Goal: Task Accomplishment & Management: Use online tool/utility

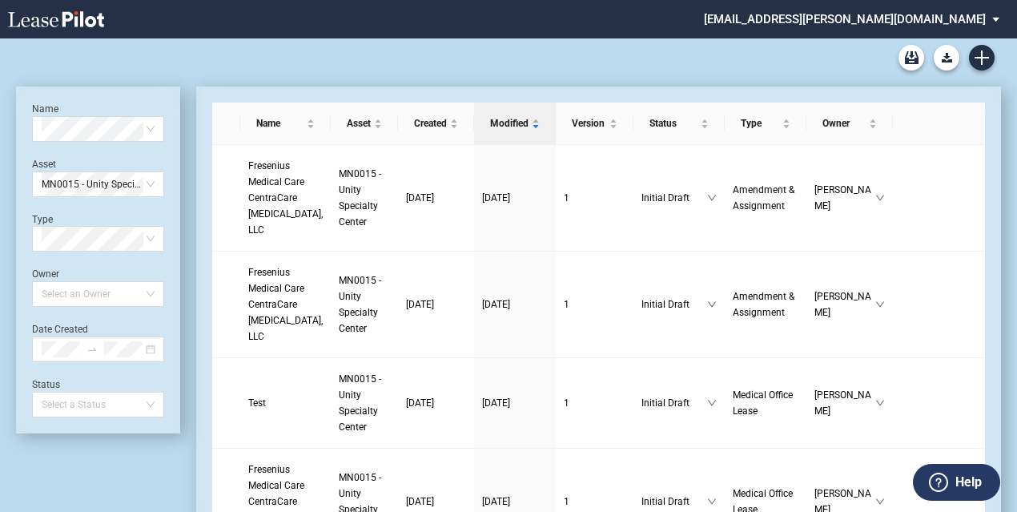
click at [577, 68] on div "Medical Office Lease Blank Form Medical Office Amendment Blank Form Medical Off…" at bounding box center [508, 57] width 985 height 38
click at [976, 64] on icon "Create new document" at bounding box center [982, 57] width 14 height 14
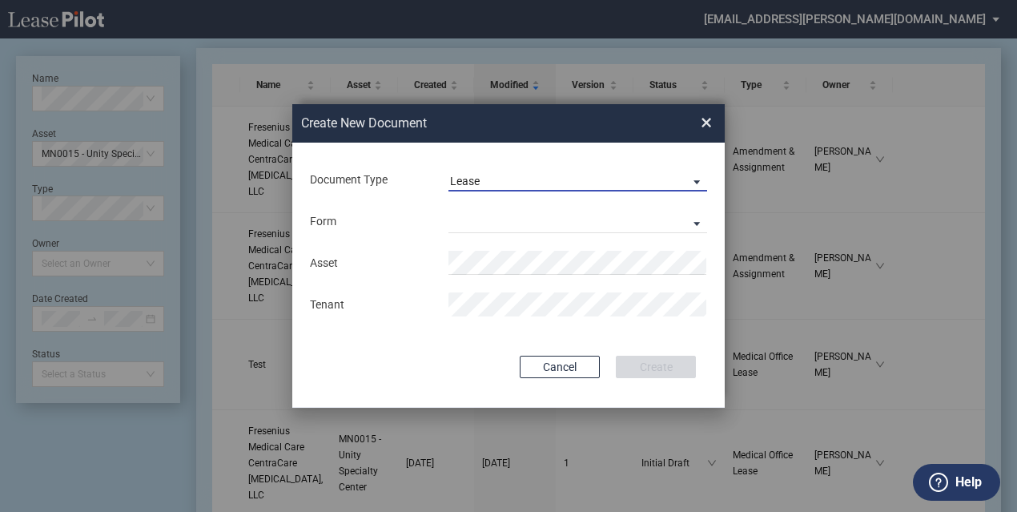
click at [519, 185] on span "Lease" at bounding box center [565, 182] width 230 height 16
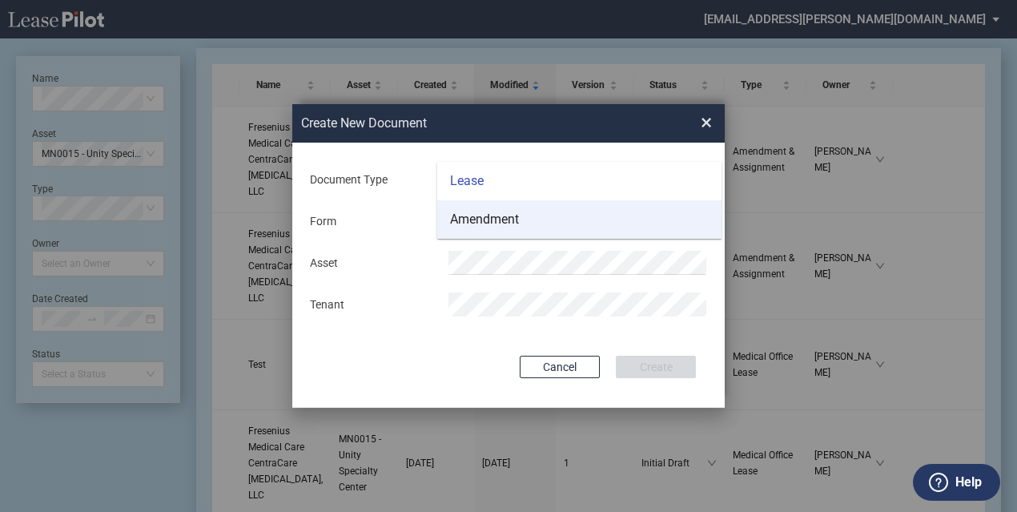
click at [513, 222] on div "Amendment" at bounding box center [484, 220] width 69 height 18
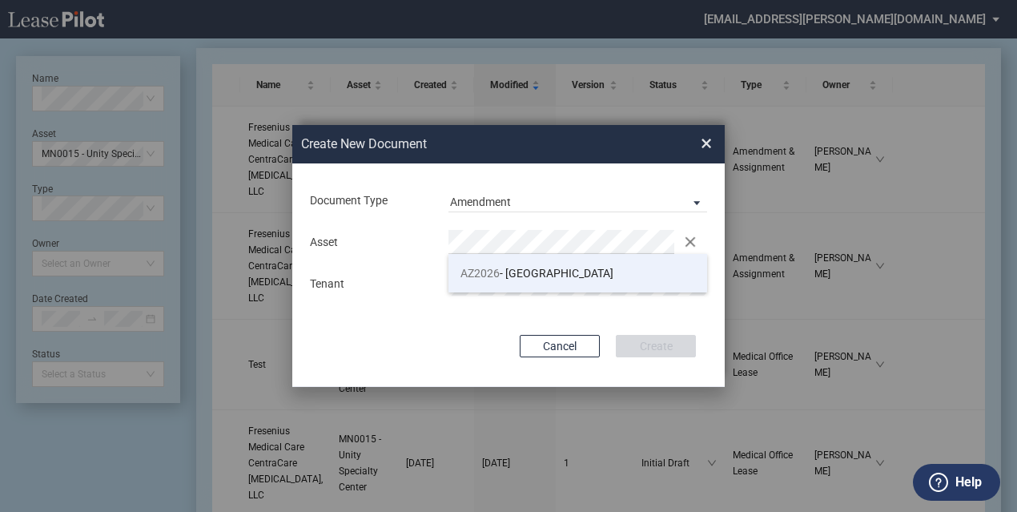
click at [508, 267] on span "AZ2026 - Medical Plaza II" at bounding box center [537, 273] width 153 height 13
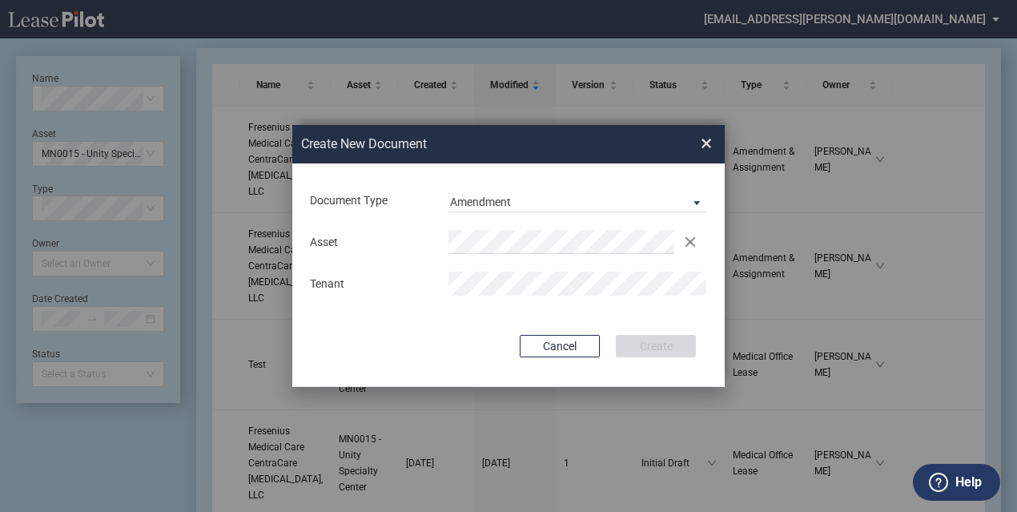
click at [642, 309] on div "Document Type Amendment Deal Type Office Deal Type Office Form Amendment & Assi…" at bounding box center [508, 274] width 432 height 223
click at [668, 347] on button "Create" at bounding box center [656, 346] width 80 height 22
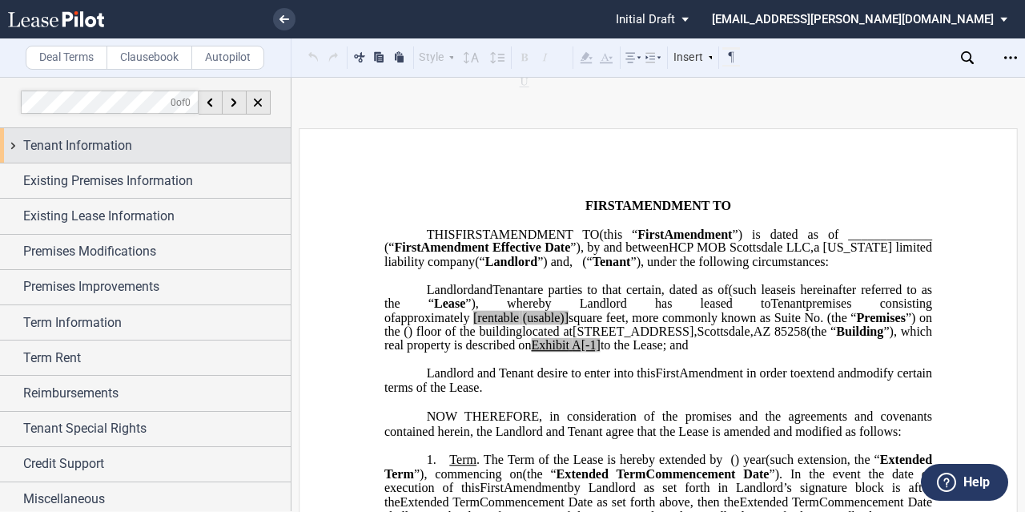
click at [99, 142] on span "Tenant Information" at bounding box center [77, 145] width 109 height 19
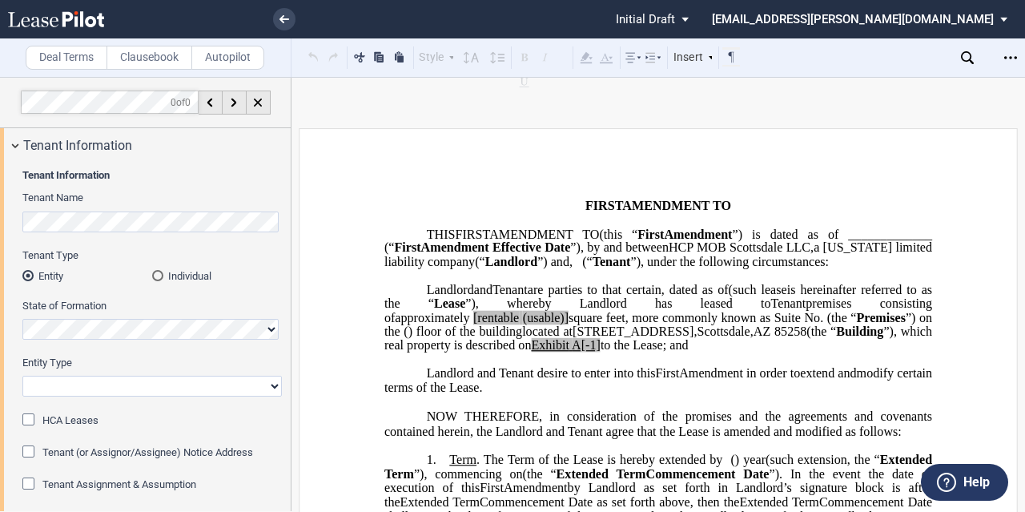
click at [154, 272] on div "Individual" at bounding box center [157, 275] width 11 height 11
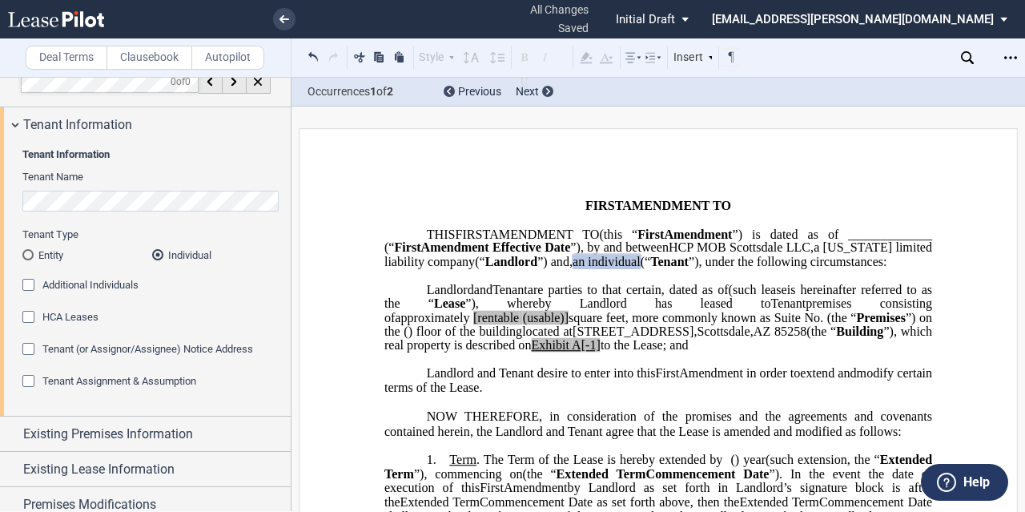
scroll to position [23, 0]
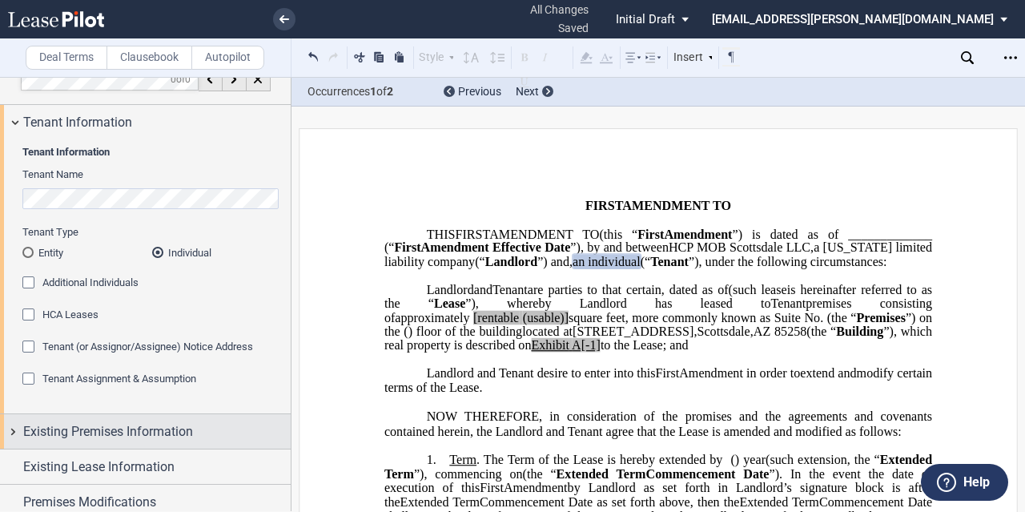
click at [139, 428] on span "Existing Premises Information" at bounding box center [108, 431] width 170 height 19
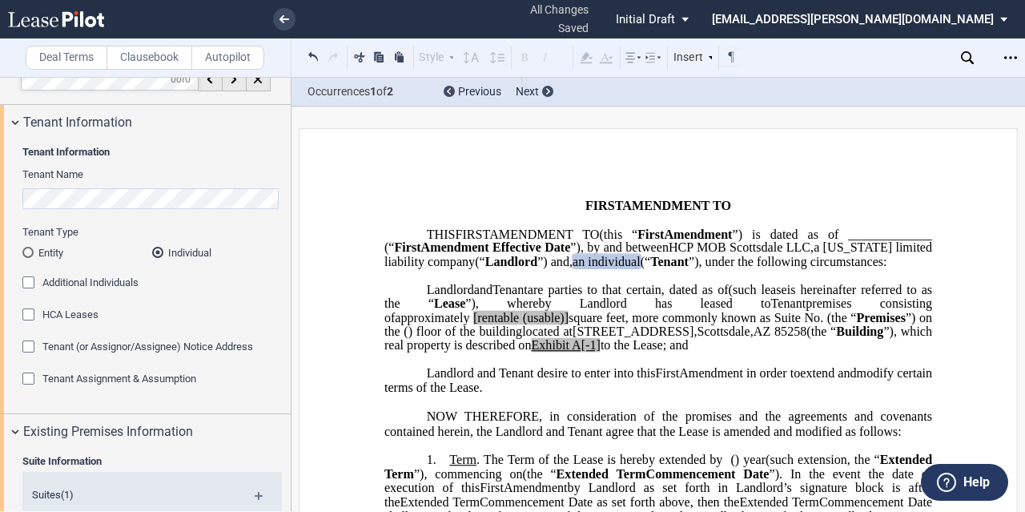
scroll to position [258, 0]
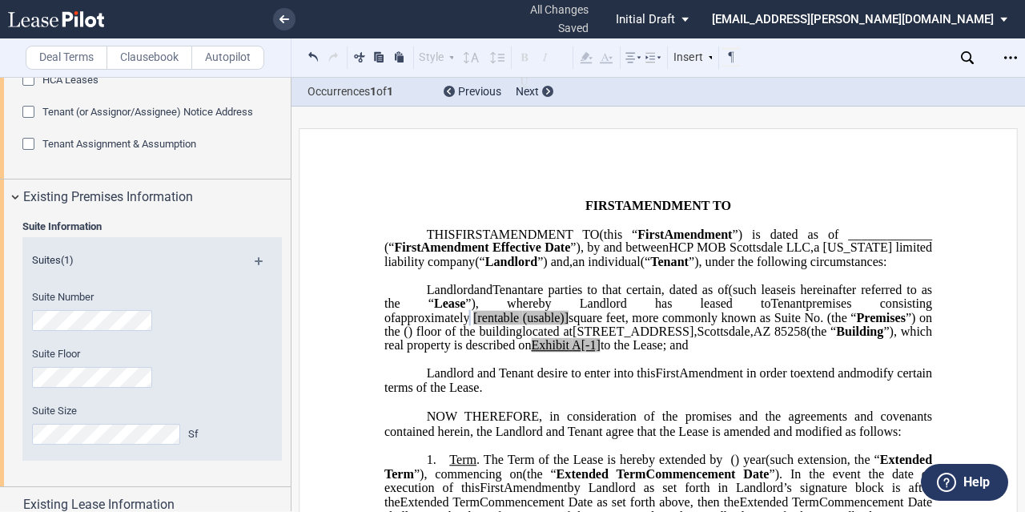
click at [0, 413] on div "Suite Information Suites (1) Suite Number Suite Floor Suite Size Sf" at bounding box center [145, 350] width 291 height 272
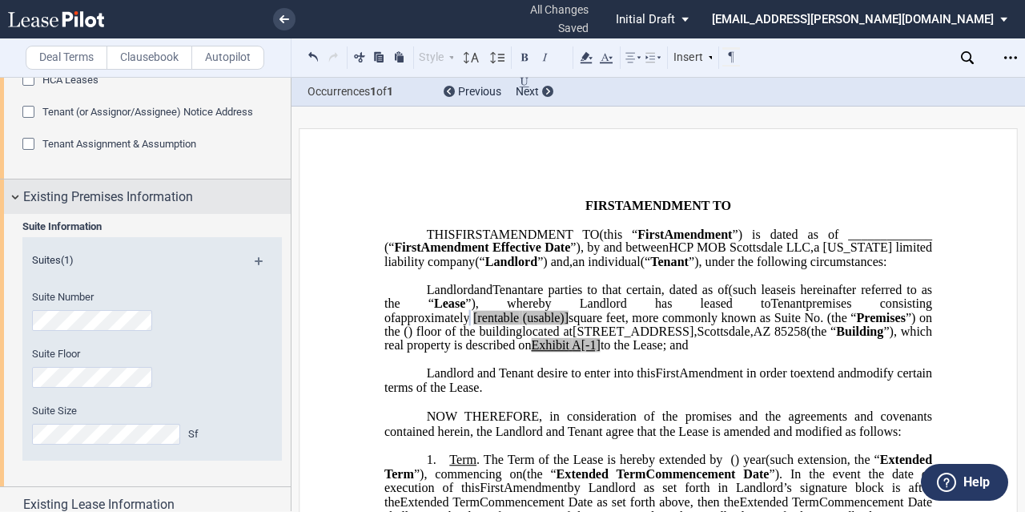
click at [138, 201] on span "Existing Premises Information" at bounding box center [108, 196] width 170 height 19
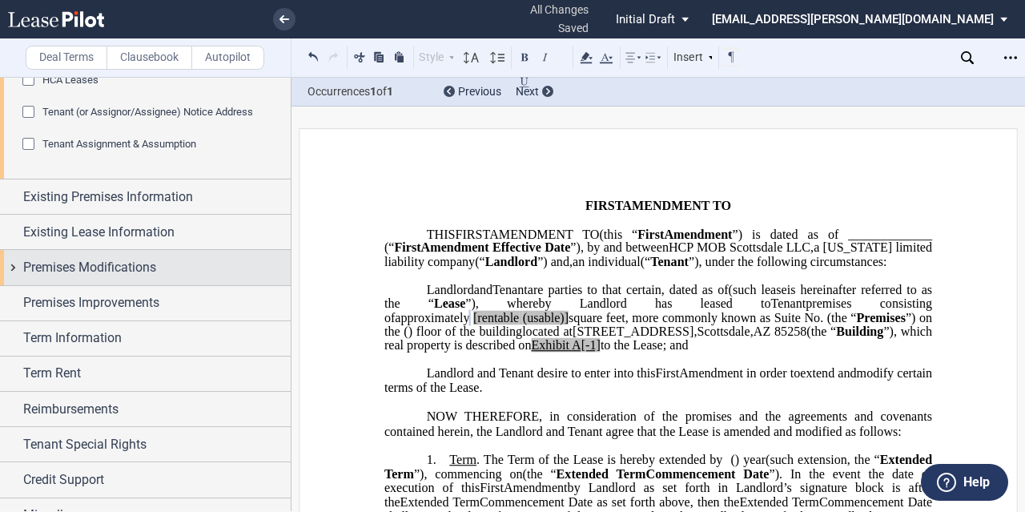
click at [117, 263] on span "Premises Modifications" at bounding box center [89, 267] width 133 height 19
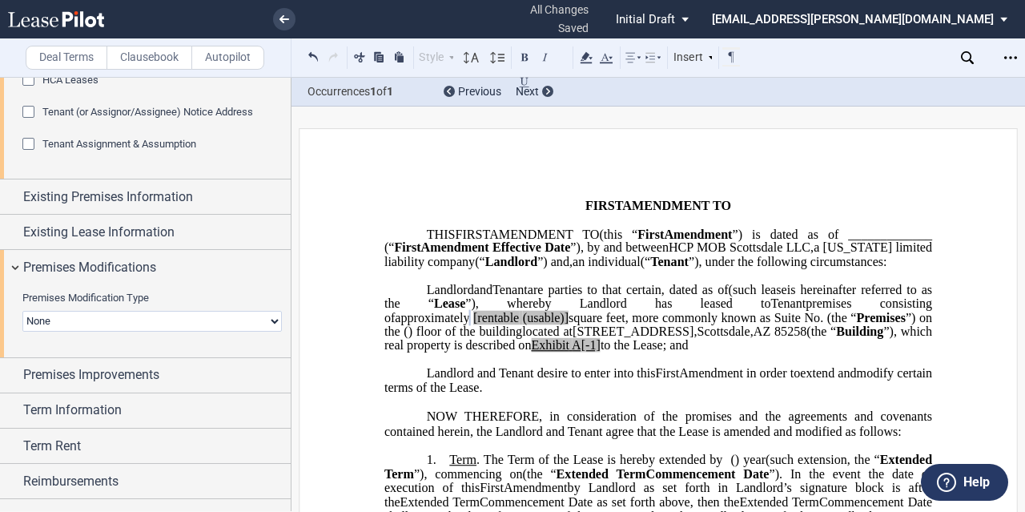
click at [823, 324] on span "square feet, more commonly known as Suite No." at bounding box center [696, 317] width 255 height 14
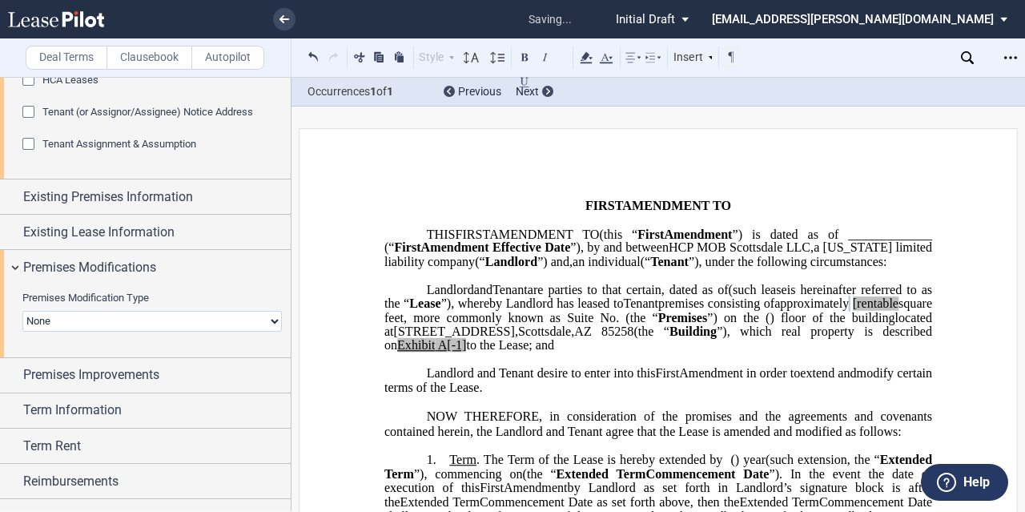
click at [853, 311] on span "[rentable" at bounding box center [876, 303] width 46 height 14
click at [554, 352] on span "to the Lease; and" at bounding box center [510, 345] width 88 height 14
click at [149, 319] on select "None Expansion Relocation" at bounding box center [151, 321] width 259 height 21
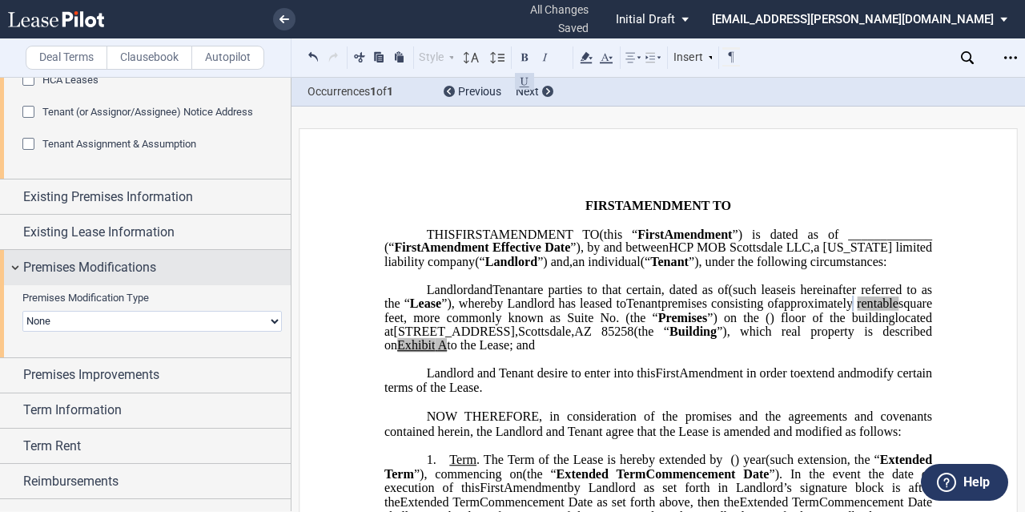
click at [142, 260] on span "Premises Modifications" at bounding box center [89, 267] width 133 height 19
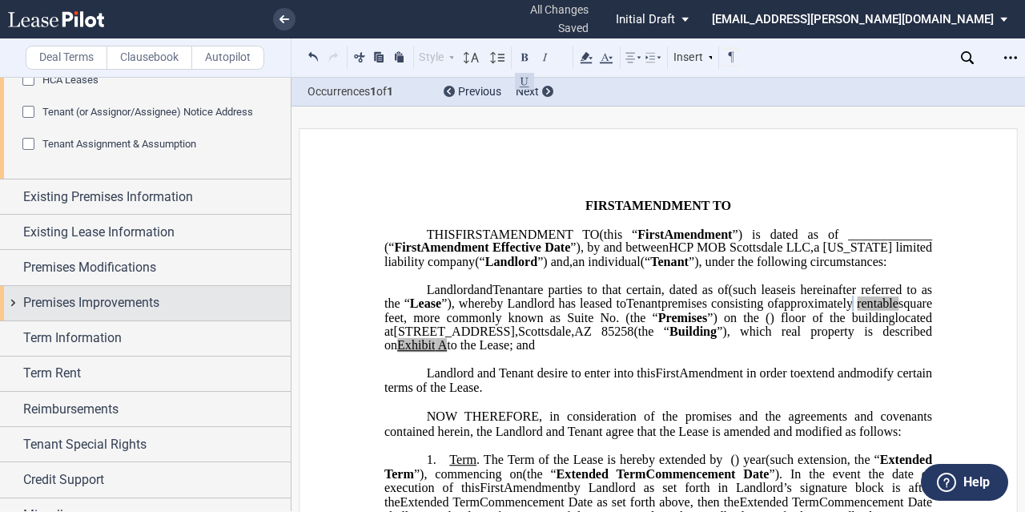
click at [138, 307] on span "Premises Improvements" at bounding box center [91, 302] width 136 height 19
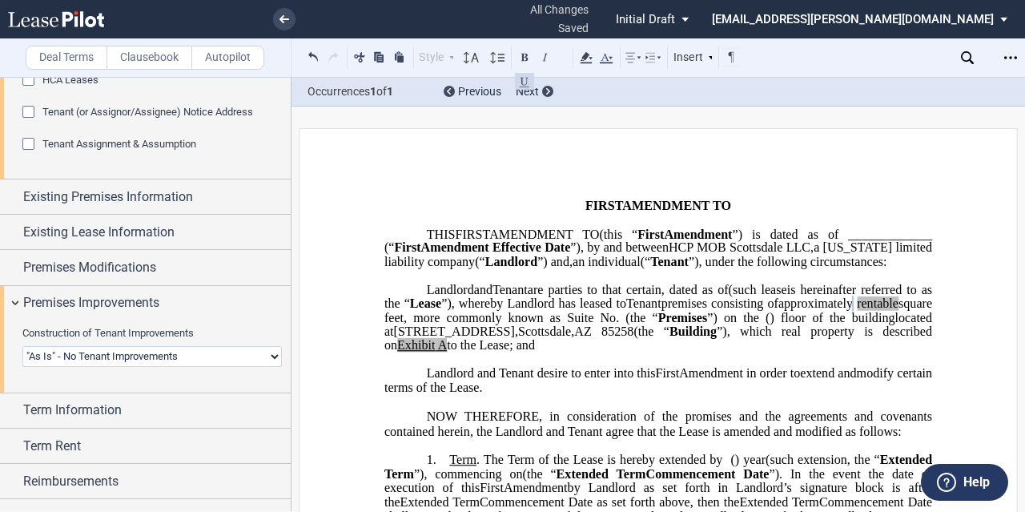
click at [137, 368] on div "Construction of Tenant Improvements Landlord Constructs Tenant Improvements Ten…" at bounding box center [152, 354] width 279 height 57
click at [127, 348] on select "Landlord Constructs Tenant Improvements Tenant Constructs Tenant Improvements "…" at bounding box center [151, 356] width 259 height 21
select select "tenant"
click at [22, 346] on select "Landlord Constructs Tenant Improvements Tenant Constructs Tenant Improvements "…" at bounding box center [151, 356] width 259 height 21
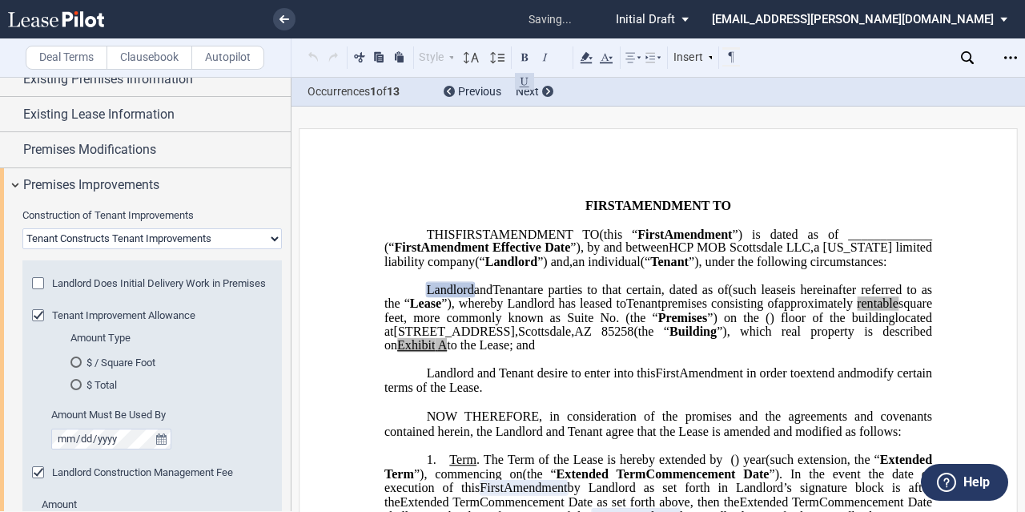
scroll to position [377, 0]
click at [110, 368] on md-radio-button "$ / Square Foot" at bounding box center [166, 360] width 192 height 14
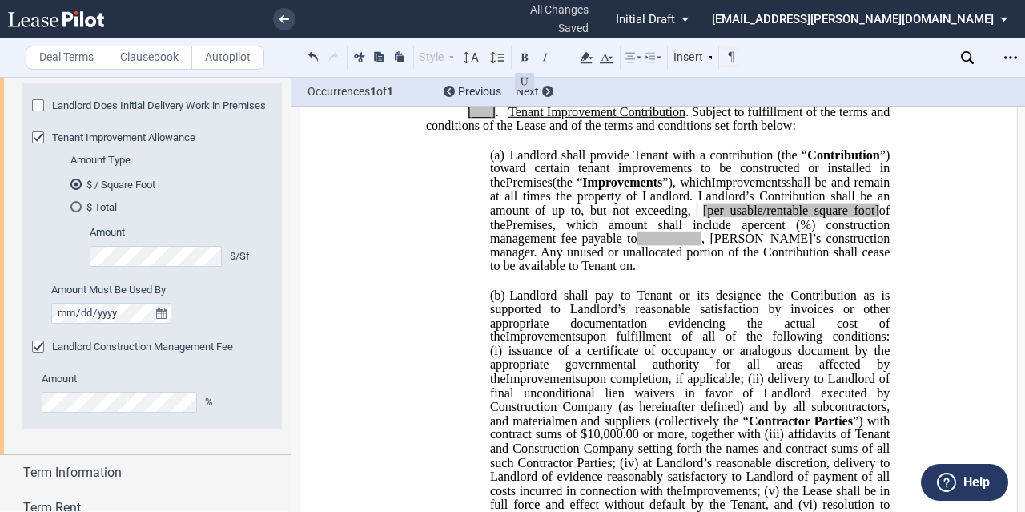
scroll to position [557, 0]
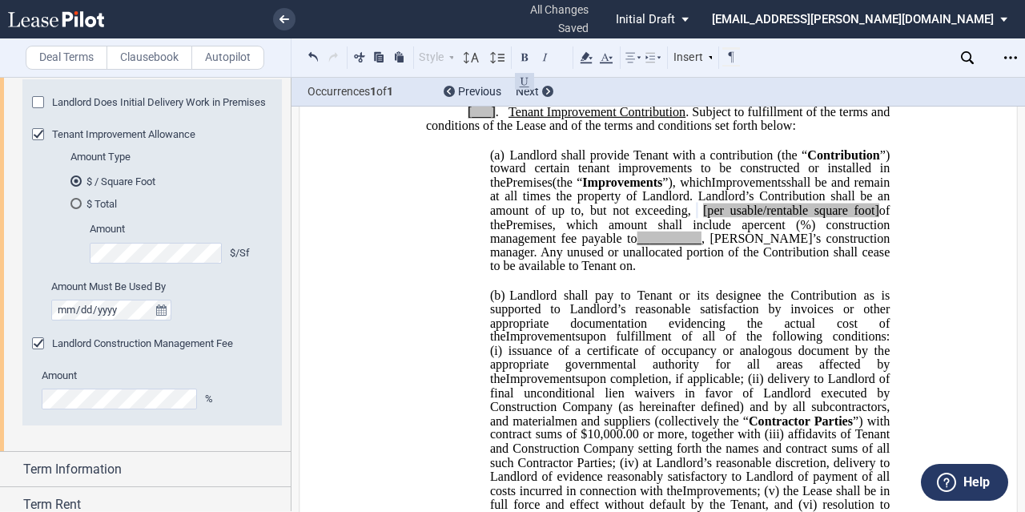
click at [175, 336] on div "Amount Type $ / Square Foot $ Total Amount $/Sf" at bounding box center [161, 246] width 221 height 182
click at [777, 217] on span "[per usable/rentable square foot]" at bounding box center [791, 210] width 176 height 14
click at [730, 217] on span "[per rentable square foot]" at bounding box center [805, 210] width 150 height 14
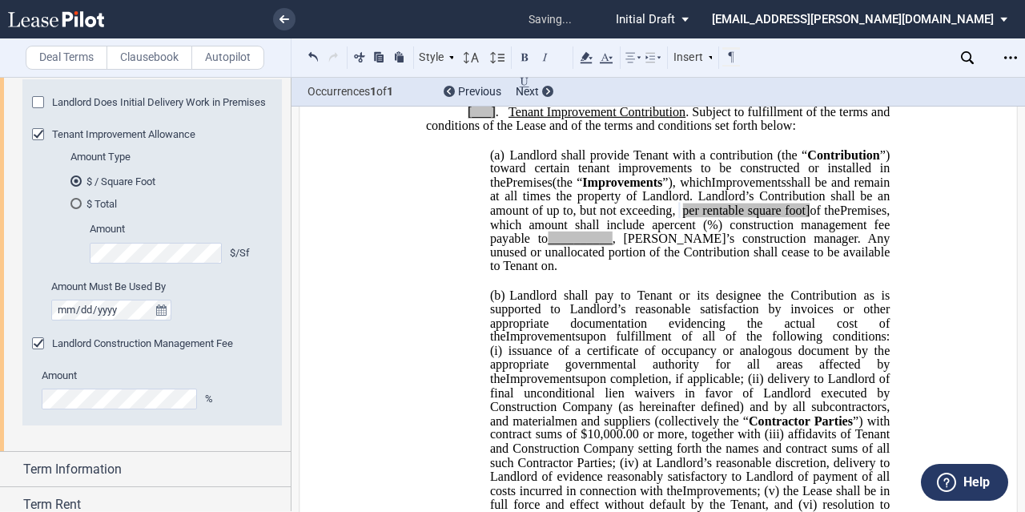
click at [840, 217] on span "of the" at bounding box center [825, 210] width 30 height 14
click at [35, 353] on div "Landlord Construction Management Fee" at bounding box center [40, 345] width 16 height 16
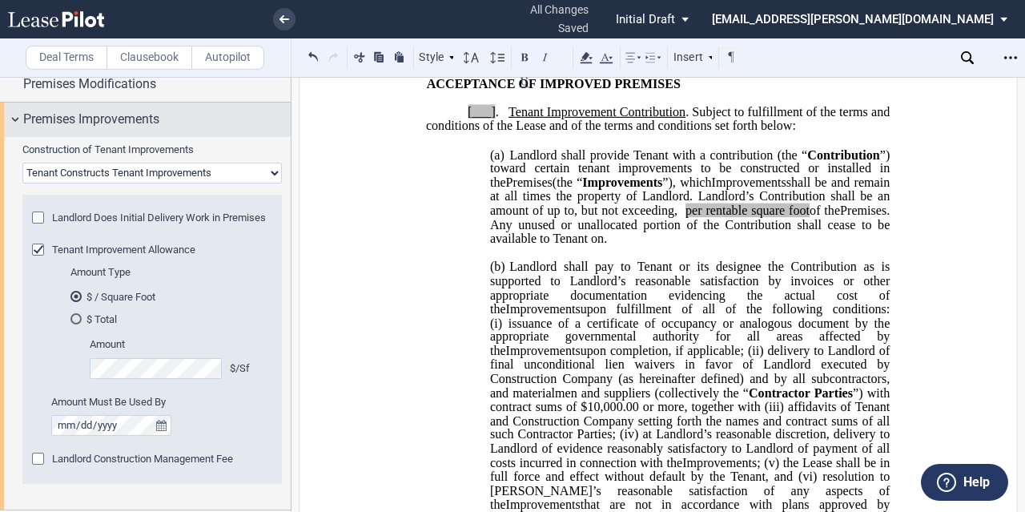
click at [84, 115] on span "Premises Improvements" at bounding box center [91, 119] width 136 height 19
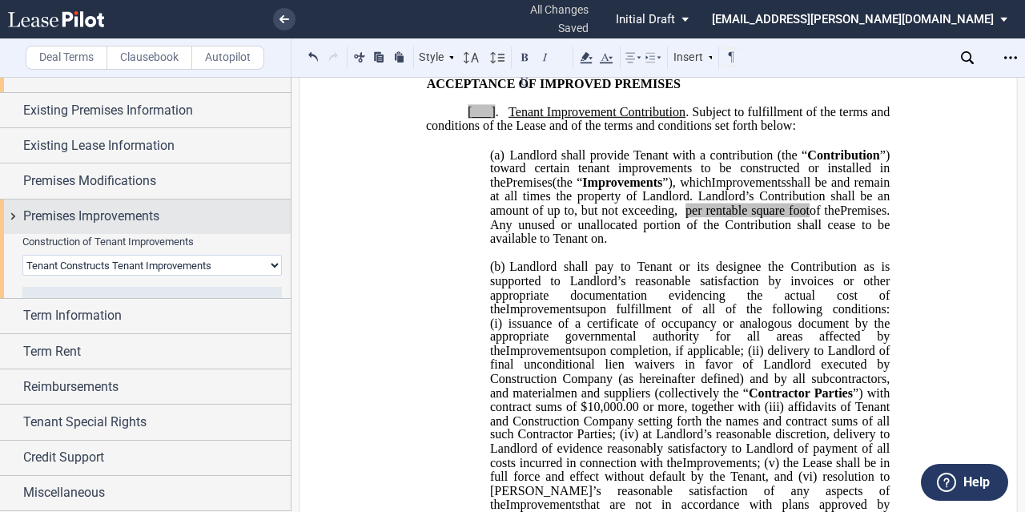
scroll to position [276, 0]
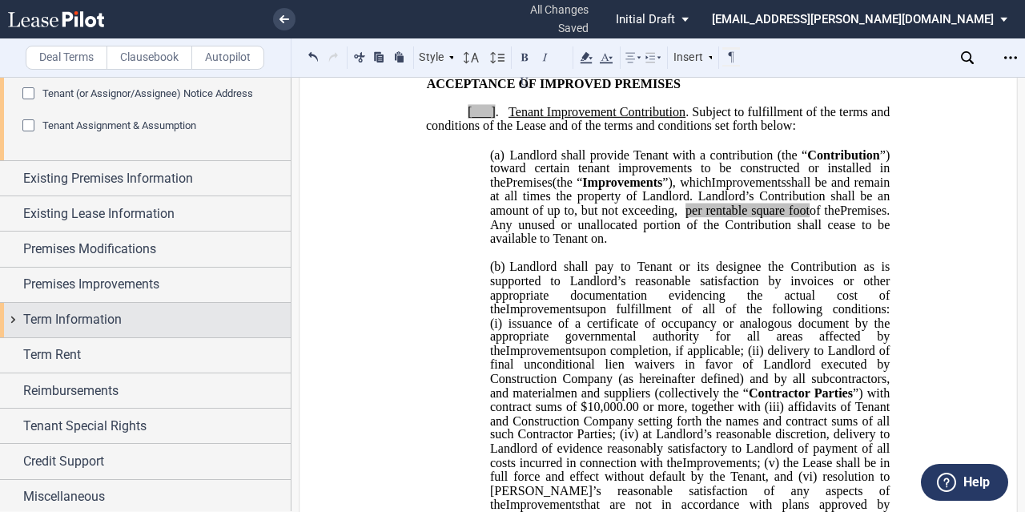
click at [104, 316] on span "Term Information" at bounding box center [72, 319] width 99 height 19
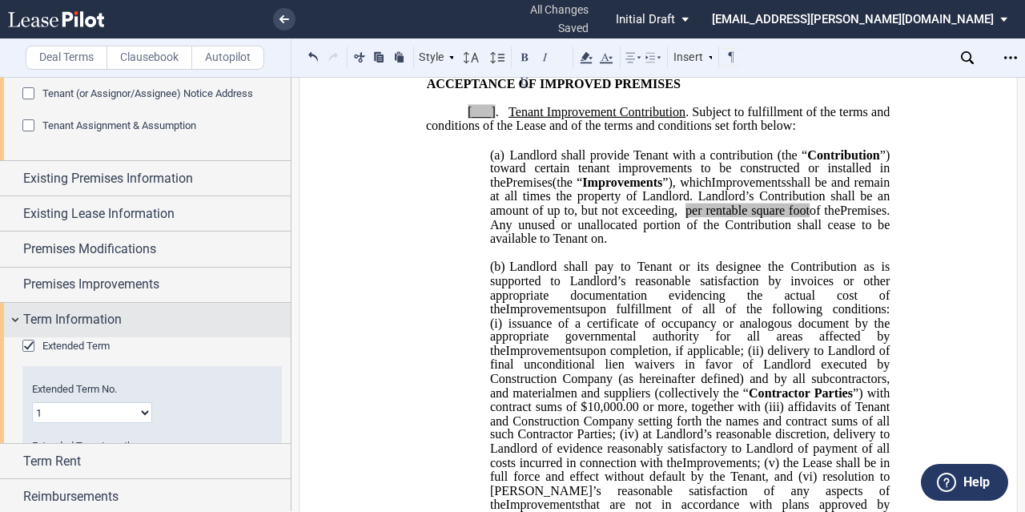
scroll to position [441, 0]
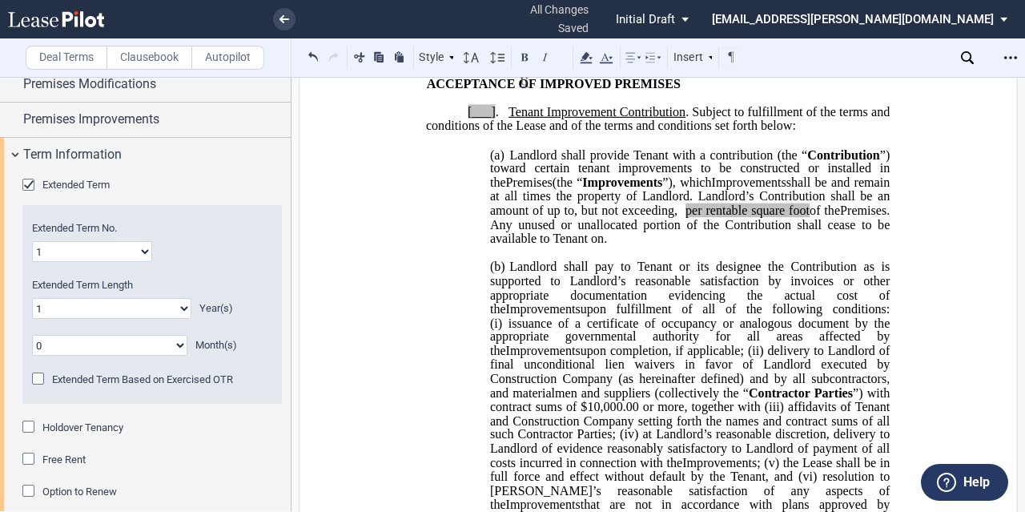
click at [161, 344] on select "0 1 2 3 4 5 6 7 8 9 10 11" at bounding box center [109, 345] width 155 height 21
click at [32, 335] on select "0 1 2 3 4 5 6 7 8 9 10 11" at bounding box center [109, 345] width 155 height 21
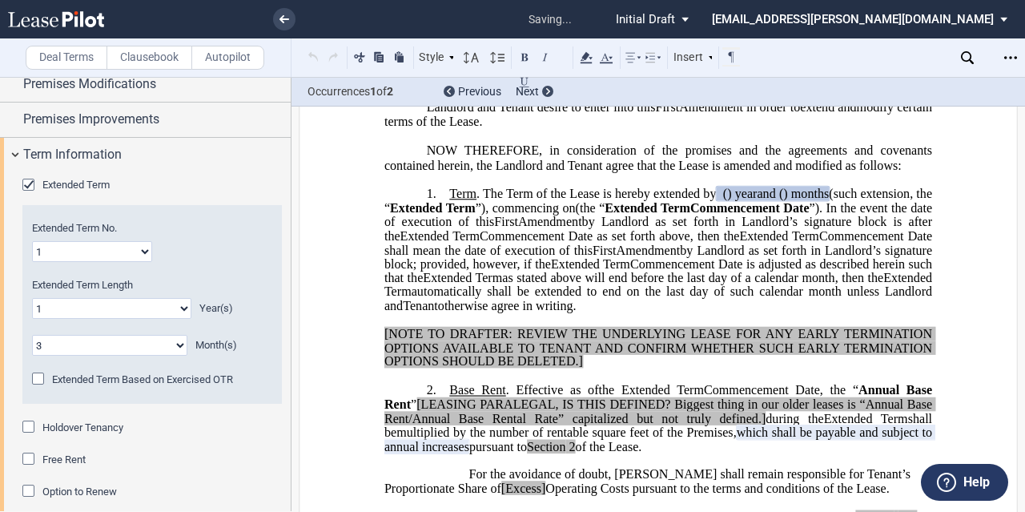
scroll to position [244, 0]
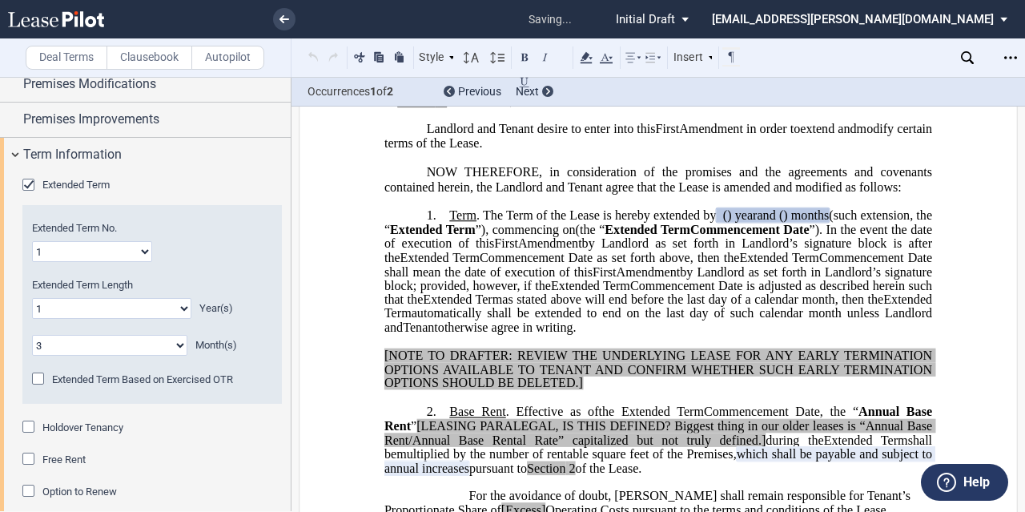
click at [114, 344] on select "0 1 2 3 4 5 6 7 8 9 10 11" at bounding box center [109, 345] width 155 height 21
select select "number:0"
click at [32, 335] on select "0 1 2 3 4 5 6 7 8 9 10 11" at bounding box center [109, 345] width 155 height 21
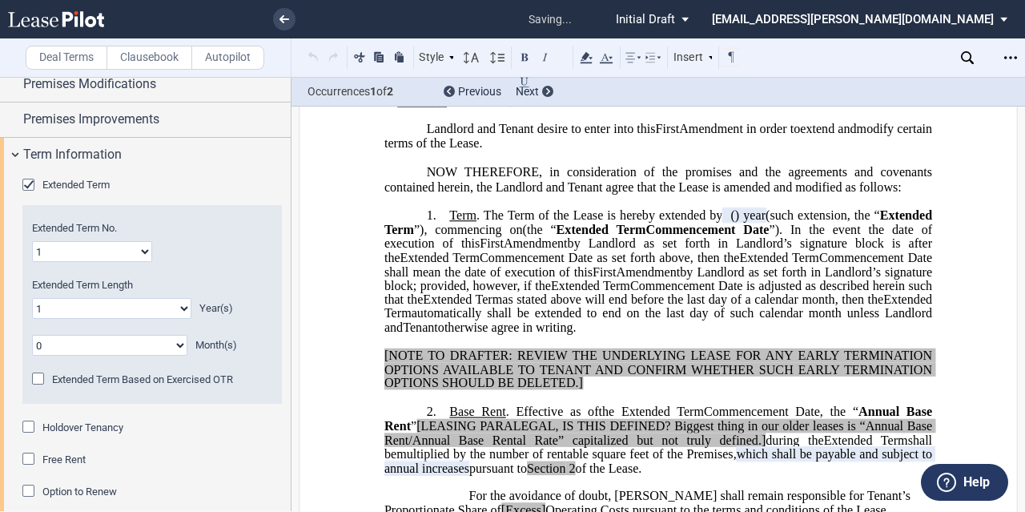
click at [102, 309] on select "0 1 2 3 4 5 6 7 8 9 10 11 12 13 14 15 16 17 18 19 20" at bounding box center [111, 308] width 159 height 21
select select "number:3"
click at [32, 298] on select "0 1 2 3 4 5 6 7 8 9 10 11 12 13 14 15 16 17 18 19 20" at bounding box center [111, 308] width 159 height 21
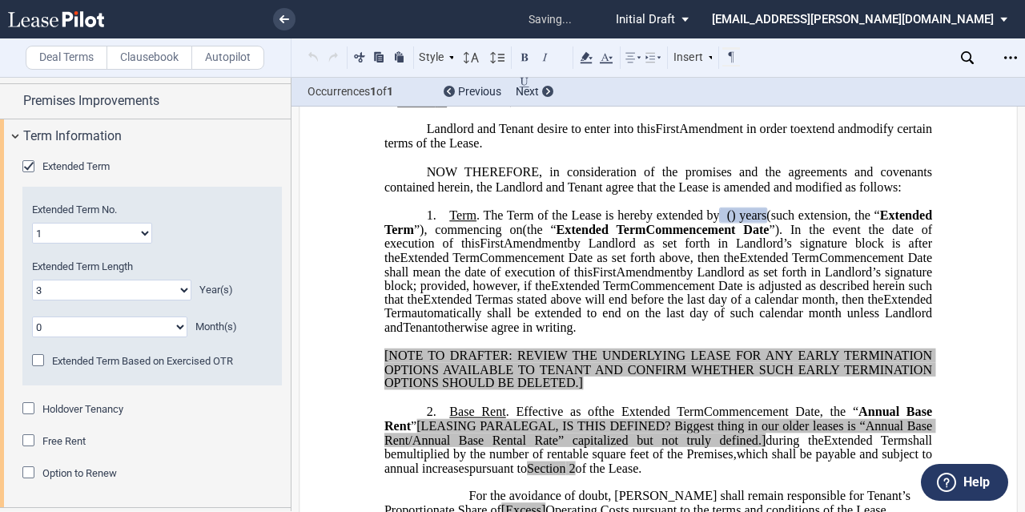
scroll to position [459, 0]
click at [96, 223] on select "1 2 3 4 5 6 7 8 9 10 11 12 13 14 15 16 17 18 19 20" at bounding box center [92, 233] width 120 height 21
select select "number:3"
click at [32, 223] on select "1 2 3 4 5 6 7 8 9 10 11 12 13 14 15 16 17 18 19 20" at bounding box center [92, 233] width 120 height 21
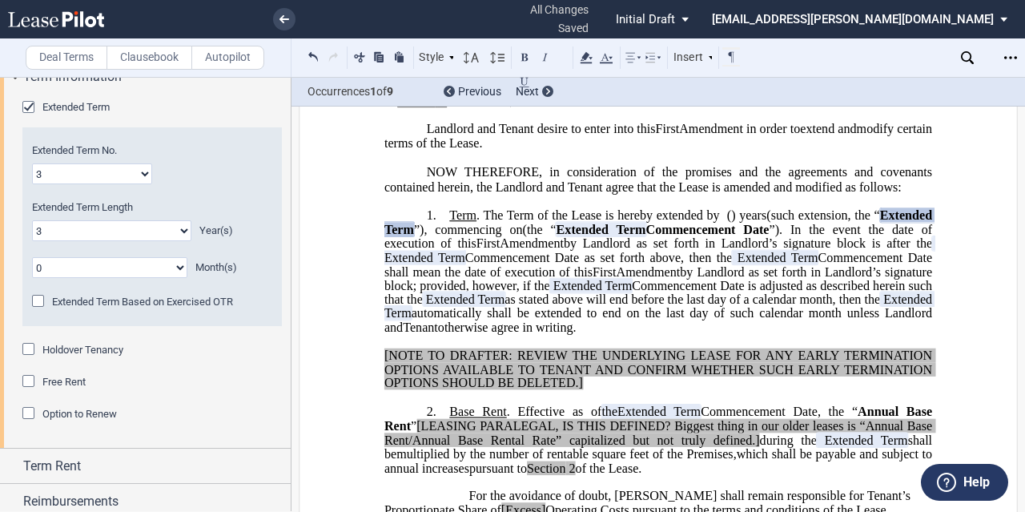
scroll to position [521, 0]
click at [58, 411] on span "Option to Renew" at bounding box center [79, 412] width 74 height 12
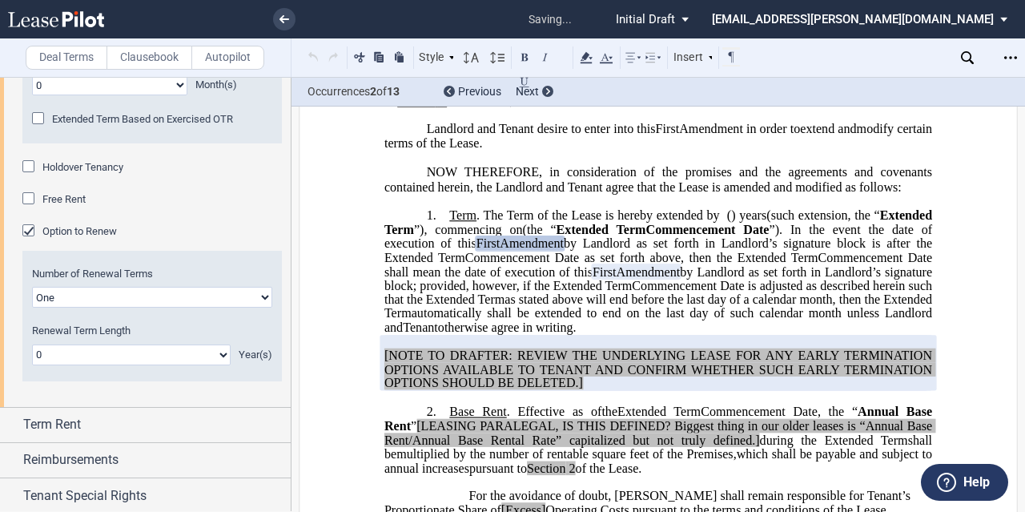
scroll to position [702, 0]
click at [109, 295] on select "One Two" at bounding box center [152, 296] width 240 height 21
click at [32, 286] on select "One Two" at bounding box center [152, 296] width 240 height 21
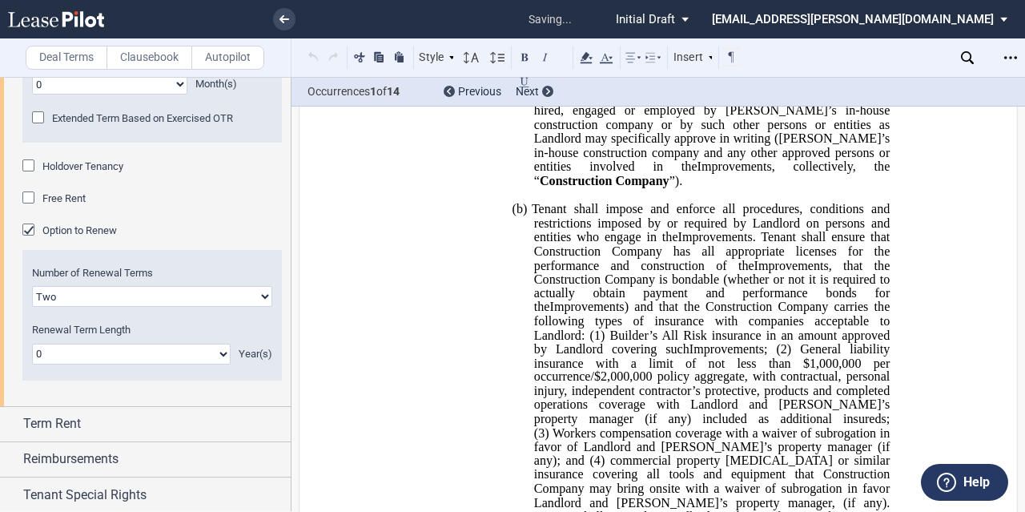
scroll to position [3405, 0]
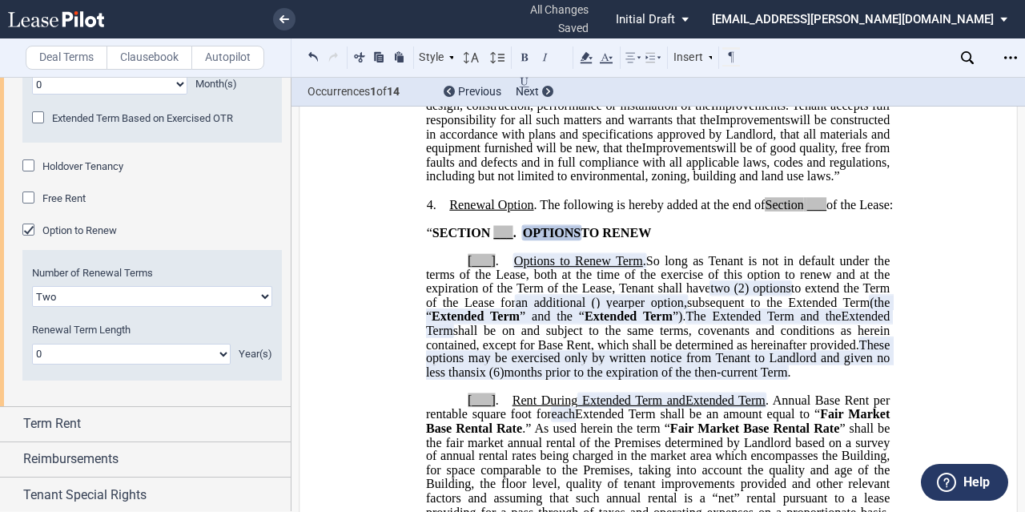
click at [139, 300] on select "One Two" at bounding box center [152, 296] width 240 height 21
click at [32, 286] on select "One Two" at bounding box center [152, 296] width 240 height 21
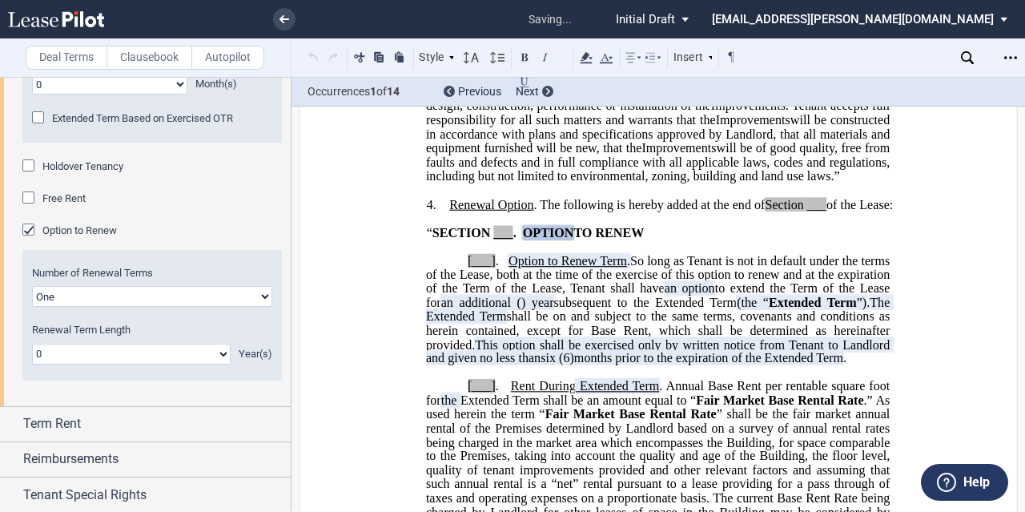
click at [121, 292] on select "One Two" at bounding box center [152, 296] width 240 height 21
select select "2"
click at [32, 286] on select "One Two" at bounding box center [152, 296] width 240 height 21
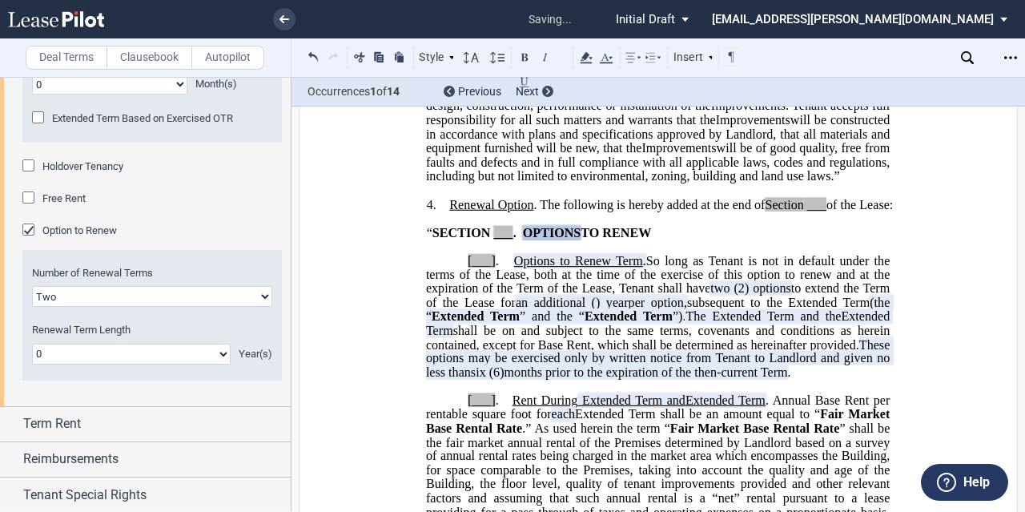
click at [123, 352] on select "0 1 2 3 4 5 6 7 8 9 10 11 12 13 14 15 16 17 18 19 20" at bounding box center [131, 354] width 199 height 21
select select "number:1"
click at [32, 344] on select "0 1 2 3 4 5 6 7 8 9 10 11 12 13 14 15 16 17 18 19 20" at bounding box center [131, 354] width 199 height 21
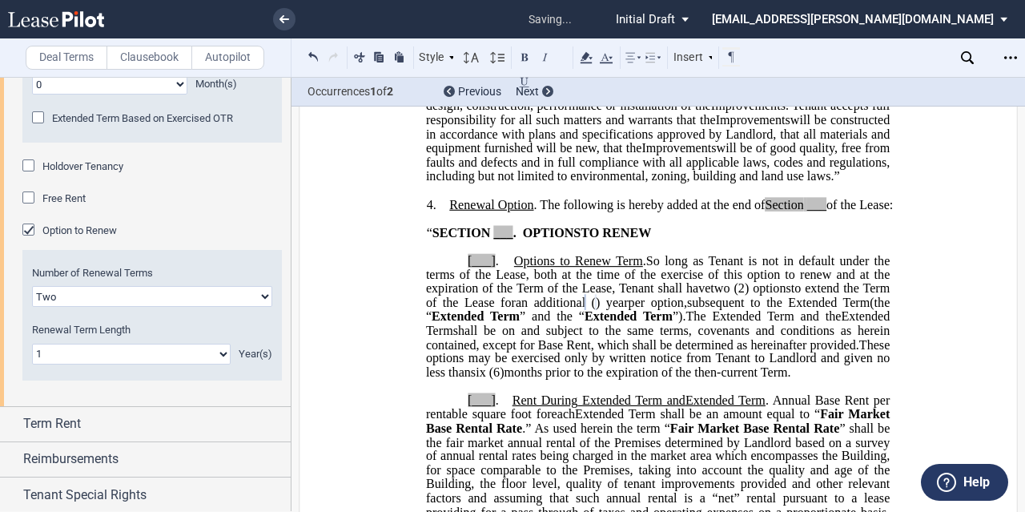
click at [724, 296] on span "two" at bounding box center [719, 288] width 19 height 14
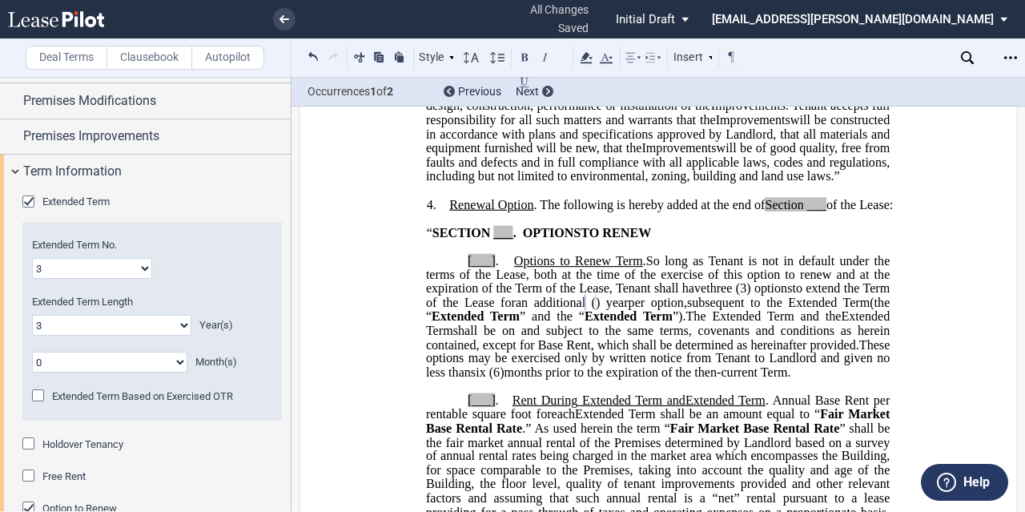
scroll to position [424, 0]
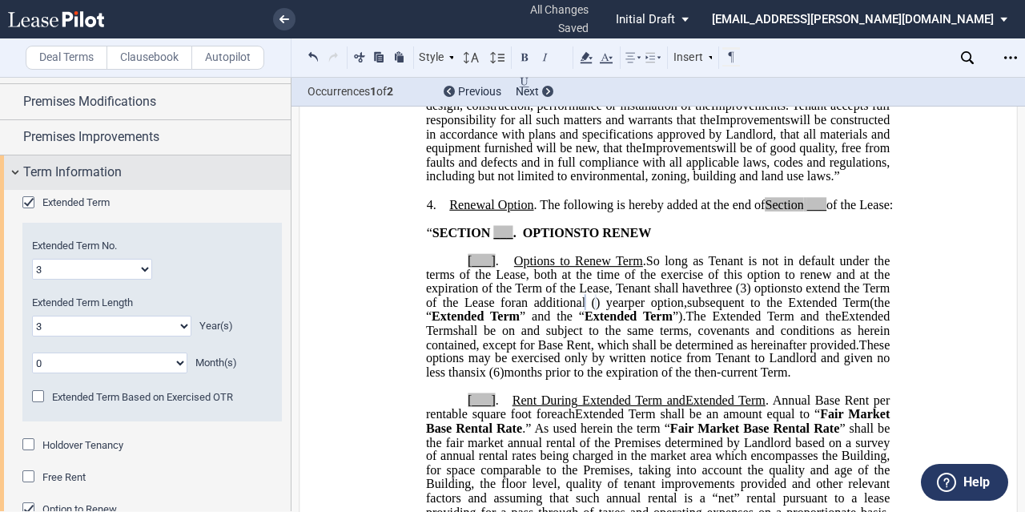
click at [120, 171] on span "Term Information" at bounding box center [72, 172] width 99 height 19
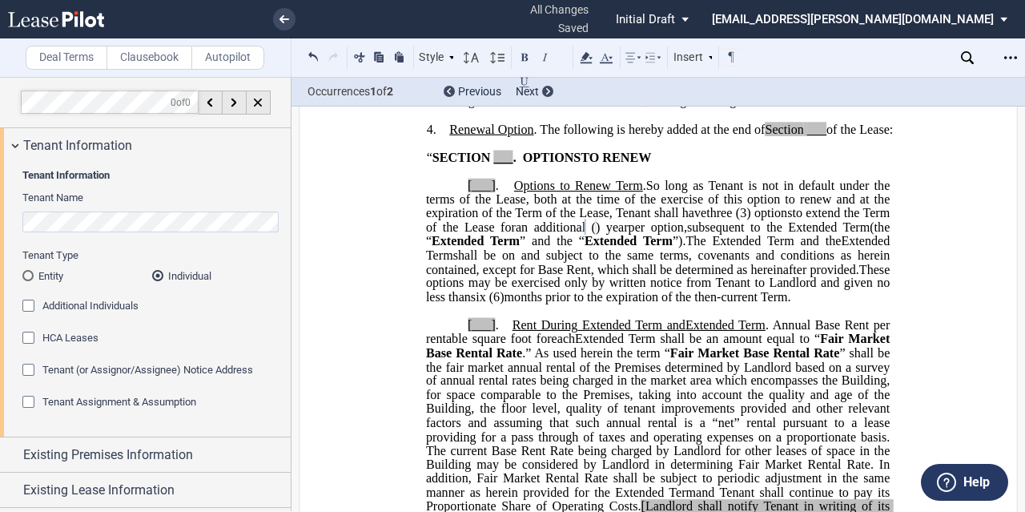
scroll to position [1, 0]
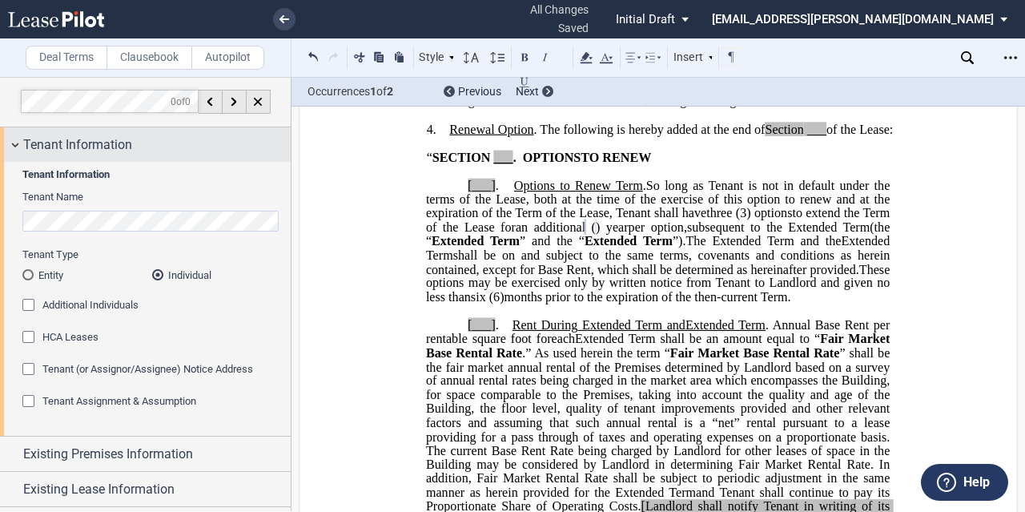
click at [145, 141] on div "Tenant Information" at bounding box center [157, 144] width 268 height 19
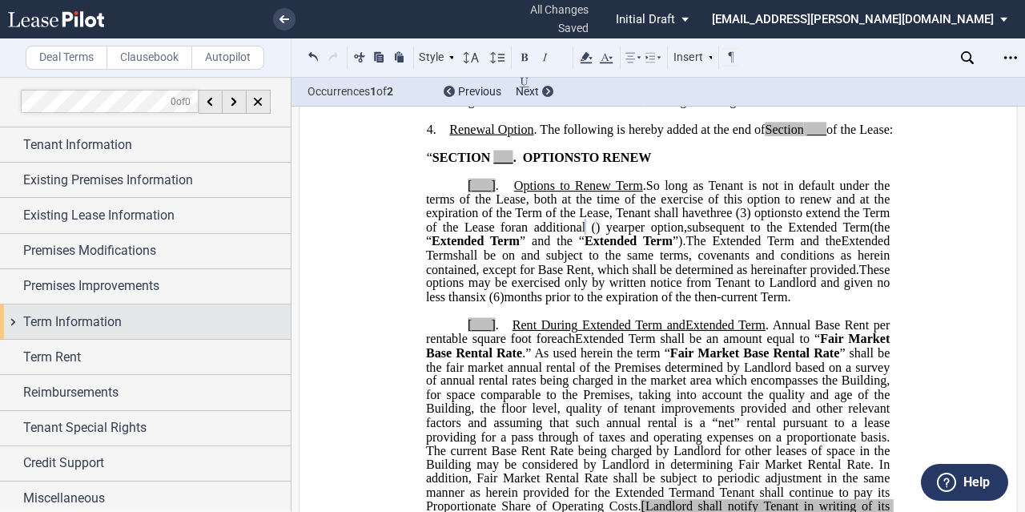
scroll to position [3, 0]
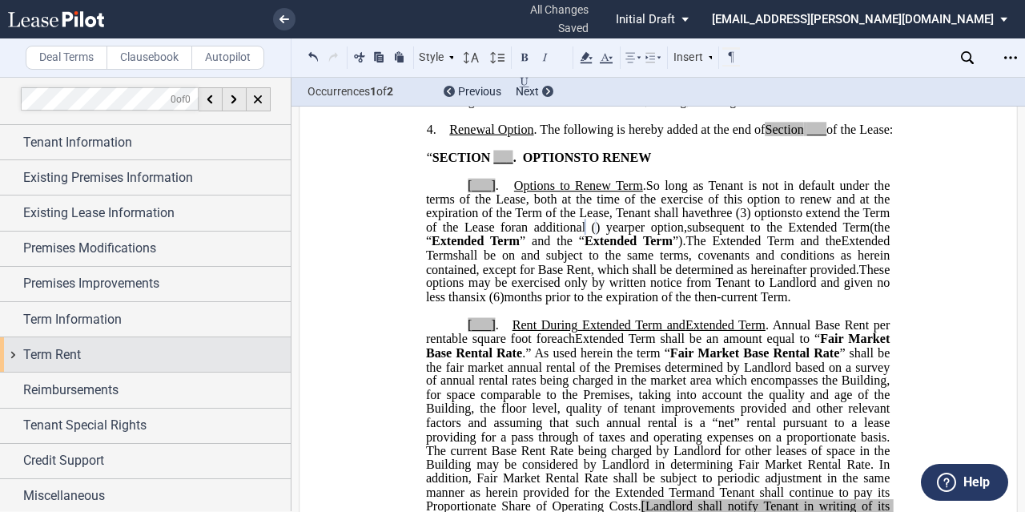
click at [94, 341] on div "Term Rent" at bounding box center [145, 354] width 291 height 34
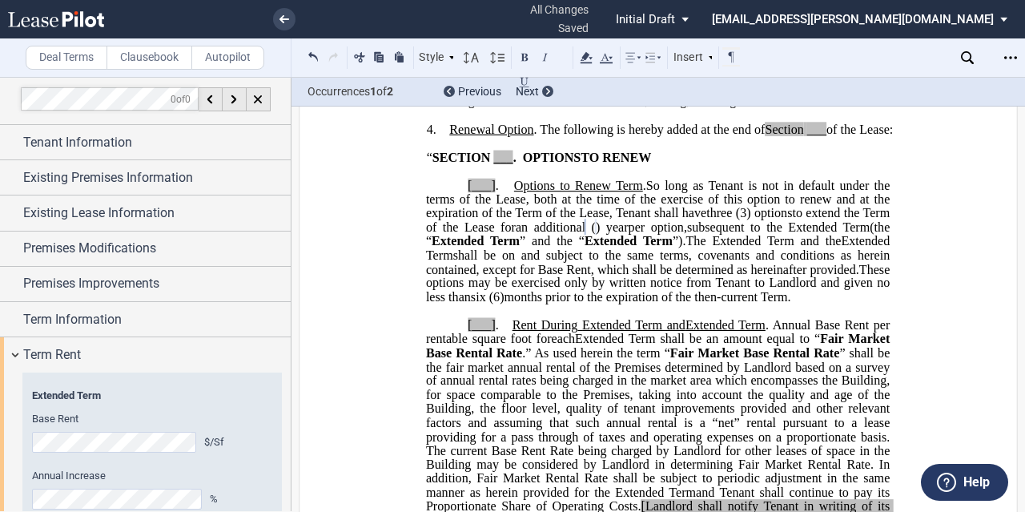
scroll to position [141, 0]
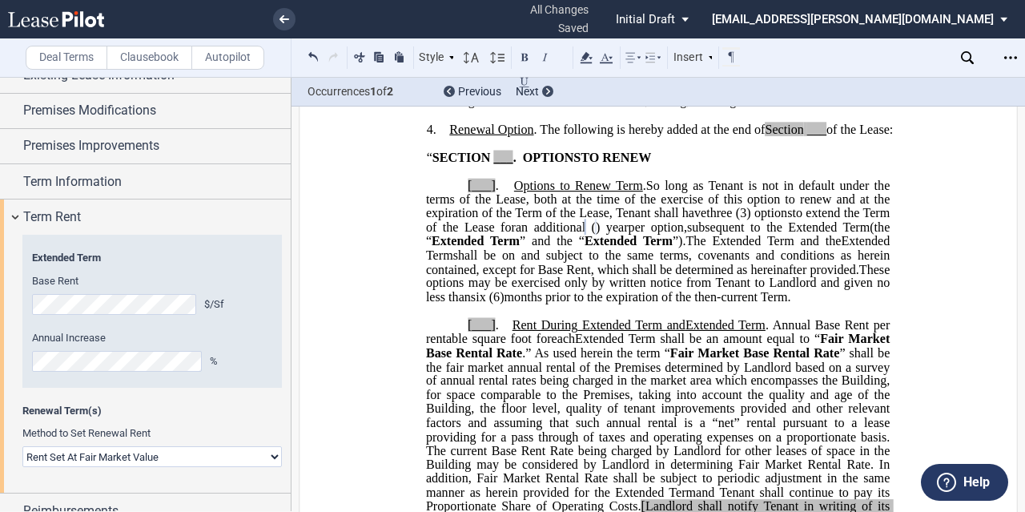
click at [120, 313] on div "Extended Term Base Rent $/Sf Annual Increase %" at bounding box center [152, 311] width 240 height 121
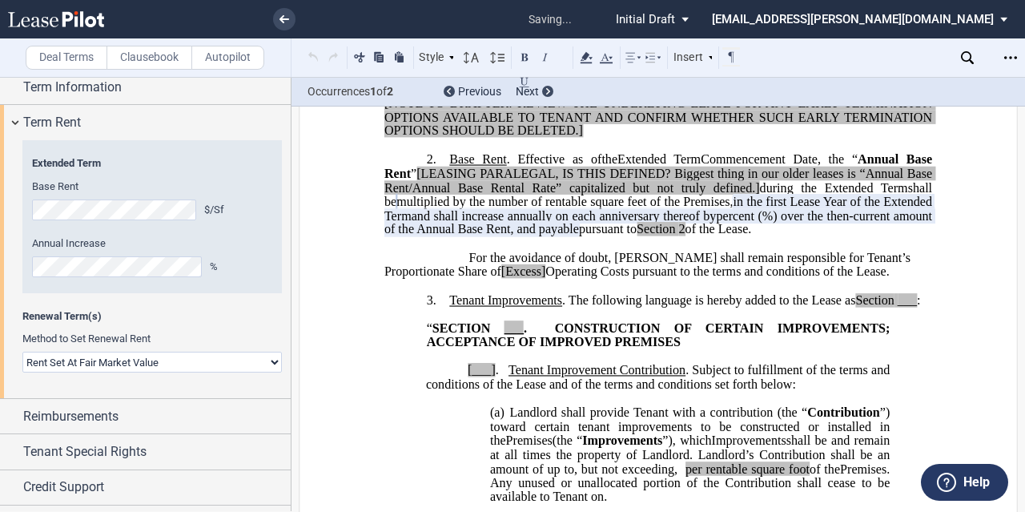
scroll to position [237, 0]
click at [139, 361] on select "Rent Set At Fair Market Value Rent Specified in [GEOGRAPHIC_DATA]" at bounding box center [151, 360] width 259 height 21
select select "fixed"
click at [22, 350] on select "Rent Set At Fair Market Value Rent Specified in [GEOGRAPHIC_DATA]" at bounding box center [151, 360] width 259 height 21
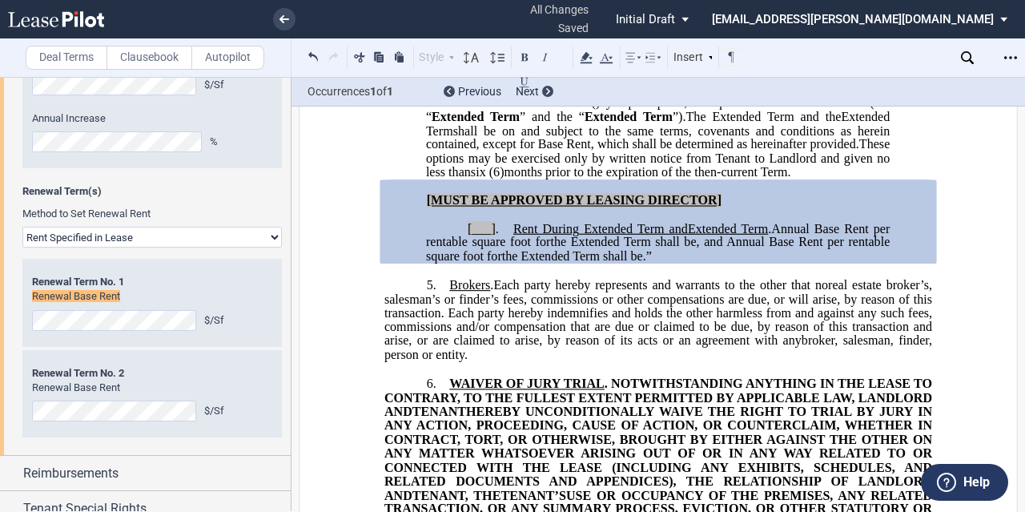
scroll to position [361, 0]
click at [820, 263] on span ", and Annual Base Rent per rentable square foot for" at bounding box center [659, 249] width 467 height 28
click at [805, 263] on span ".”" at bounding box center [809, 256] width 9 height 14
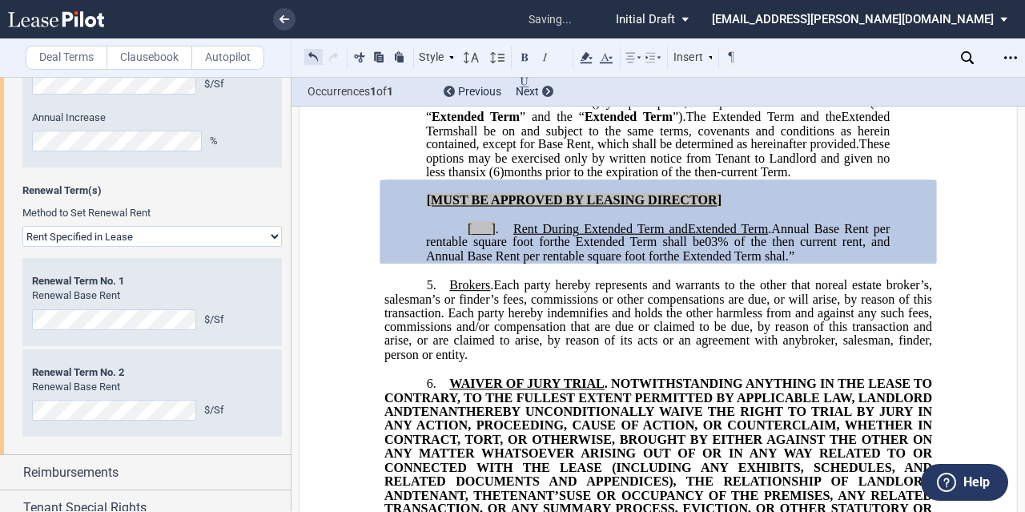
click at [312, 57] on button at bounding box center [313, 56] width 18 height 19
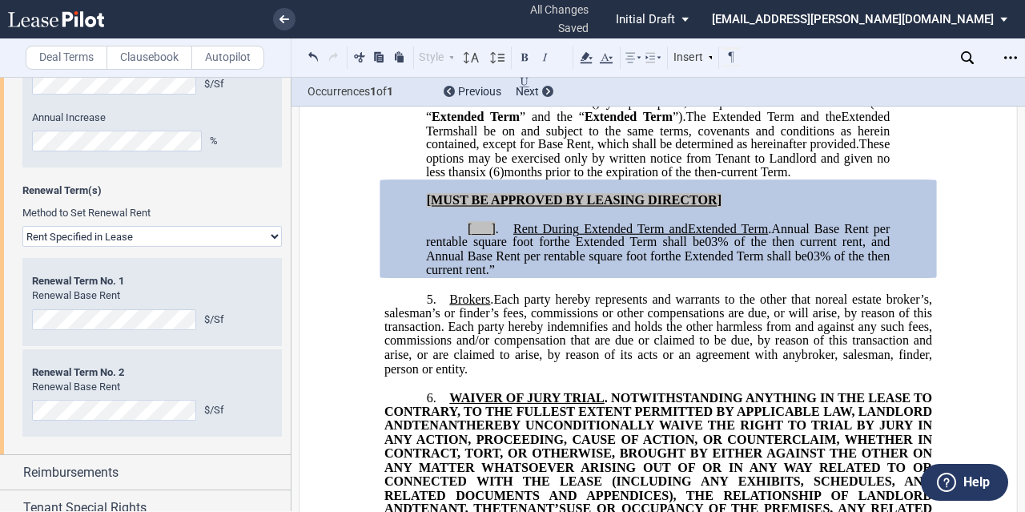
click at [567, 355] on span "real estate broker’s, salesman’s or finder’s fees, commissions or other compens…" at bounding box center [659, 327] width 551 height 70
click at [676, 278] on p "[___] . Rent During Second ﻿ ﻿ Extended Term Second Extended Term and Third Ext…" at bounding box center [658, 250] width 464 height 56
click at [674, 278] on p "[___] . Rent During Second ﻿ ﻿ Extended Term Second Extended Term and Third Ext…" at bounding box center [658, 250] width 464 height 56
click at [144, 231] on select "Rent Set At Fair Market Value Rent Specified in [GEOGRAPHIC_DATA]" at bounding box center [151, 236] width 259 height 21
click at [161, 189] on span "Renewal Term(s)" at bounding box center [151, 190] width 259 height 14
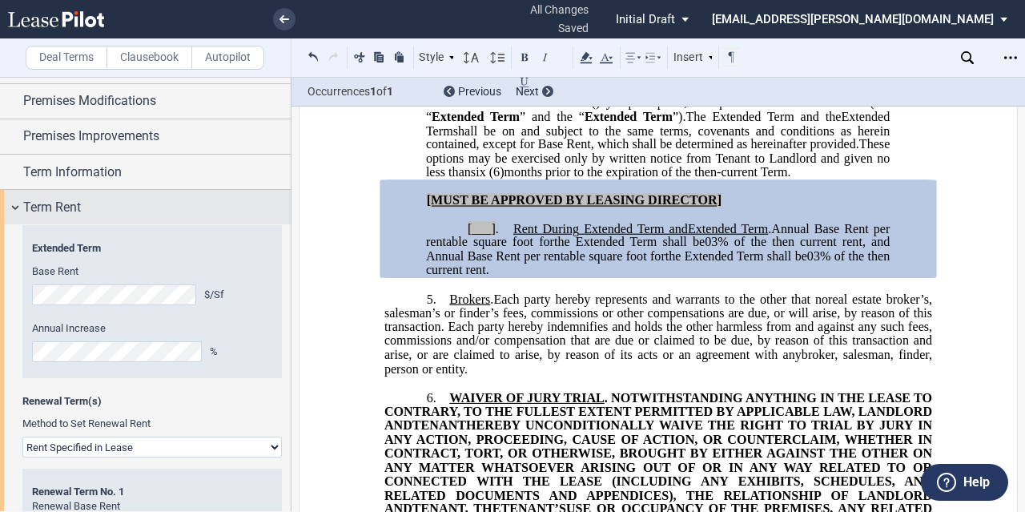
click at [84, 199] on div "Term Rent" at bounding box center [157, 207] width 268 height 19
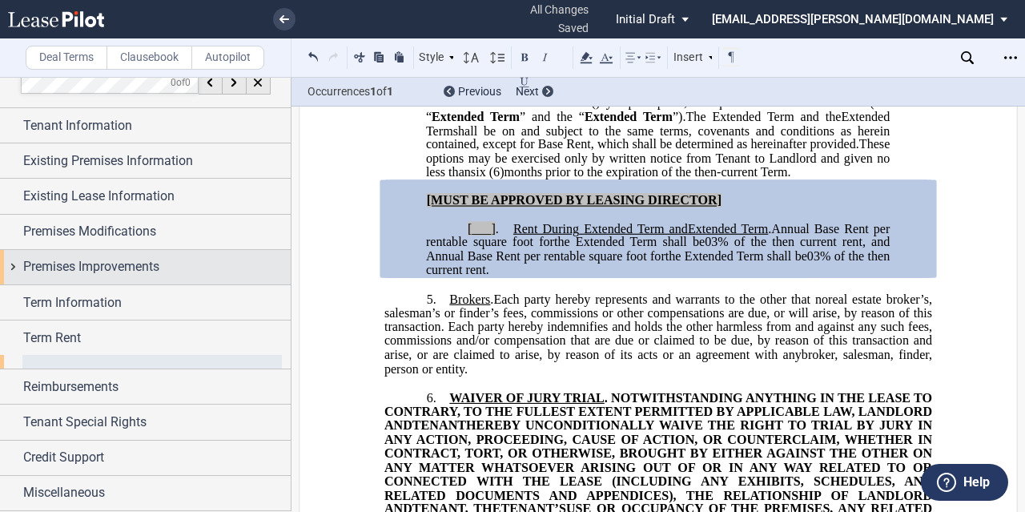
scroll to position [3, 0]
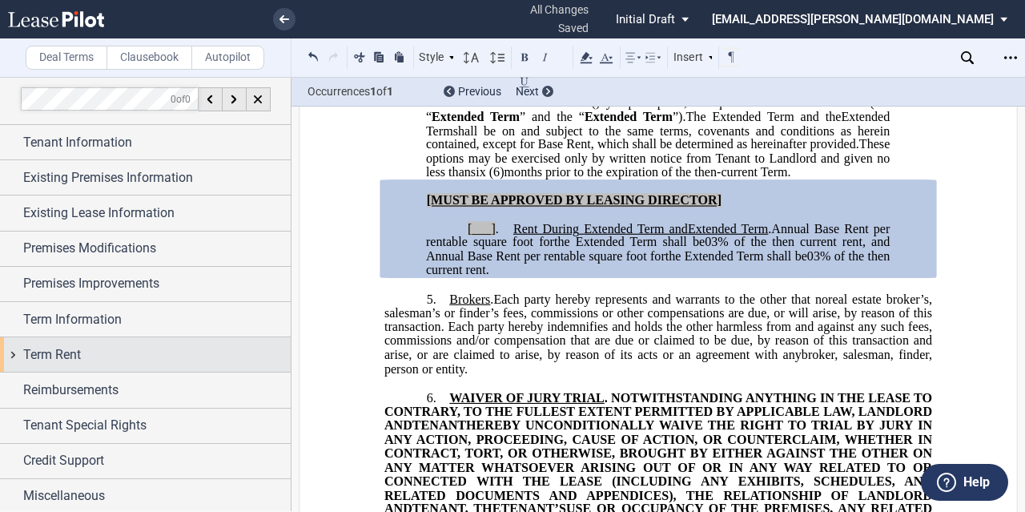
click at [93, 360] on div "Term Rent" at bounding box center [157, 354] width 268 height 19
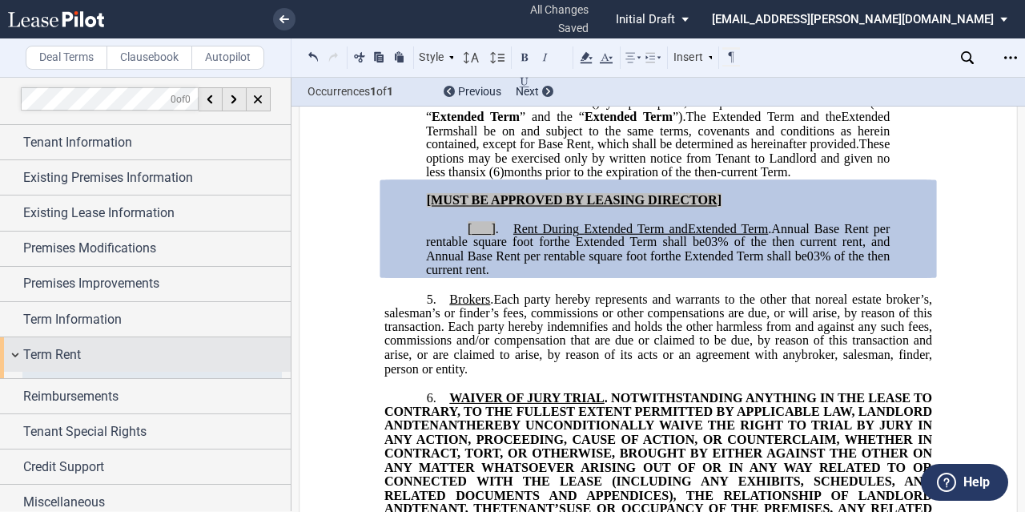
scroll to position [151, 0]
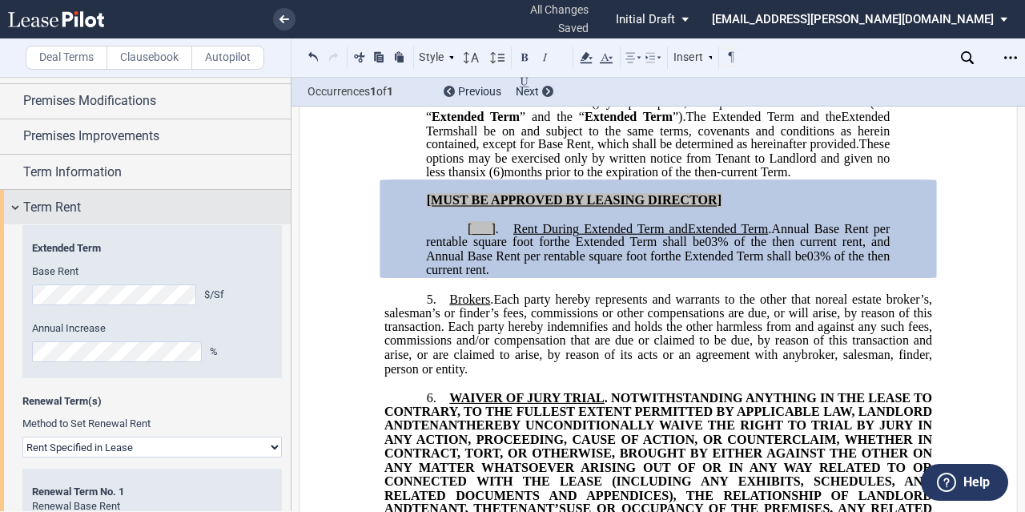
click at [77, 203] on span "Term Rent" at bounding box center [52, 207] width 58 height 19
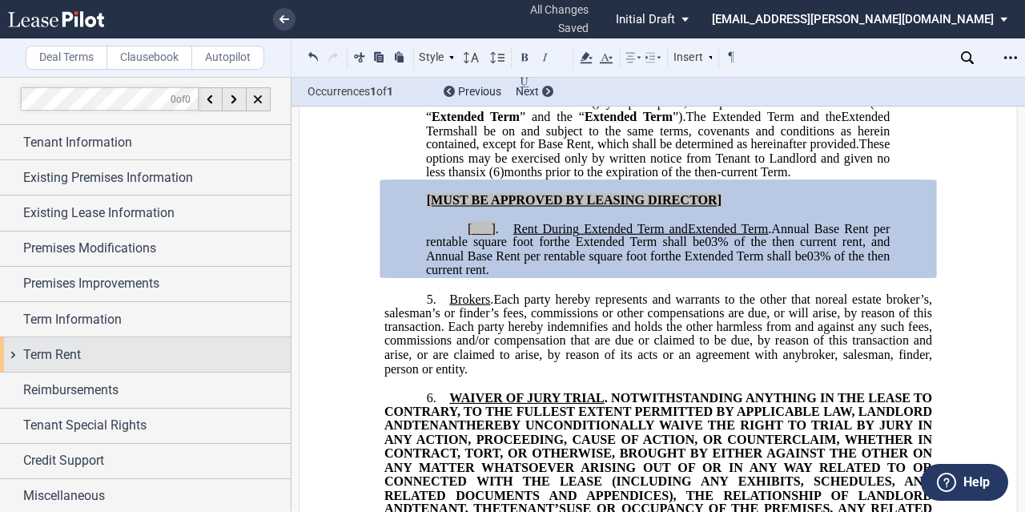
scroll to position [2, 0]
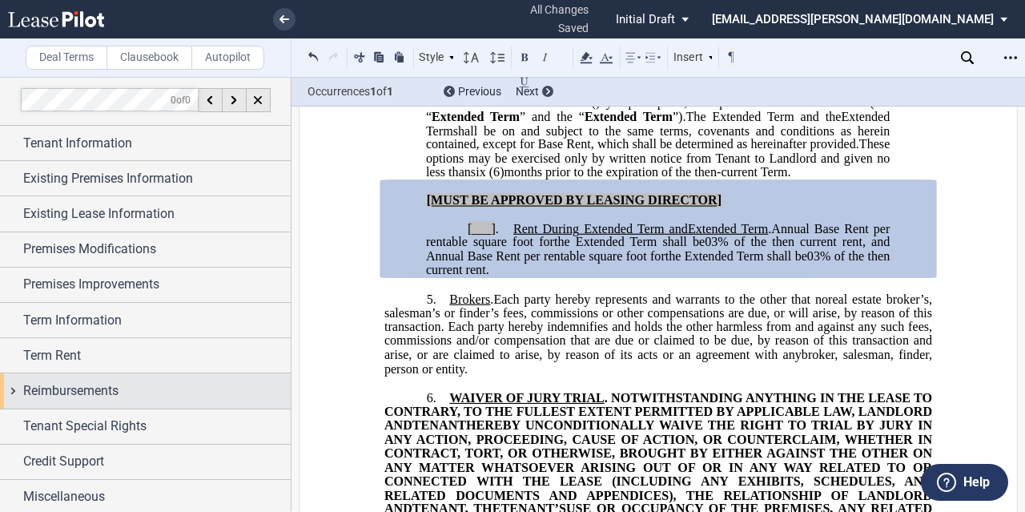
click at [60, 398] on span "Reimbursements" at bounding box center [70, 390] width 95 height 19
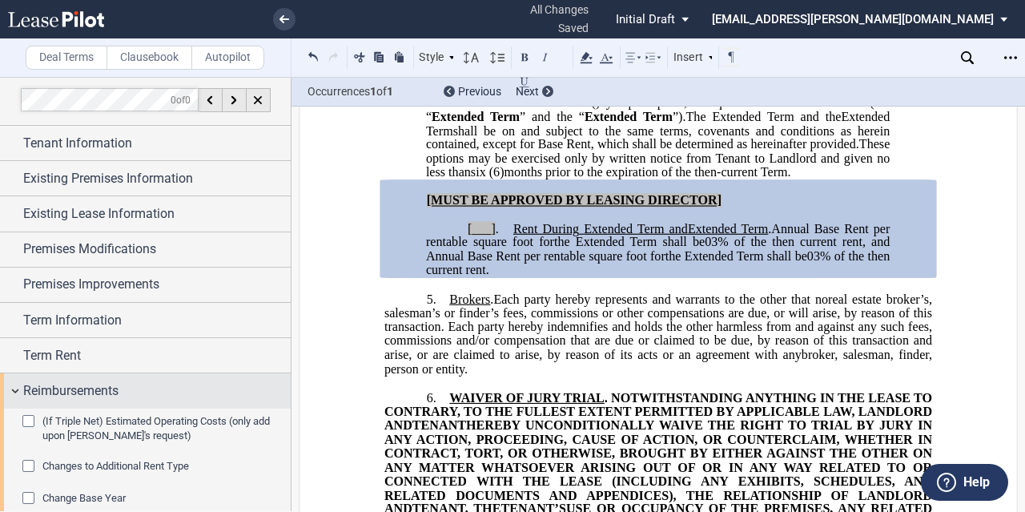
scroll to position [127, 0]
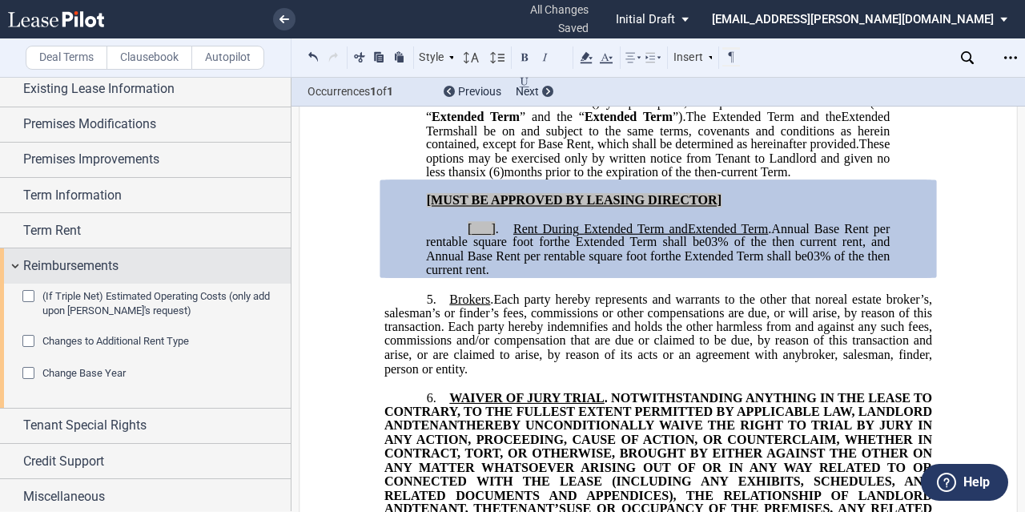
click at [40, 256] on span "Reimbursements" at bounding box center [70, 265] width 95 height 19
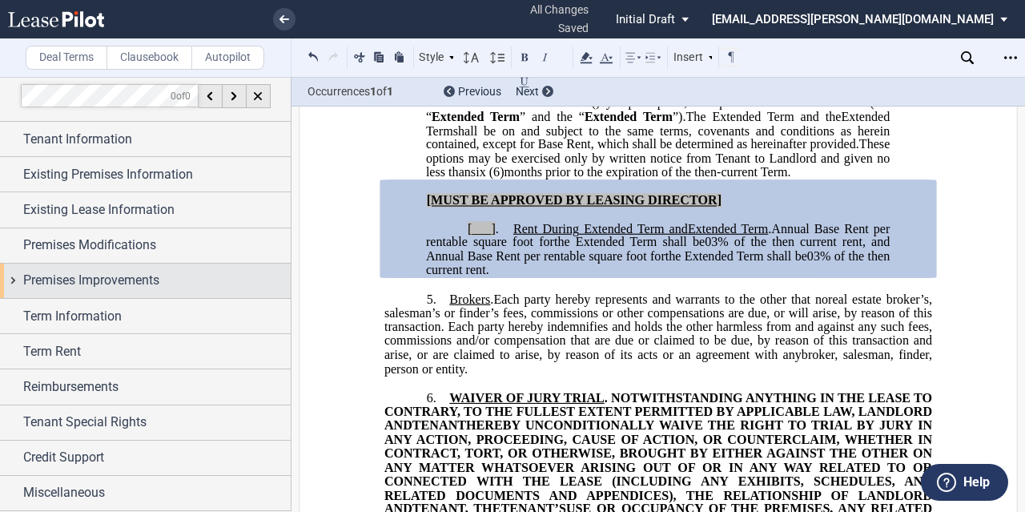
scroll to position [3, 0]
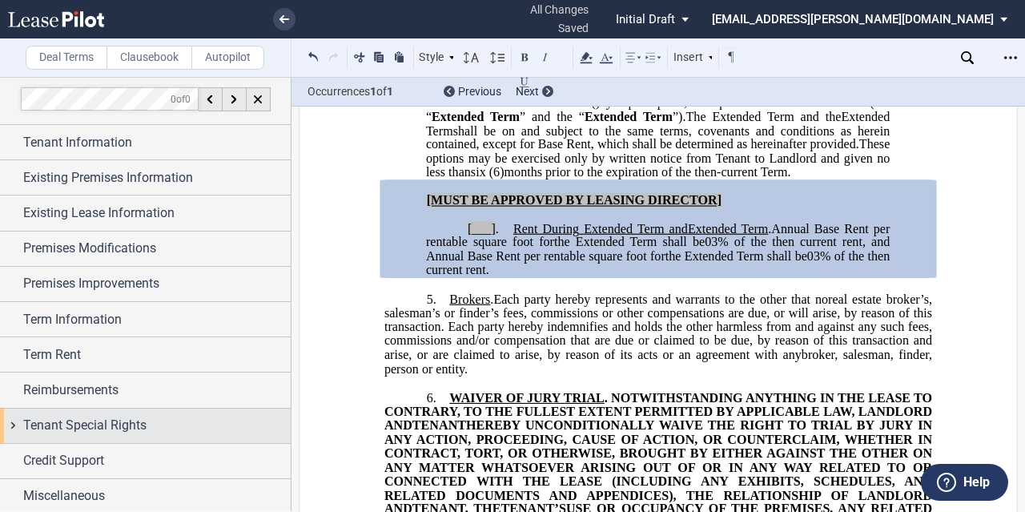
click at [58, 422] on span "Tenant Special Rights" at bounding box center [84, 425] width 123 height 19
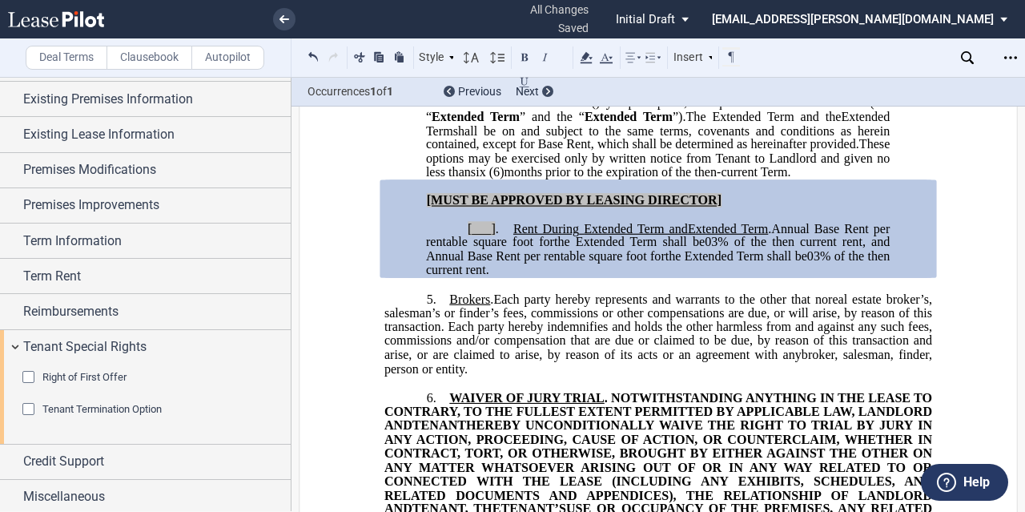
click at [62, 406] on span "Tenant Termination Option" at bounding box center [101, 409] width 119 height 12
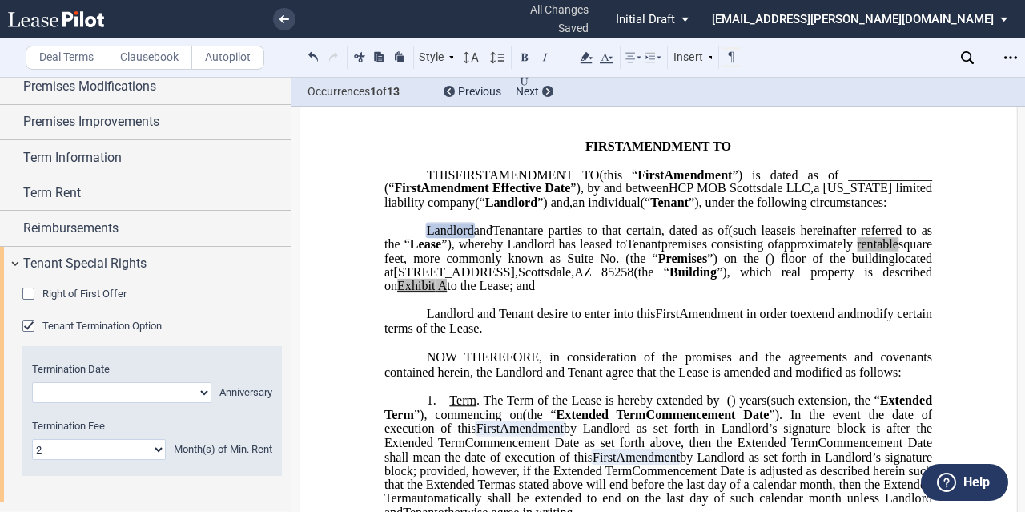
scroll to position [181, 0]
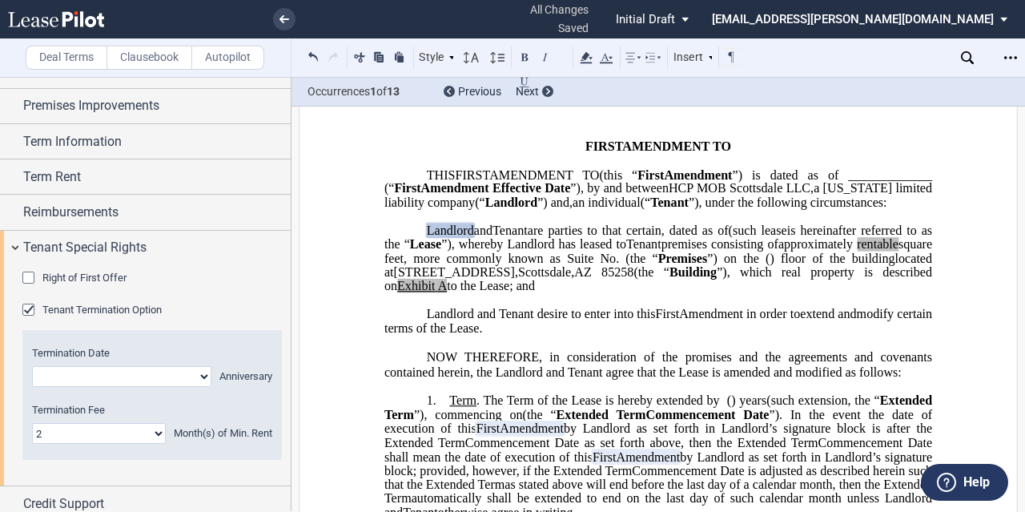
click at [156, 371] on select "Year 1 Year 2 Year 3 Year 4 Year 5 Year 6 Year 7 Year 8 Year 9 Year 10 Year 11 …" at bounding box center [121, 376] width 179 height 21
click at [143, 408] on label "Termination Fee" at bounding box center [152, 410] width 240 height 14
click at [143, 423] on select "0 1 2 3 4 5 6 7 8 9 10 11 12 13 14 15 16 17 18 19 20 21 22 23 24" at bounding box center [99, 433] width 134 height 21
click at [139, 379] on select "Year 1 Year 2 Year 3 Year 4 Year 5 Year 6 Year 7 Year 8 Year 9 Year 10 Year 11 …" at bounding box center [121, 376] width 179 height 21
select select "string:1"
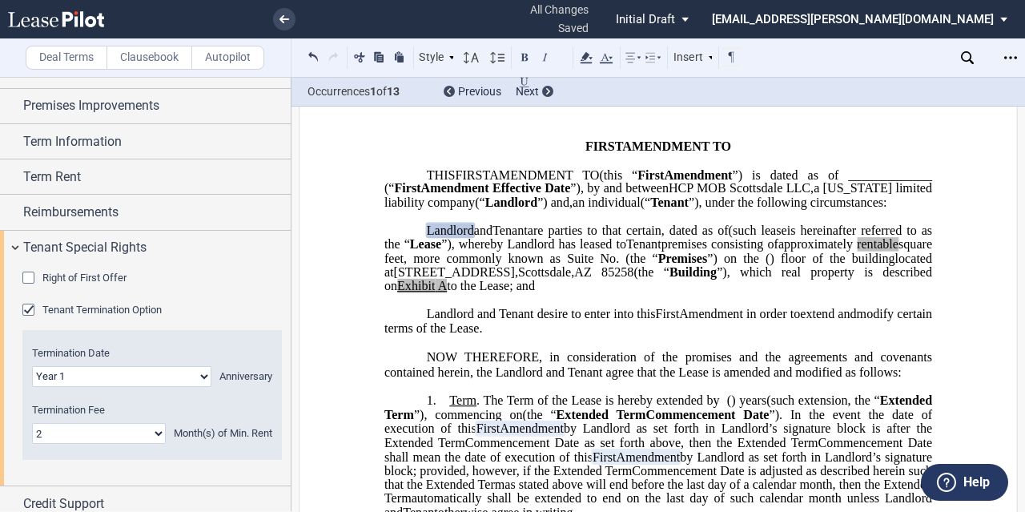
click at [32, 366] on select "Year 1 Year 2 Year 3 Year 4 Year 5 Year 6 Year 7 Year 8 Year 9 Year 10 Year 11 …" at bounding box center [121, 376] width 179 height 21
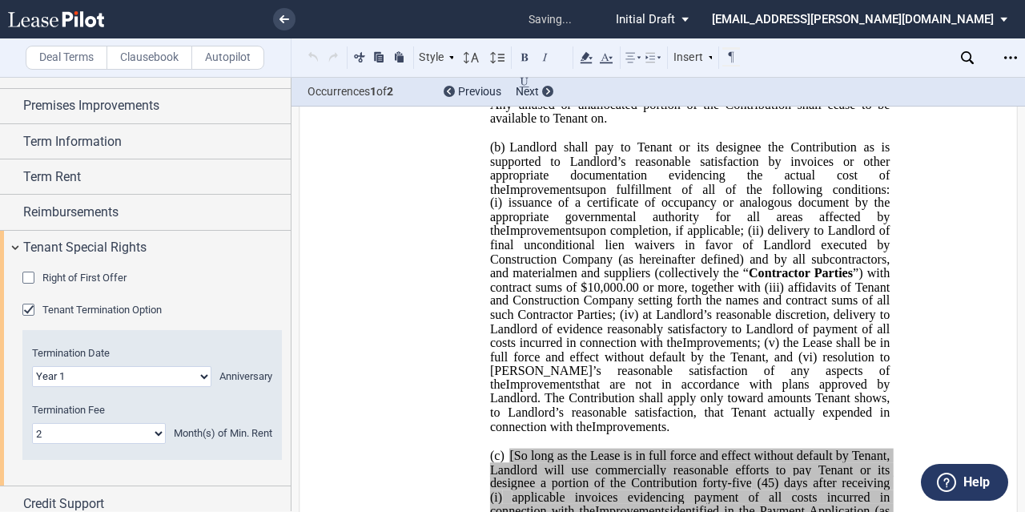
scroll to position [3782, 0]
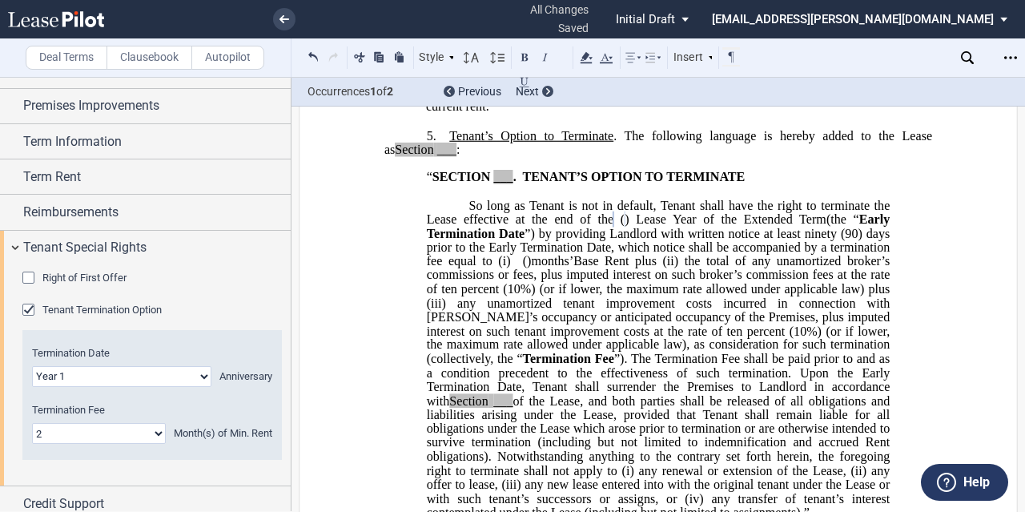
click at [138, 436] on select "0 1 2 3 4 5 6 7 8 9 10 11 12 13 14 15 16 17 18 19 20 21 22 23 24" at bounding box center [99, 433] width 134 height 21
click at [32, 423] on select "0 1 2 3 4 5 6 7 8 9 10 11 12 13 14 15 16 17 18 19 20 21 22 23 24" at bounding box center [99, 433] width 134 height 21
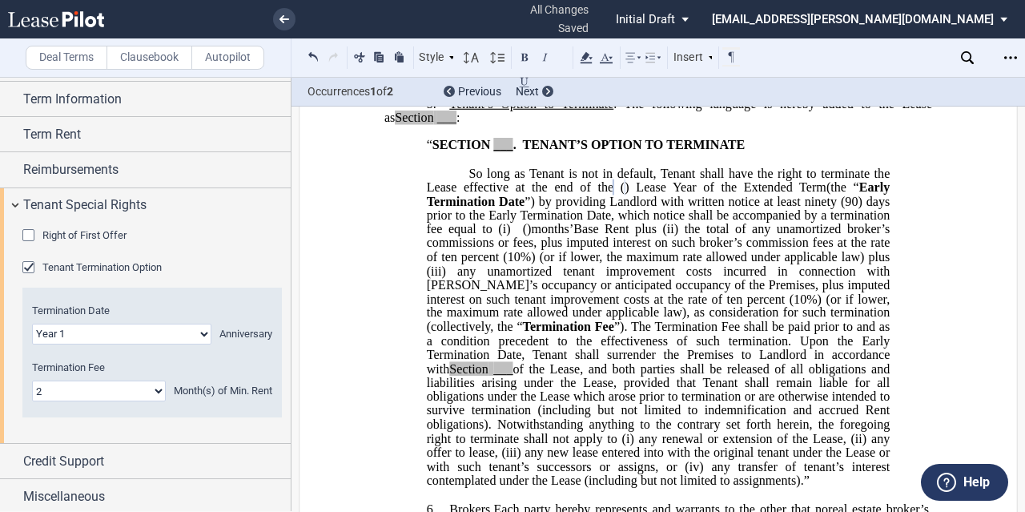
scroll to position [3812, 0]
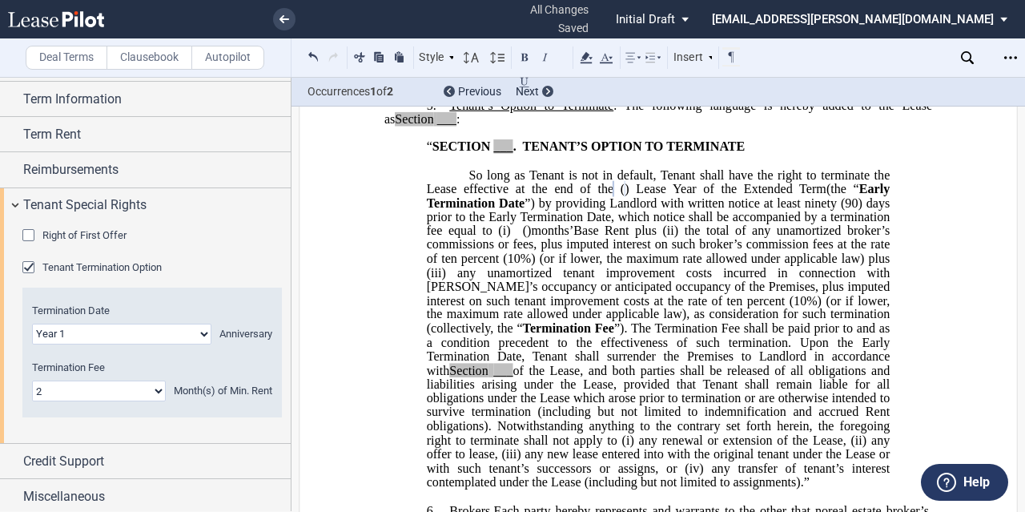
click at [525, 210] on span "”) by providing Landlord with written notice at least ninety" at bounding box center [681, 202] width 312 height 14
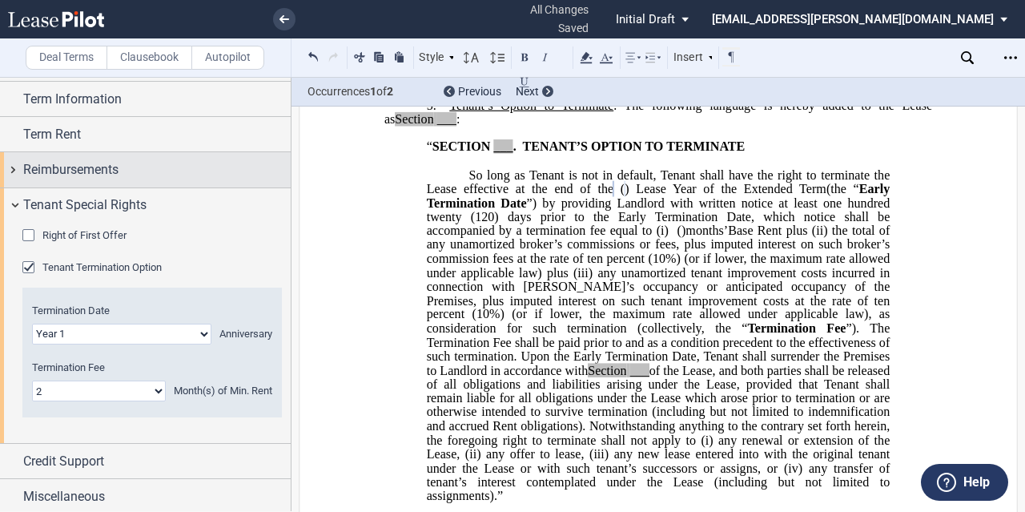
click at [122, 168] on div "Reimbursements" at bounding box center [157, 169] width 268 height 19
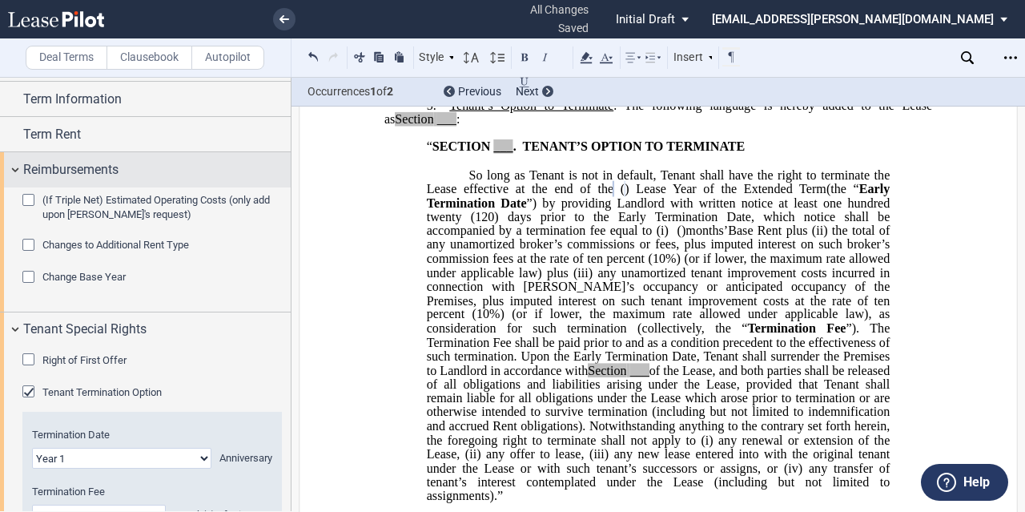
click at [119, 170] on span "Reimbursements" at bounding box center [70, 169] width 95 height 19
click at [38, 166] on span "Reimbursements" at bounding box center [70, 169] width 95 height 19
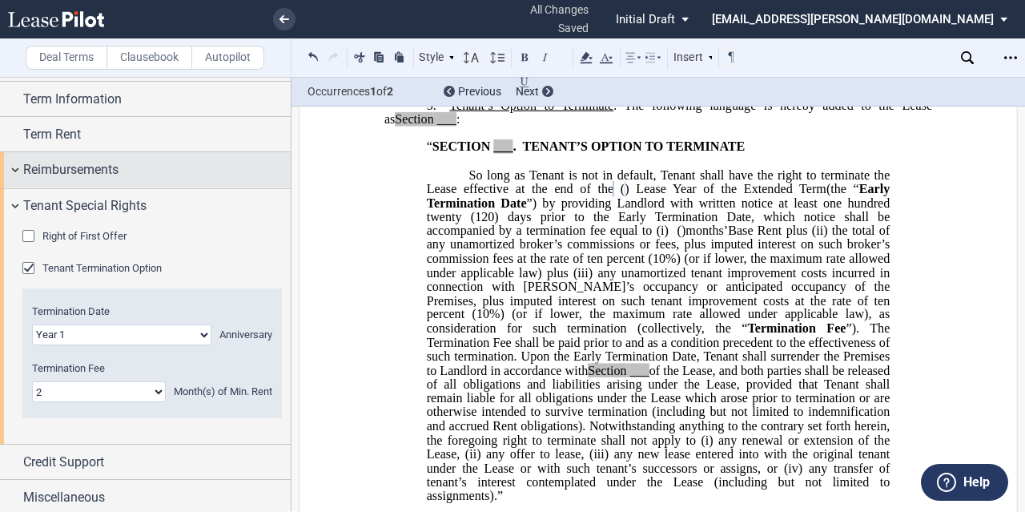
click at [37, 164] on span "Reimbursements" at bounding box center [70, 169] width 95 height 19
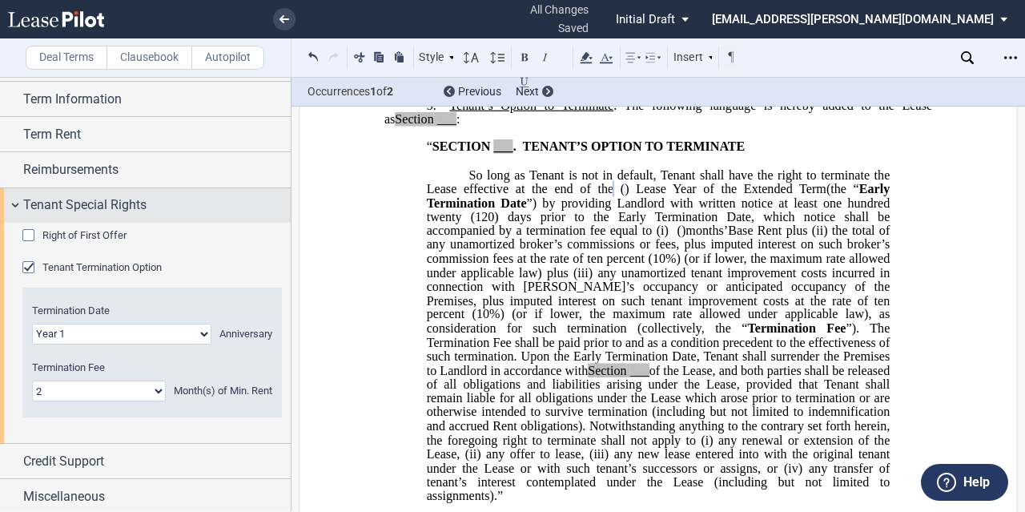
click at [52, 196] on span "Tenant Special Rights" at bounding box center [84, 204] width 123 height 19
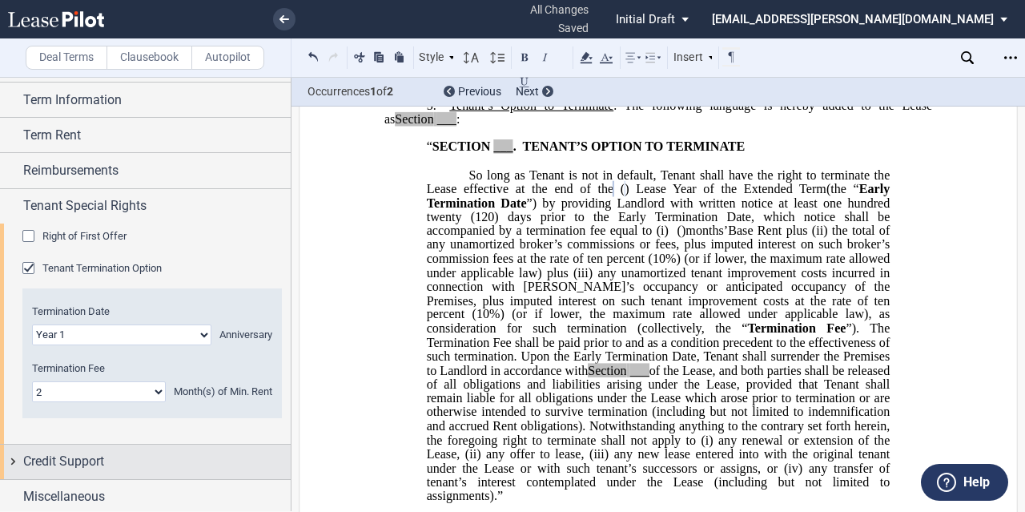
scroll to position [3, 0]
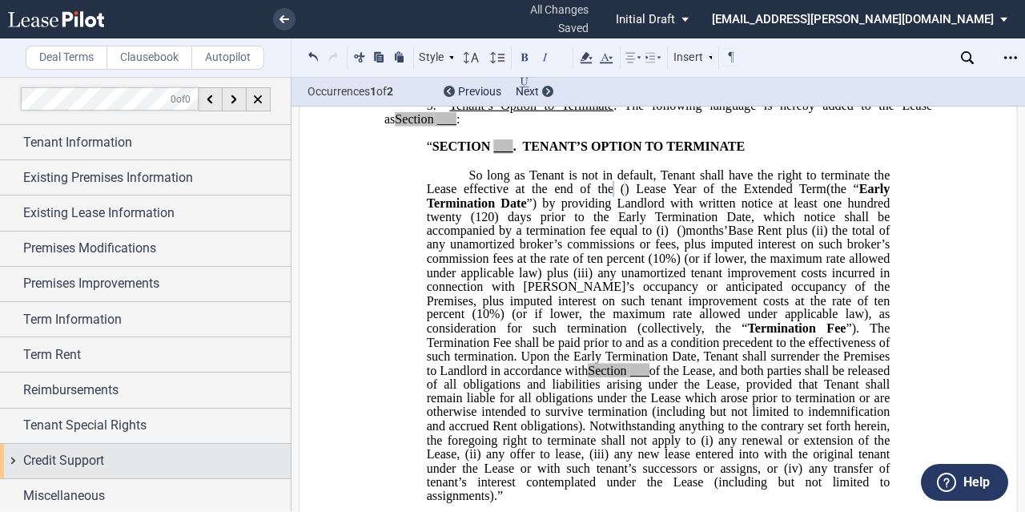
click at [74, 465] on span "Credit Support" at bounding box center [63, 460] width 81 height 19
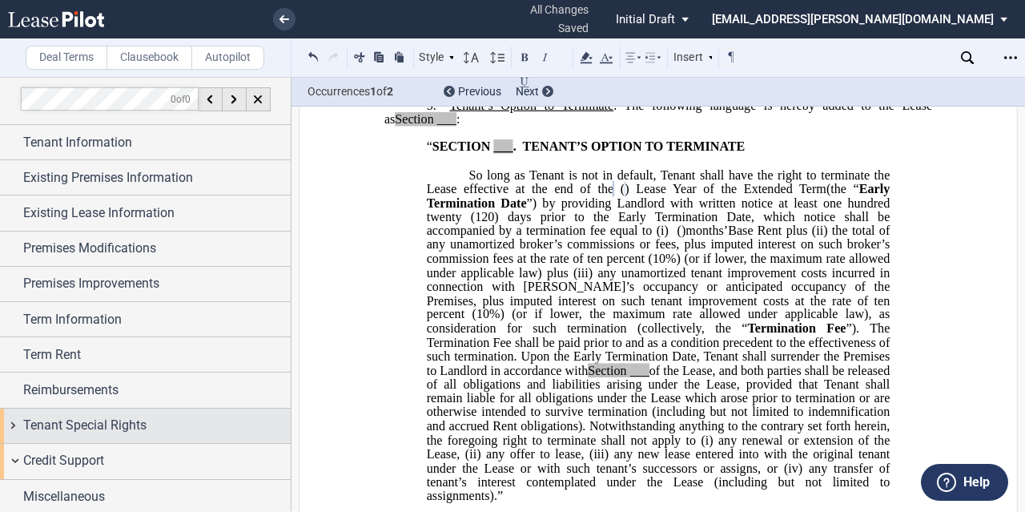
scroll to position [114, 0]
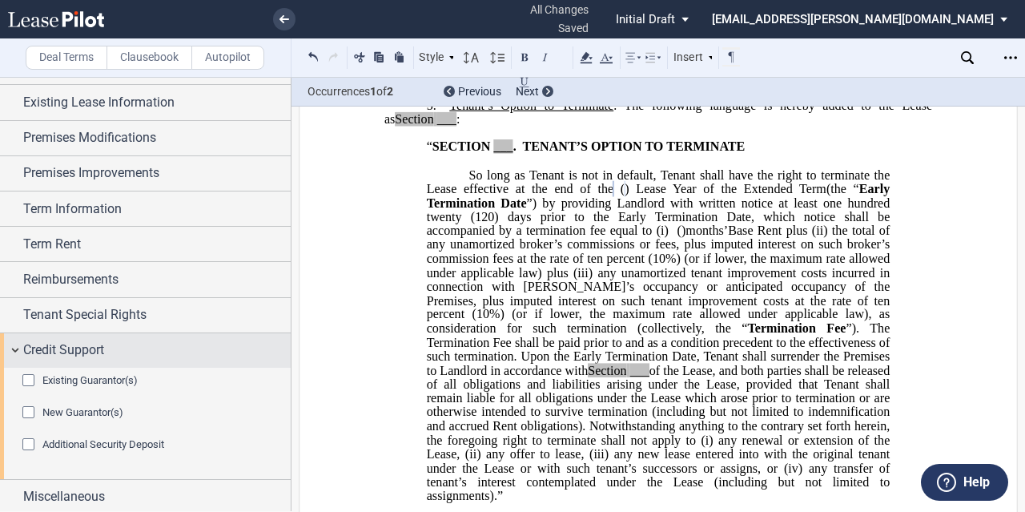
click at [63, 350] on span "Credit Support" at bounding box center [63, 349] width 81 height 19
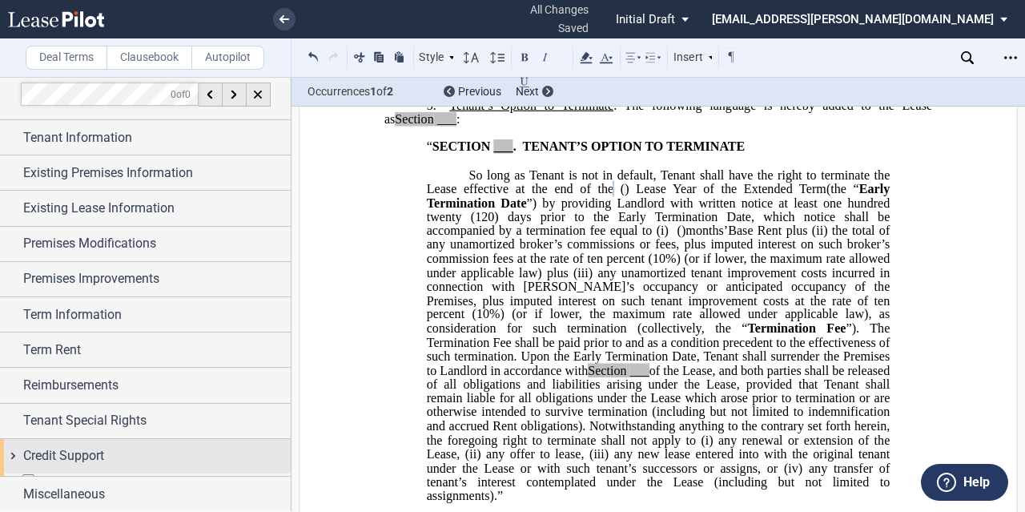
scroll to position [3, 0]
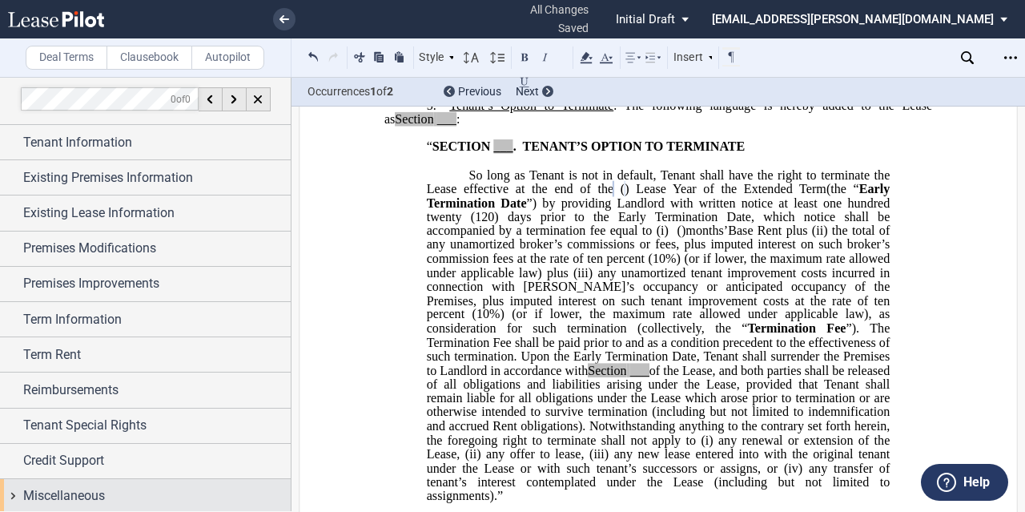
click at [56, 497] on span "Miscellaneous" at bounding box center [64, 495] width 82 height 19
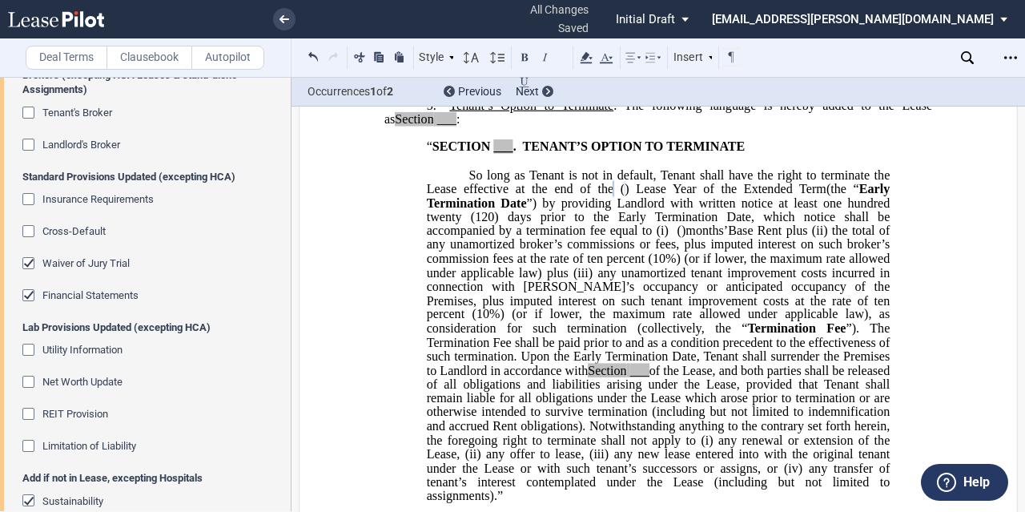
scroll to position [493, 0]
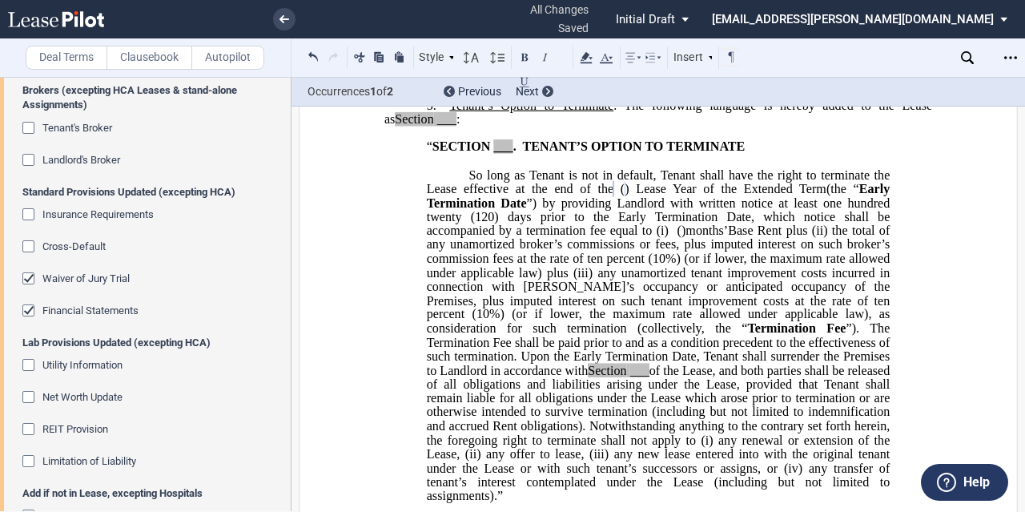
click at [27, 280] on div "Waiver of Jury Trial" at bounding box center [30, 280] width 16 height 16
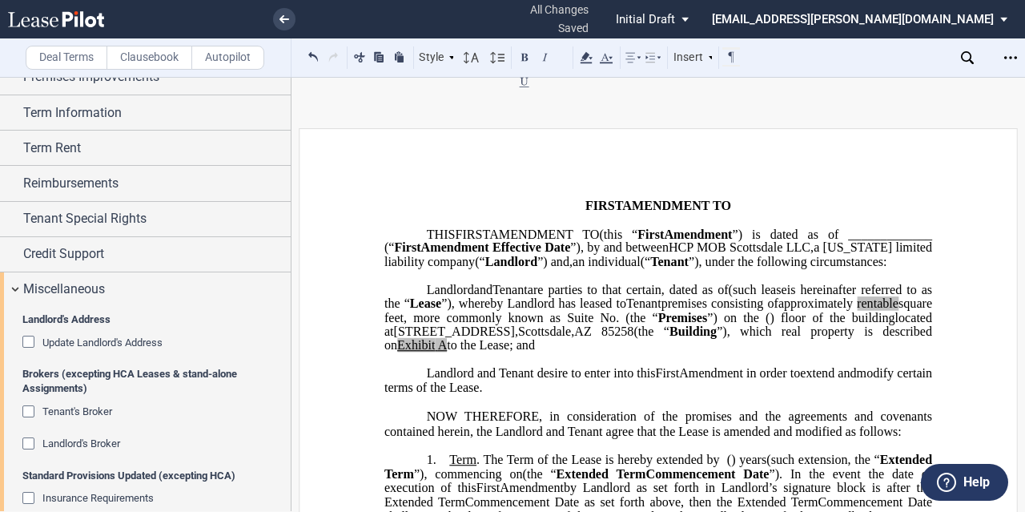
scroll to position [0, 0]
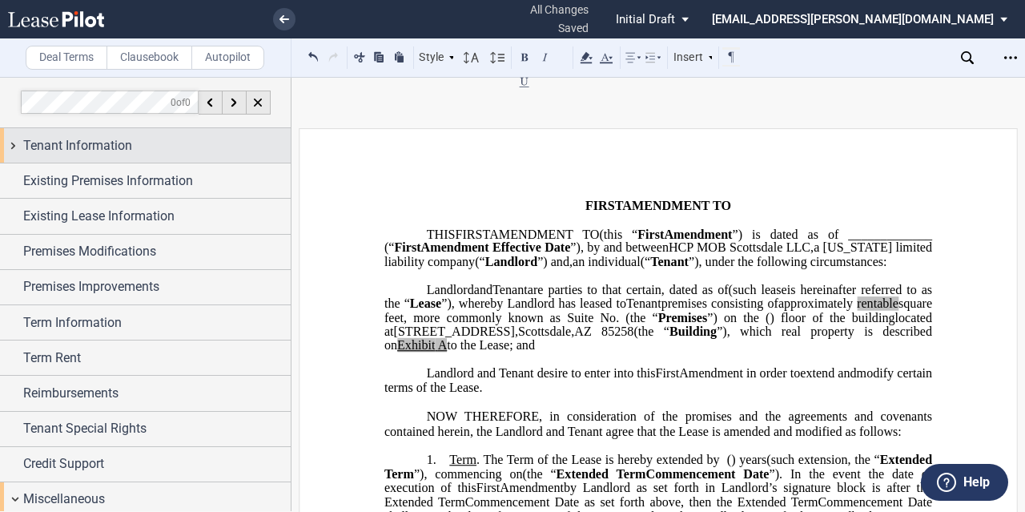
click at [130, 144] on span "Tenant Information" at bounding box center [77, 145] width 109 height 19
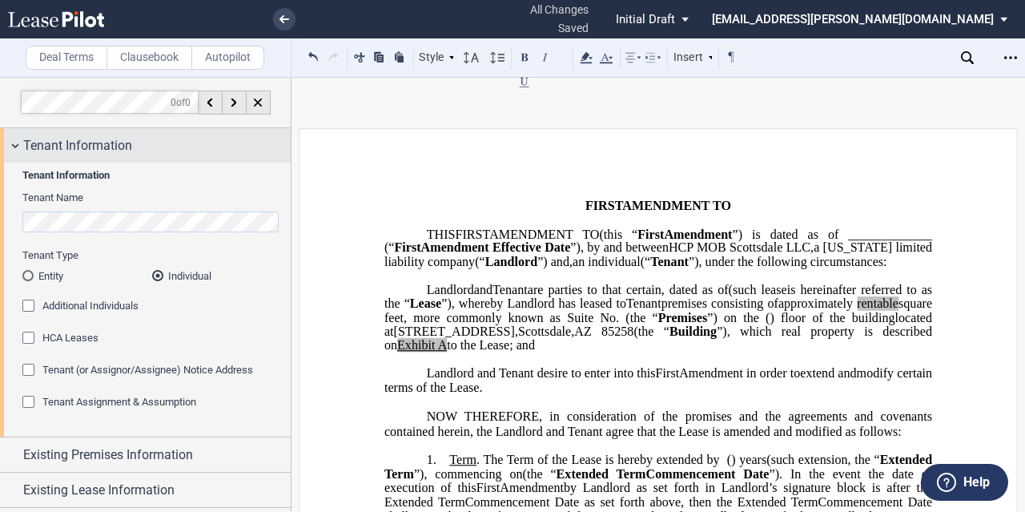
click at [151, 148] on div "Tenant Information" at bounding box center [157, 145] width 268 height 19
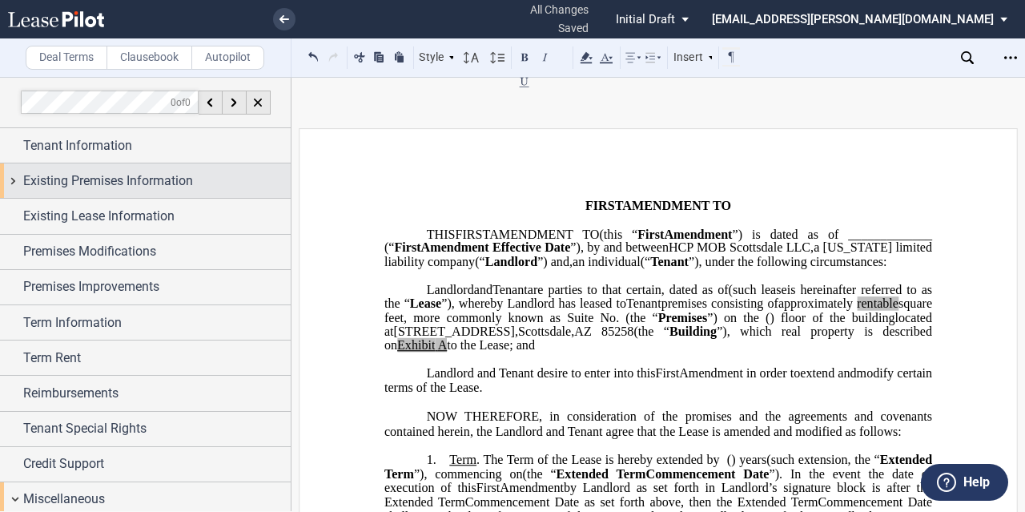
click at [139, 190] on span "Existing Premises Information" at bounding box center [108, 180] width 170 height 19
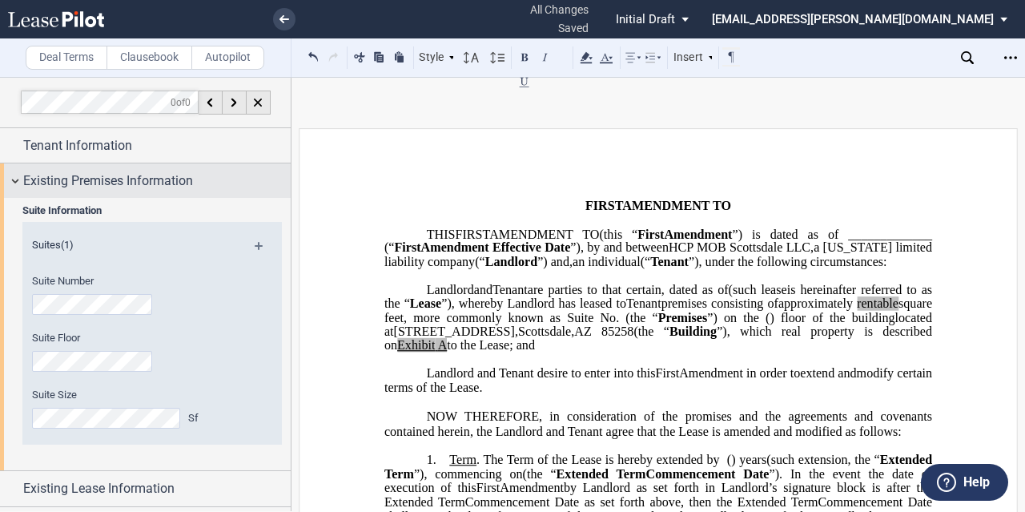
click at [141, 183] on span "Existing Premises Information" at bounding box center [108, 180] width 170 height 19
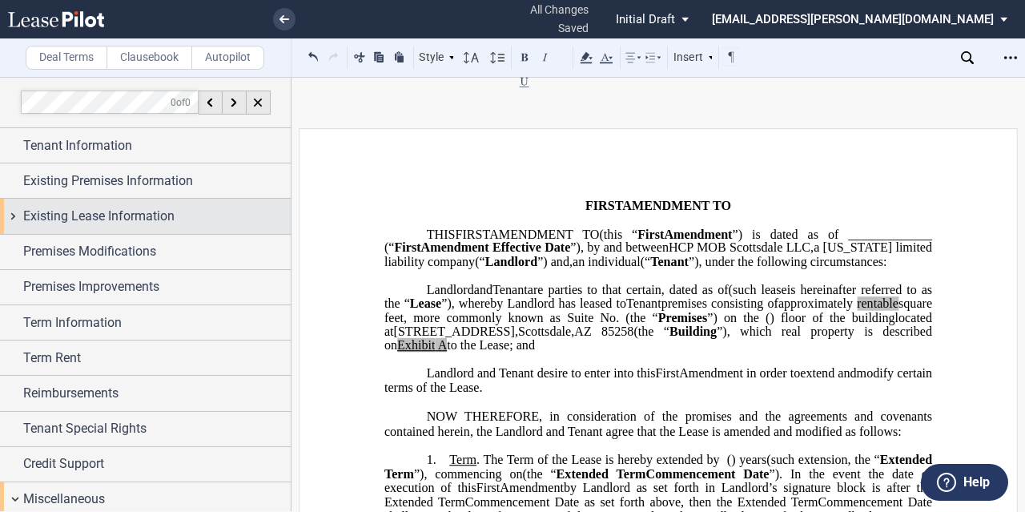
click at [135, 214] on span "Existing Lease Information" at bounding box center [98, 216] width 151 height 19
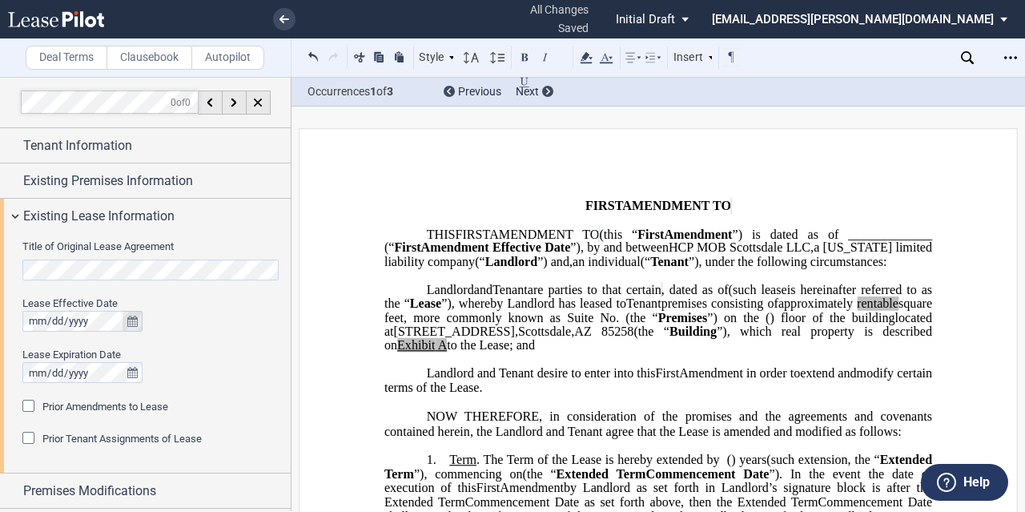
click at [128, 324] on icon "true" at bounding box center [132, 321] width 10 height 11
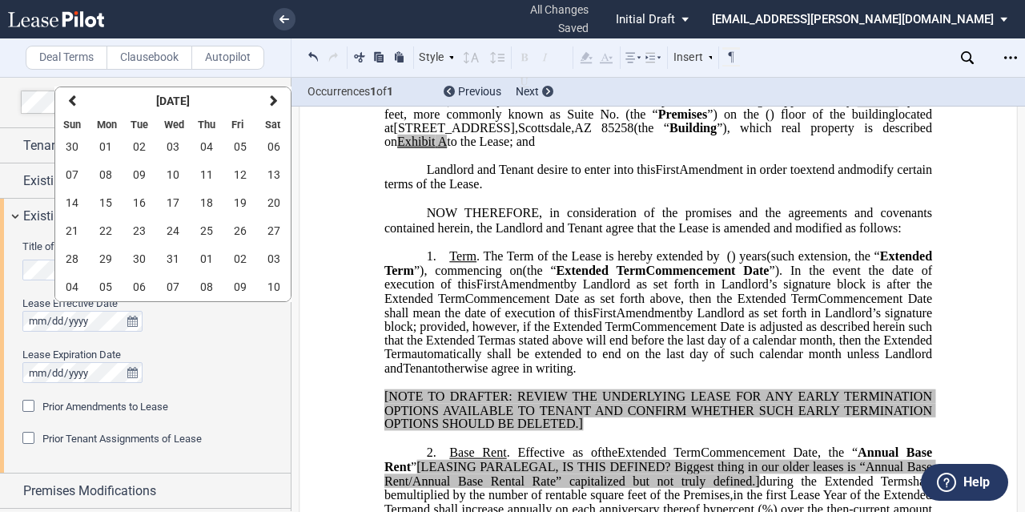
scroll to position [74, 0]
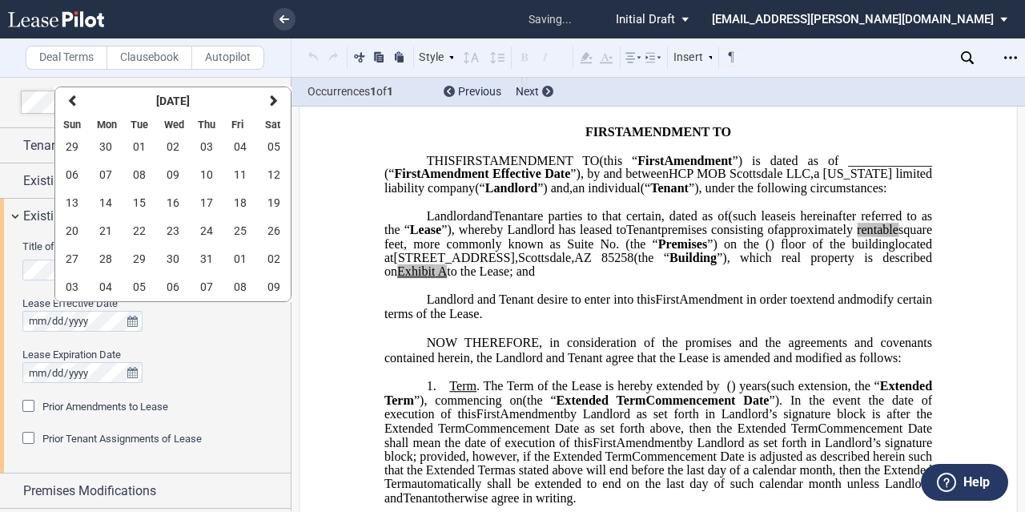
click at [207, 355] on div "Lease Expiration Date" at bounding box center [151, 355] width 259 height 14
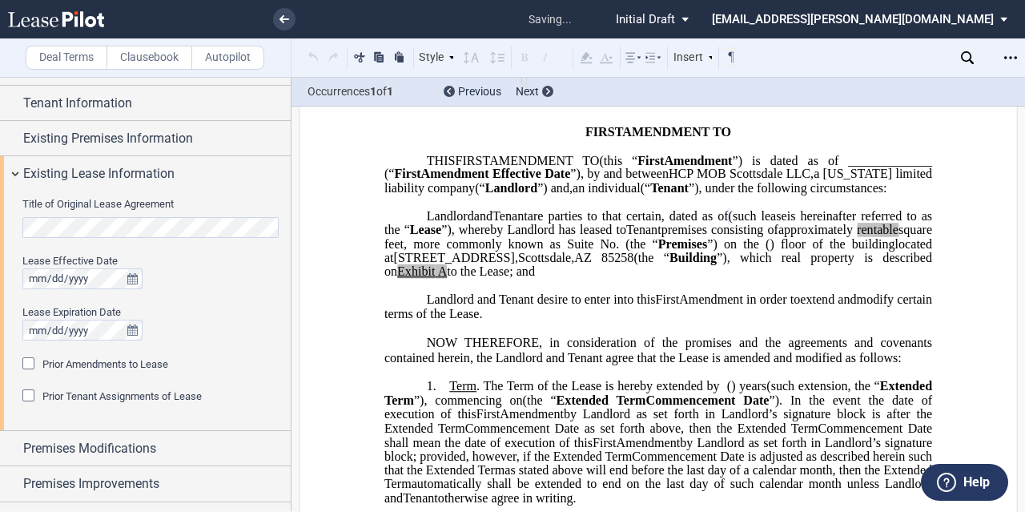
scroll to position [45, 0]
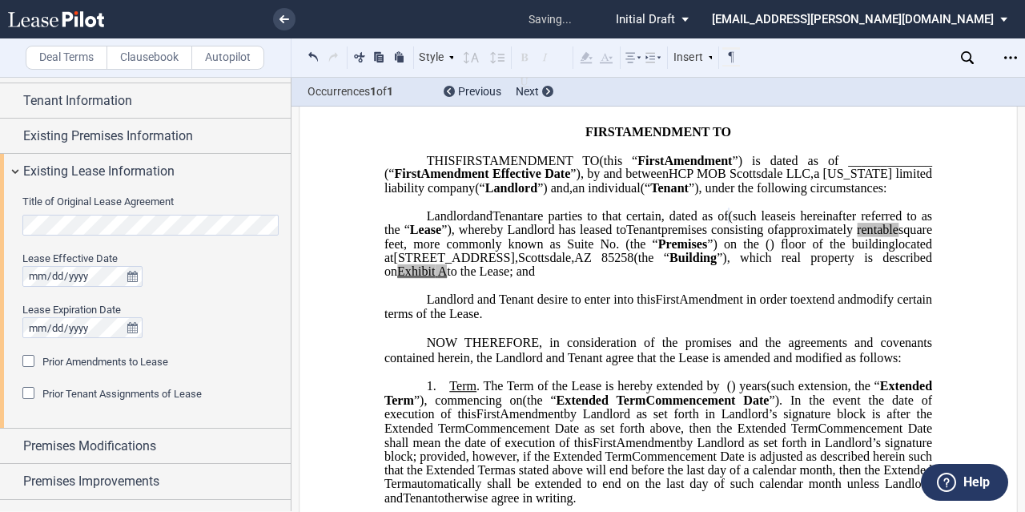
click at [115, 360] on span "Prior Amendments to Lease" at bounding box center [105, 362] width 126 height 12
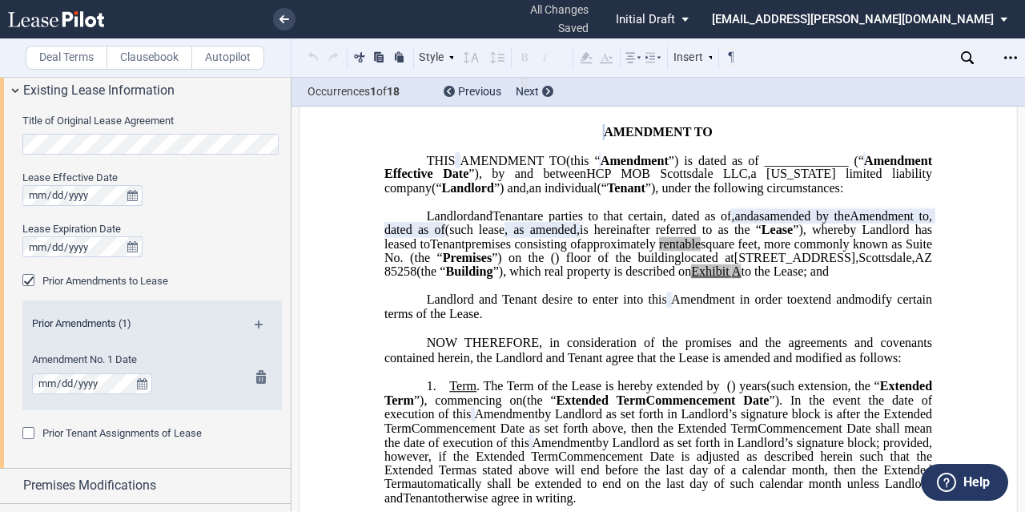
scroll to position [139, 0]
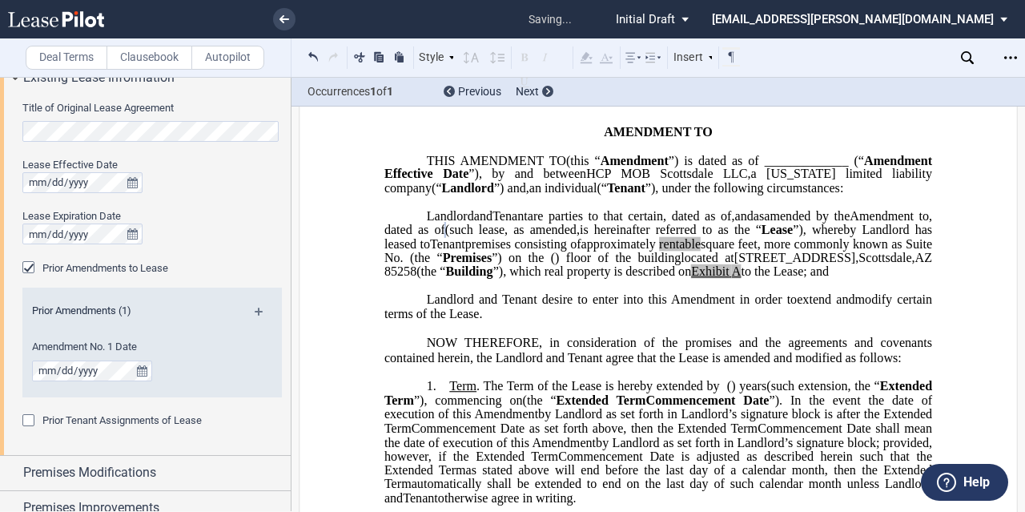
click at [261, 311] on md-icon at bounding box center [266, 317] width 22 height 19
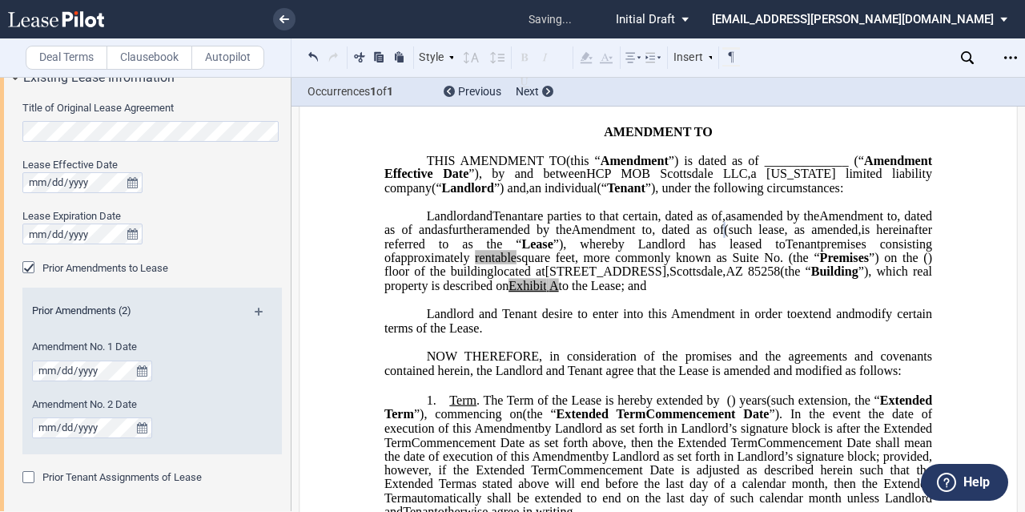
click at [255, 308] on md-icon at bounding box center [266, 317] width 22 height 19
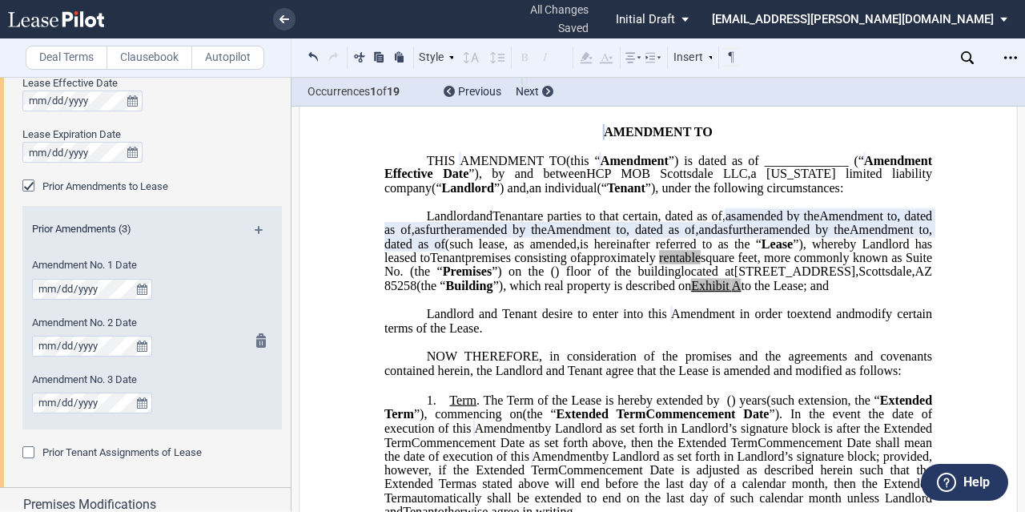
scroll to position [243, 0]
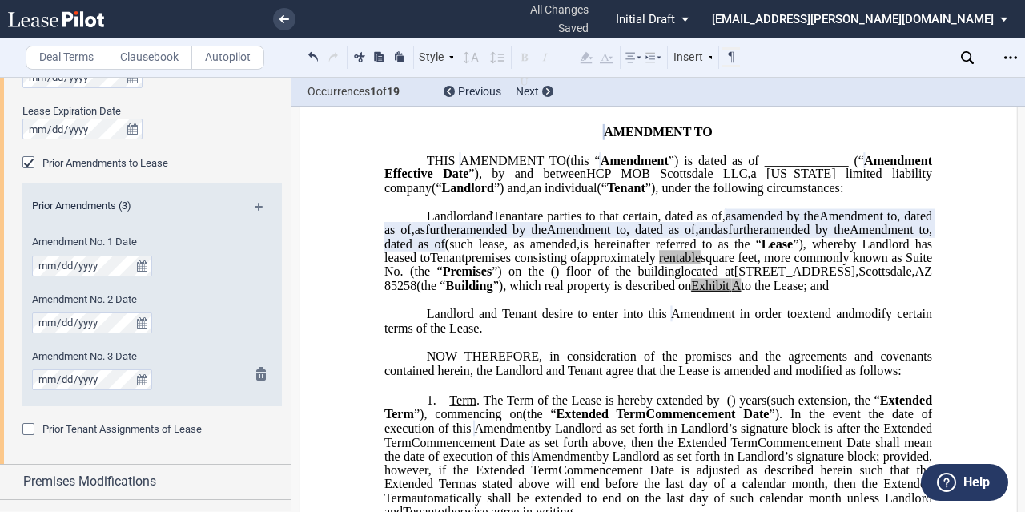
click at [38, 367] on div "Amendment No. 3 Date" at bounding box center [130, 369] width 197 height 41
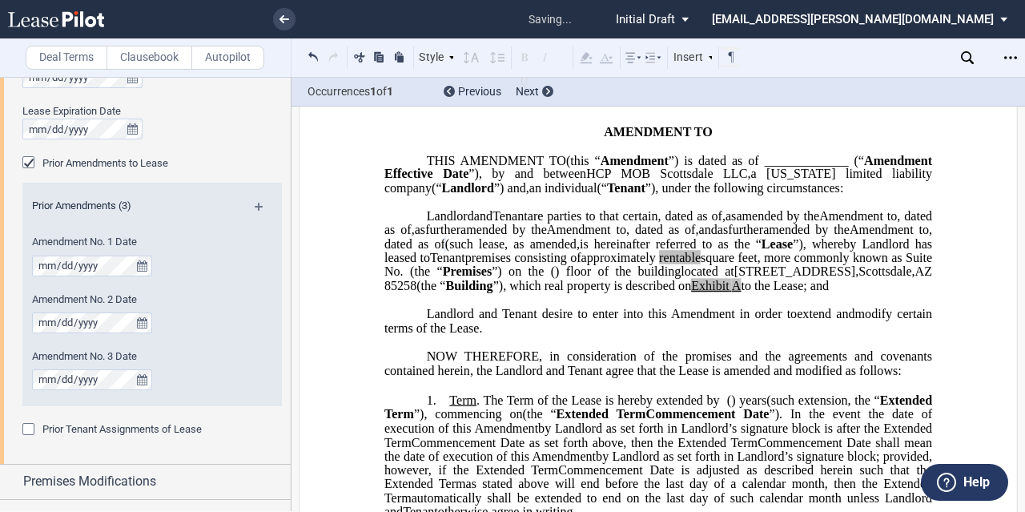
click at [181, 409] on div "Prior Amendments (3) Amendment No. 1 Date Amendment No. 2 Date" at bounding box center [151, 304] width 259 height 235
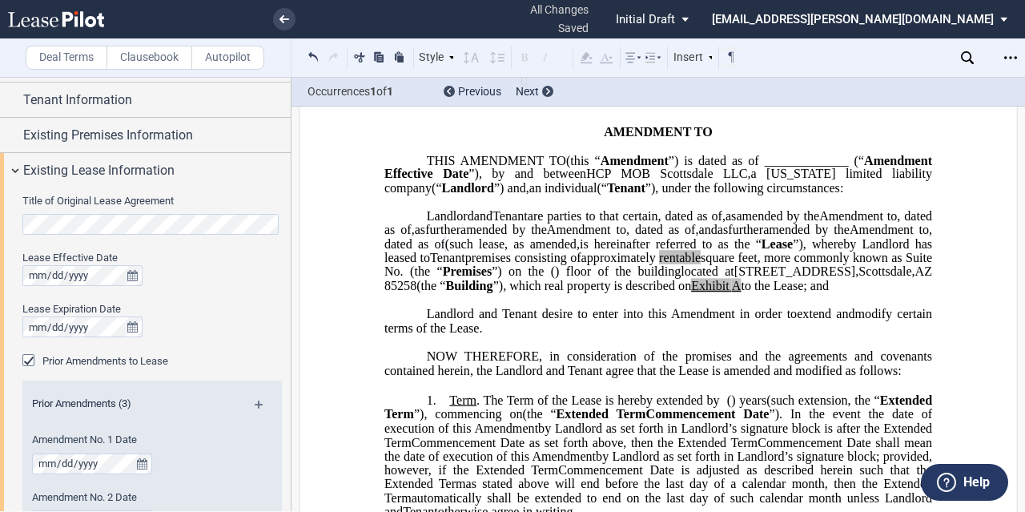
scroll to position [45, 0]
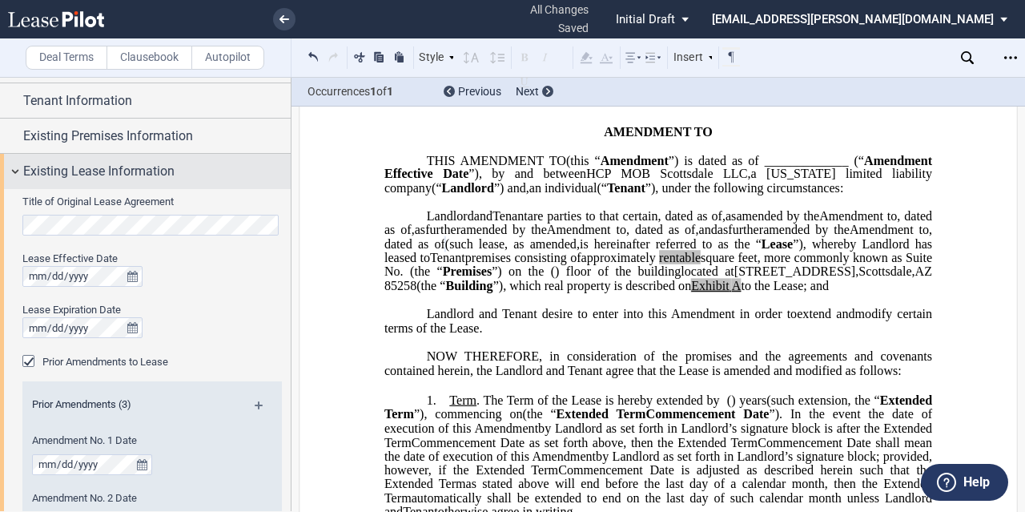
click at [144, 159] on div "Existing Lease Information" at bounding box center [145, 171] width 291 height 34
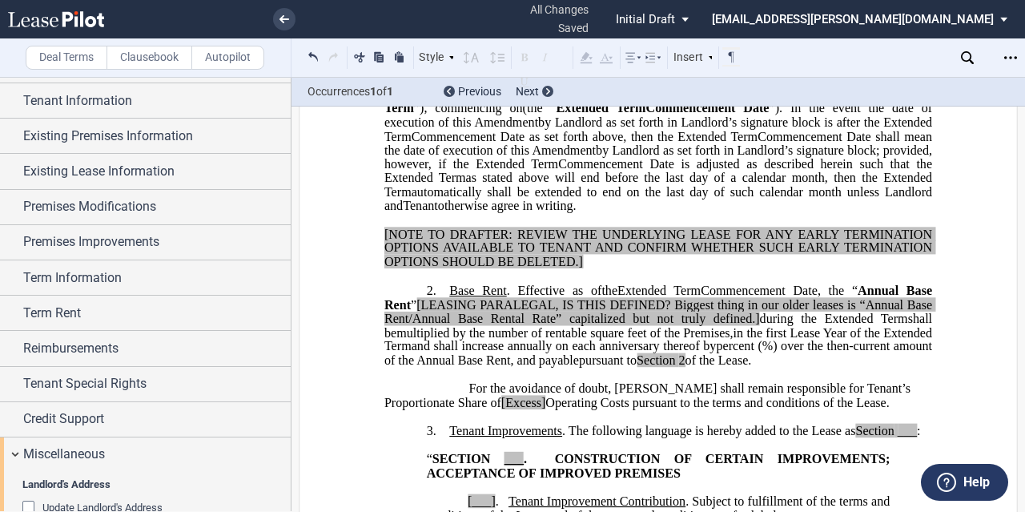
scroll to position [387, 0]
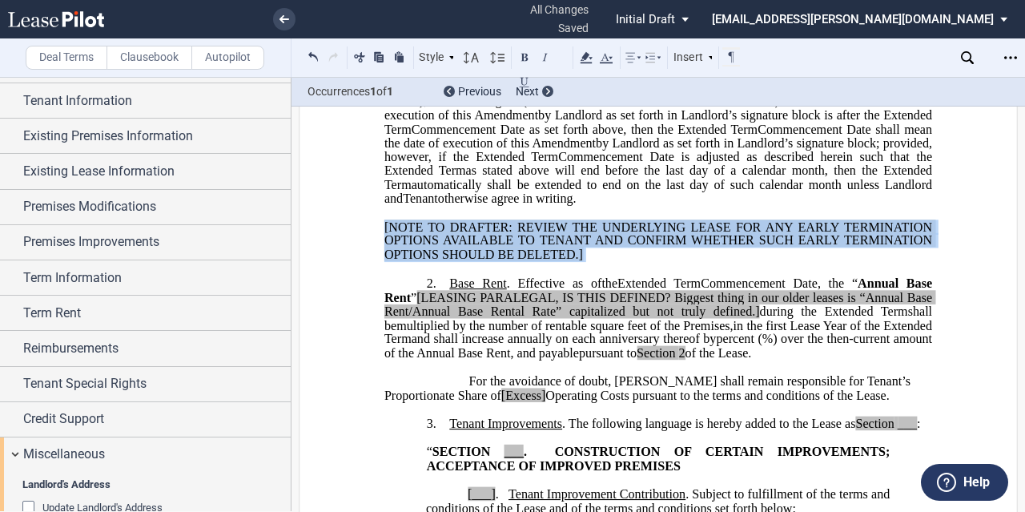
drag, startPoint x: 591, startPoint y: 332, endPoint x: 372, endPoint y: 295, distance: 222.7
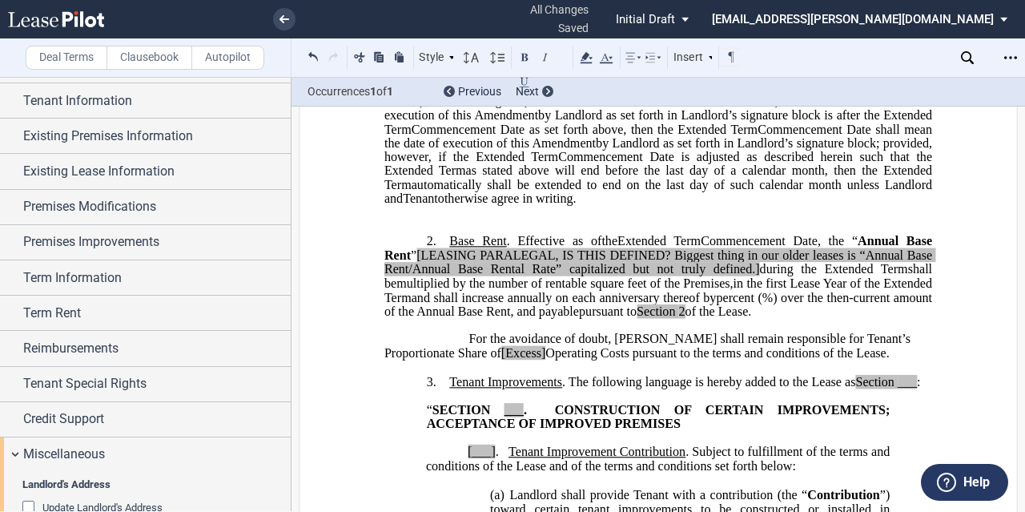
click at [387, 234] on p "﻿" at bounding box center [658, 227] width 548 height 14
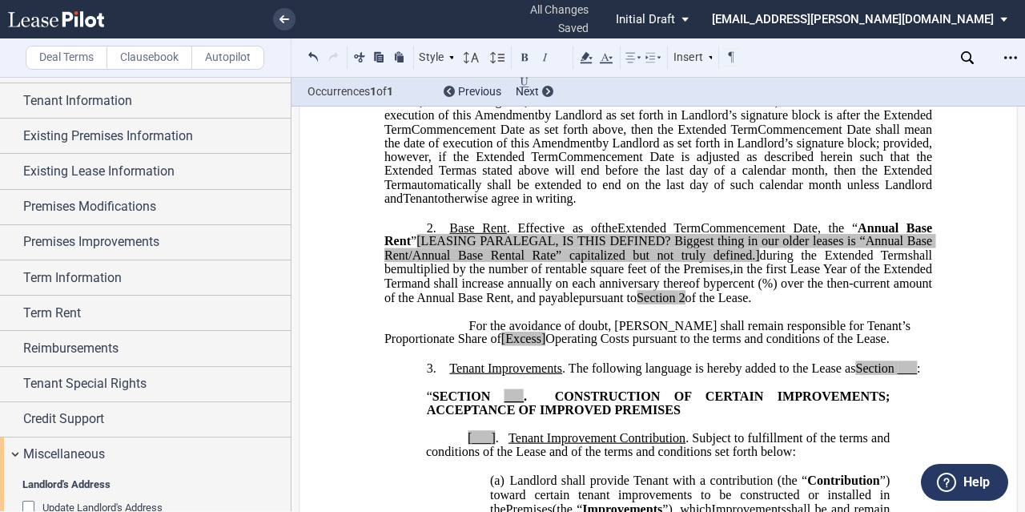
click at [931, 248] on span "Annual Base Rent" at bounding box center [659, 234] width 551 height 28
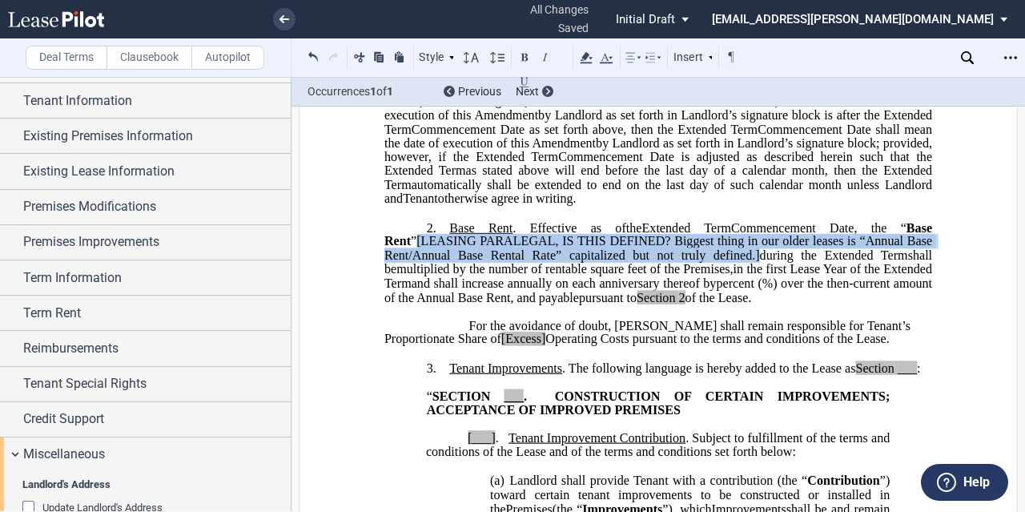
drag, startPoint x: 379, startPoint y: 312, endPoint x: 726, endPoint y: 325, distance: 347.9
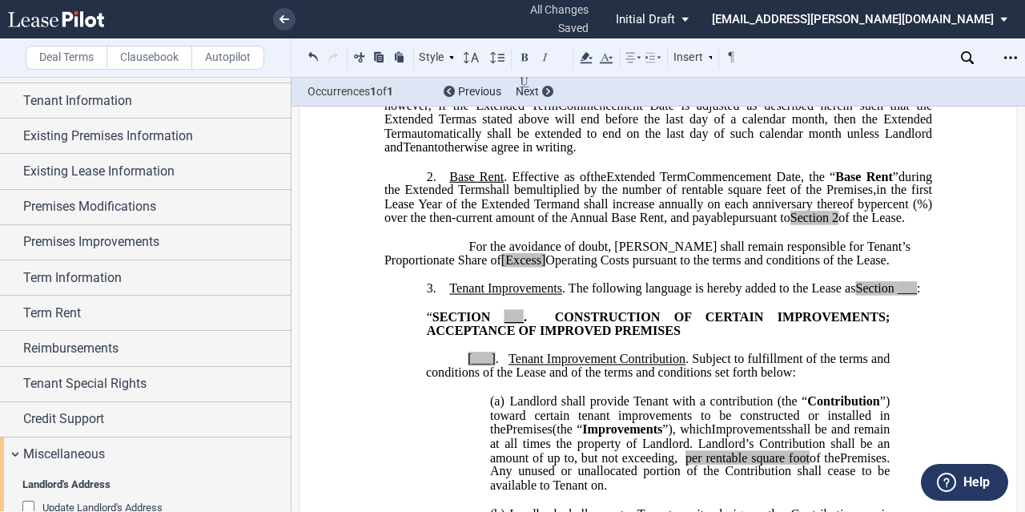
scroll to position [445, 0]
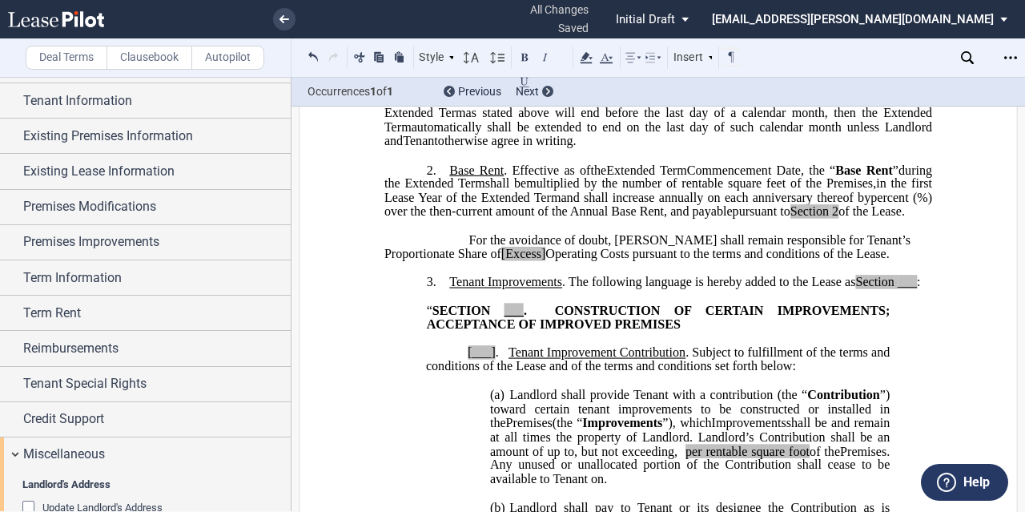
click at [501, 261] on span "[Excess]" at bounding box center [523, 254] width 45 height 14
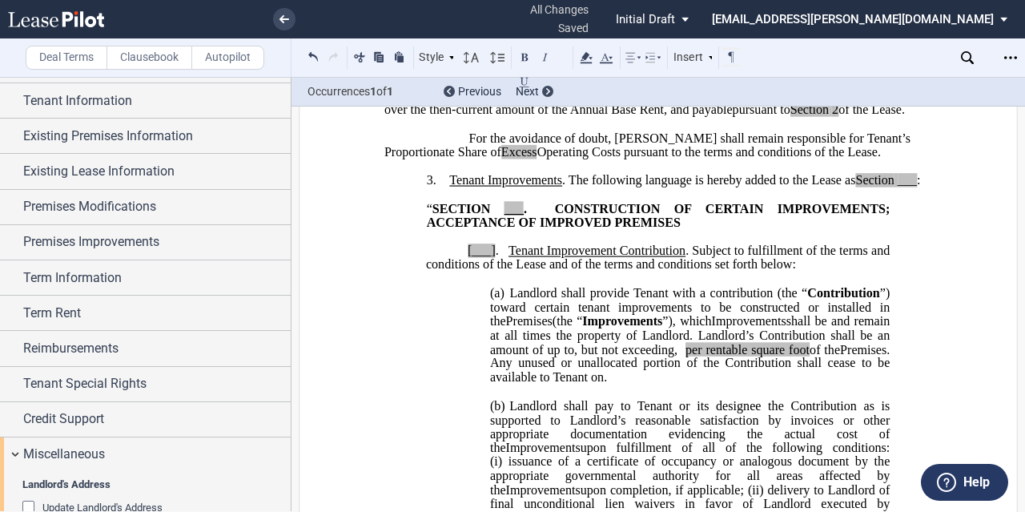
scroll to position [547, 0]
click at [517, 215] on span "___" at bounding box center [514, 207] width 19 height 14
click at [913, 187] on span "___" at bounding box center [907, 180] width 19 height 14
click at [496, 257] on span "." at bounding box center [497, 250] width 3 height 14
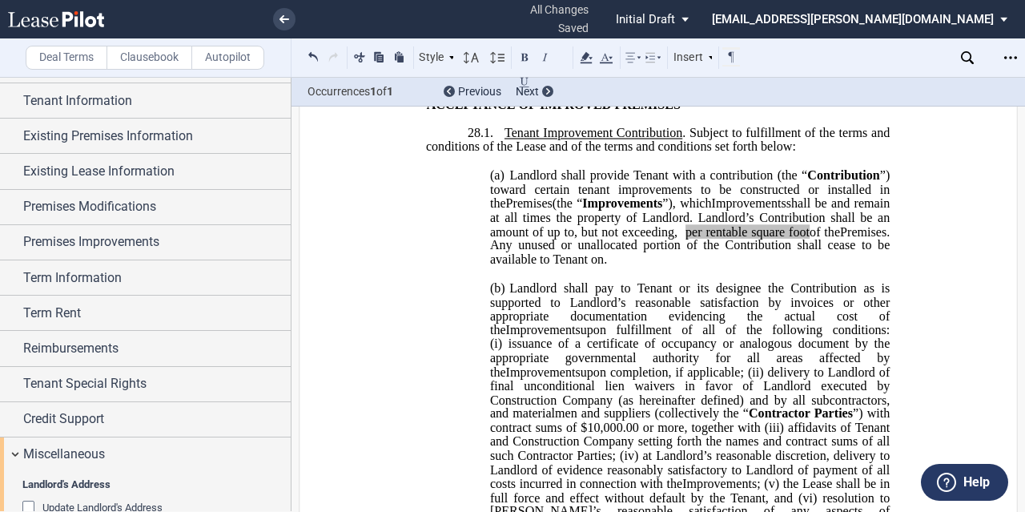
scroll to position [666, 0]
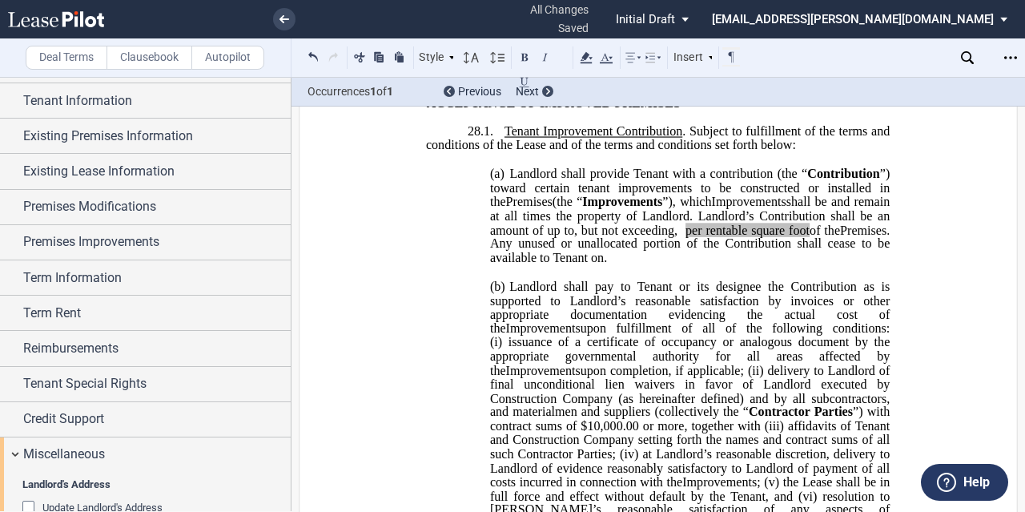
click at [604, 265] on span "﻿ ﻿" at bounding box center [604, 258] width 0 height 14
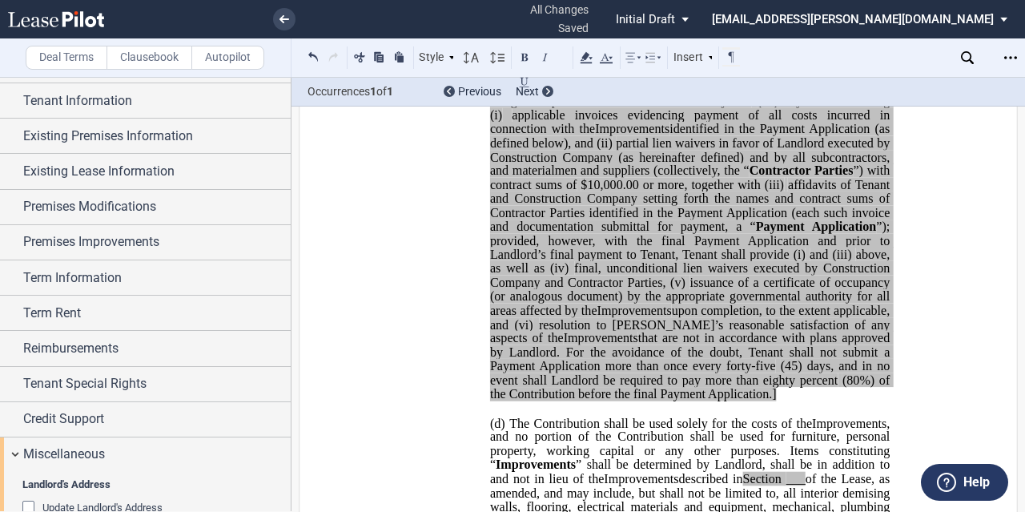
scroll to position [1188, 0]
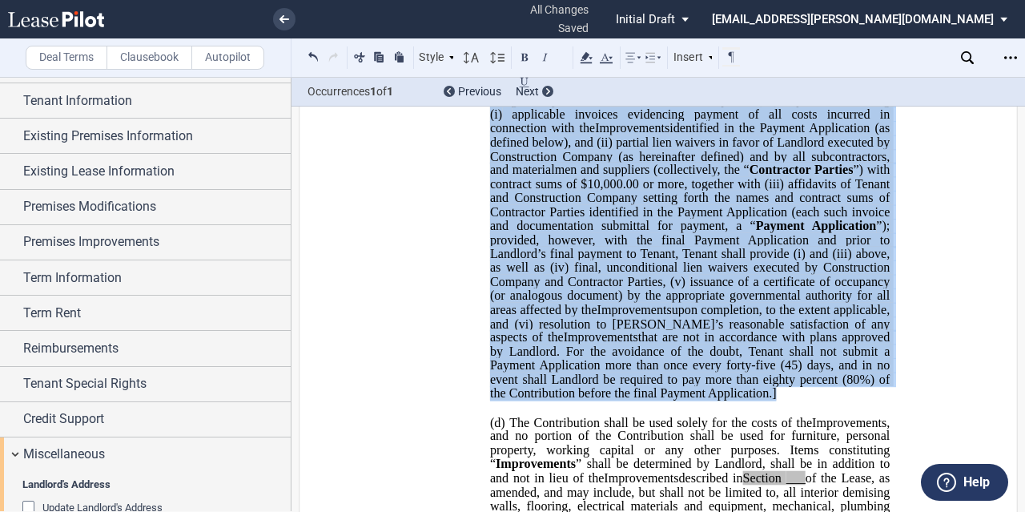
drag, startPoint x: 789, startPoint y: 467, endPoint x: 481, endPoint y: 143, distance: 446.4
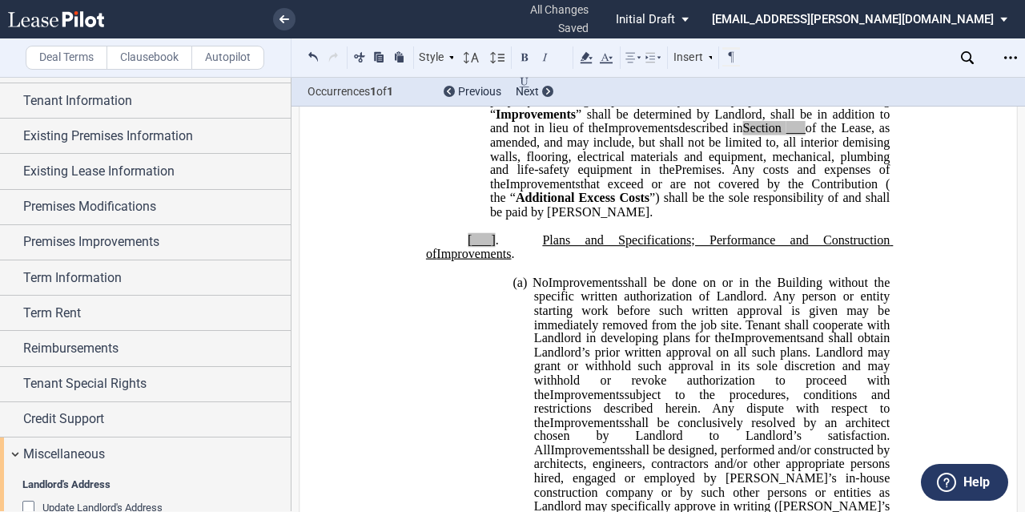
click at [804, 177] on span "of the Lease, as amended, and may include, but shall not be limited to, all int…" at bounding box center [691, 149] width 403 height 56
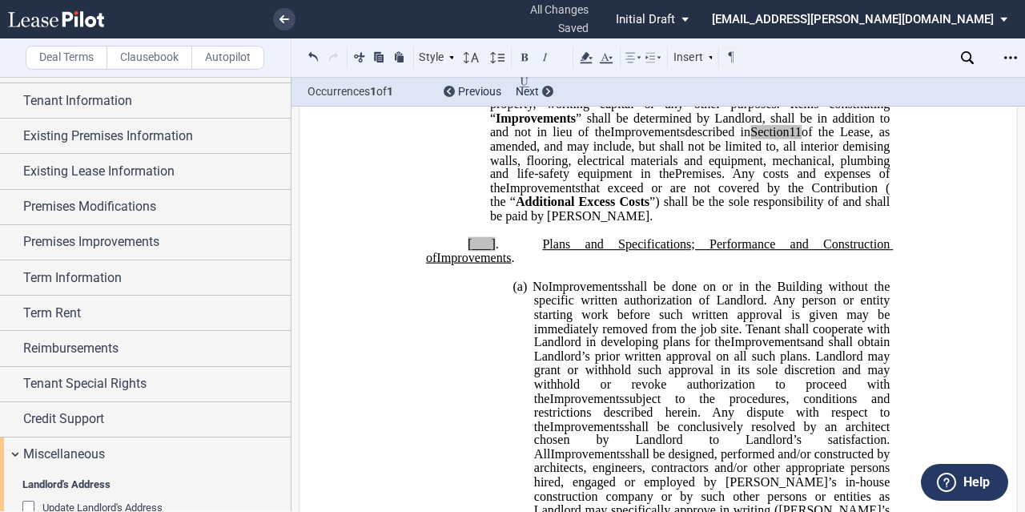
scroll to position [1233, 0]
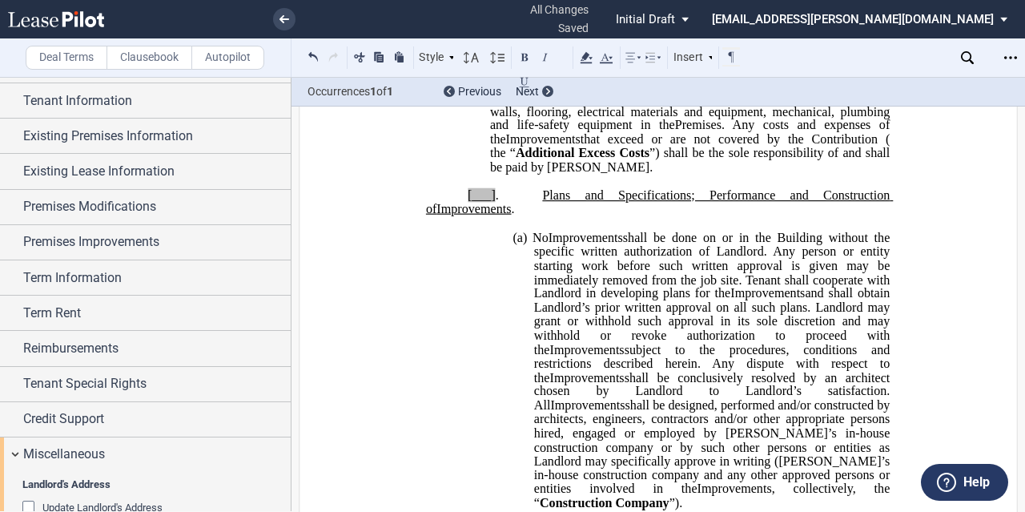
click at [489, 202] on span "[___]" at bounding box center [482, 194] width 28 height 14
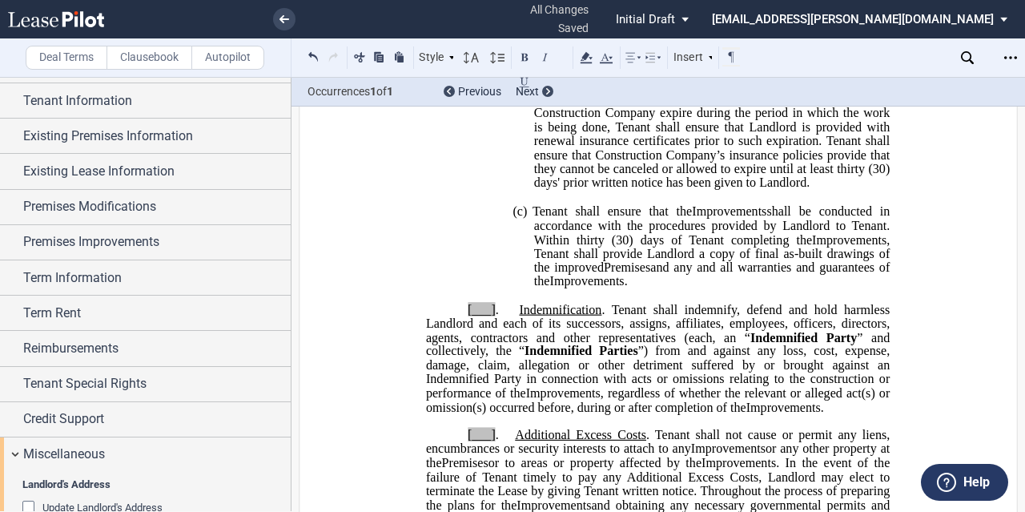
scroll to position [2075, 0]
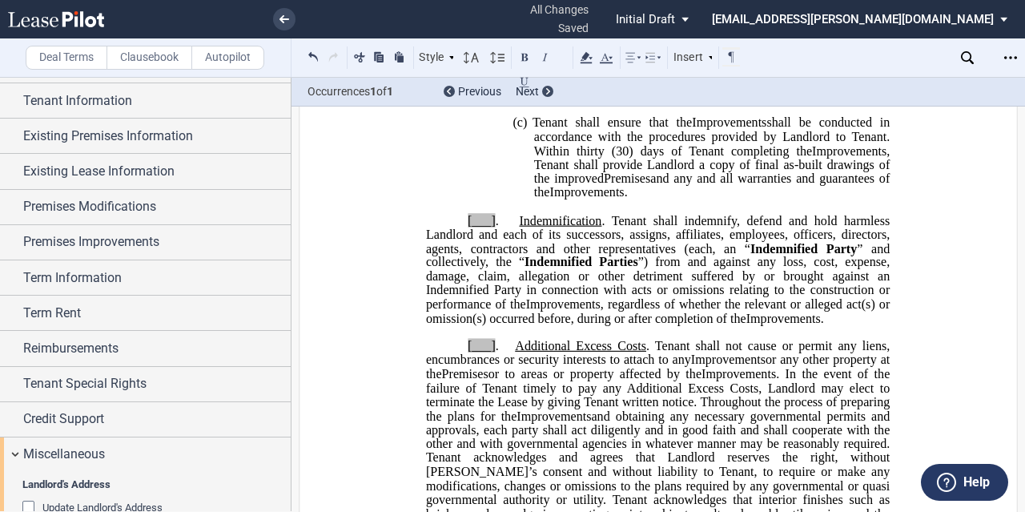
click at [496, 227] on span "." at bounding box center [497, 220] width 3 height 14
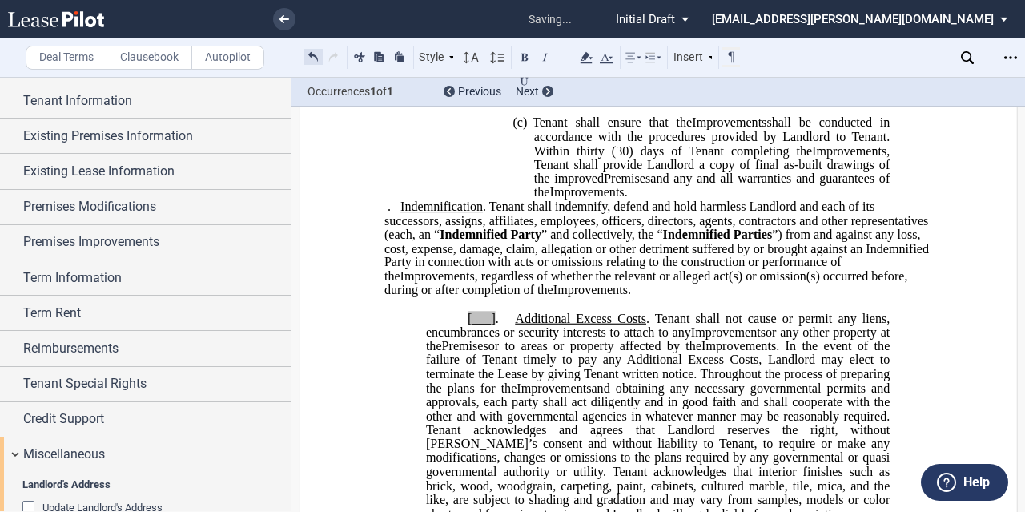
click at [314, 54] on button at bounding box center [313, 56] width 18 height 19
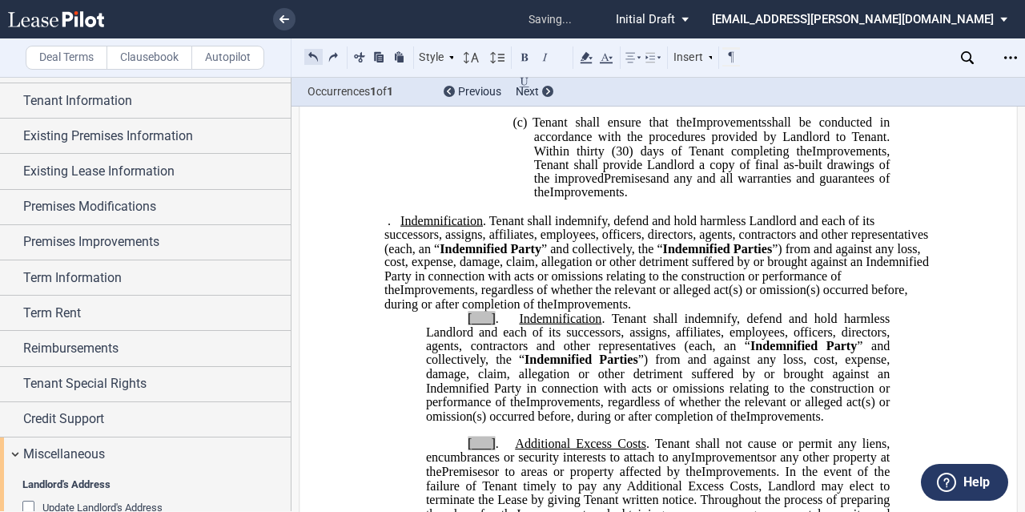
click at [312, 54] on button at bounding box center [313, 56] width 18 height 19
click at [314, 54] on button at bounding box center [313, 56] width 18 height 19
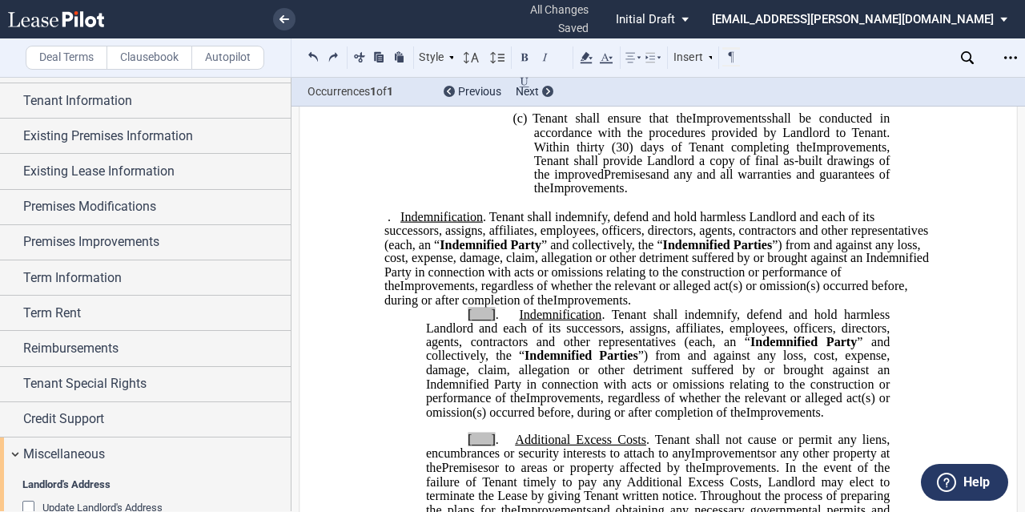
scroll to position [2087, 0]
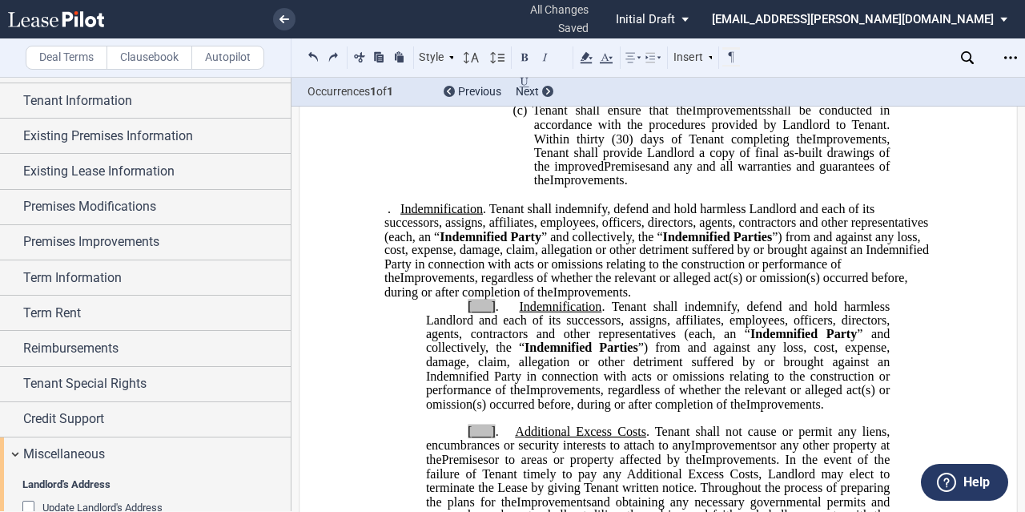
click at [388, 215] on span "." at bounding box center [389, 208] width 3 height 14
click at [441, 60] on div "Style" at bounding box center [437, 57] width 42 height 21
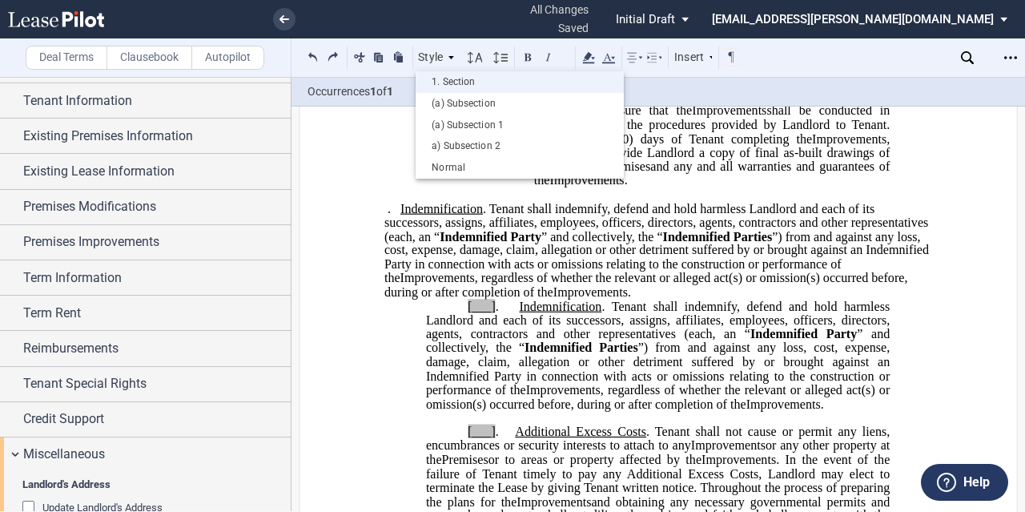
click at [481, 79] on div "1. Section" at bounding box center [520, 82] width 192 height 14
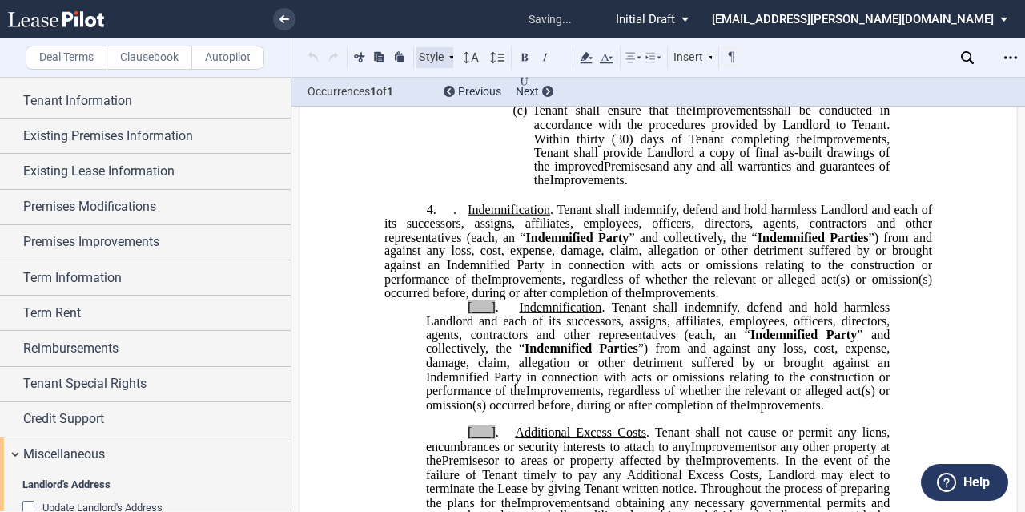
click at [446, 58] on div "Style" at bounding box center [437, 57] width 42 height 21
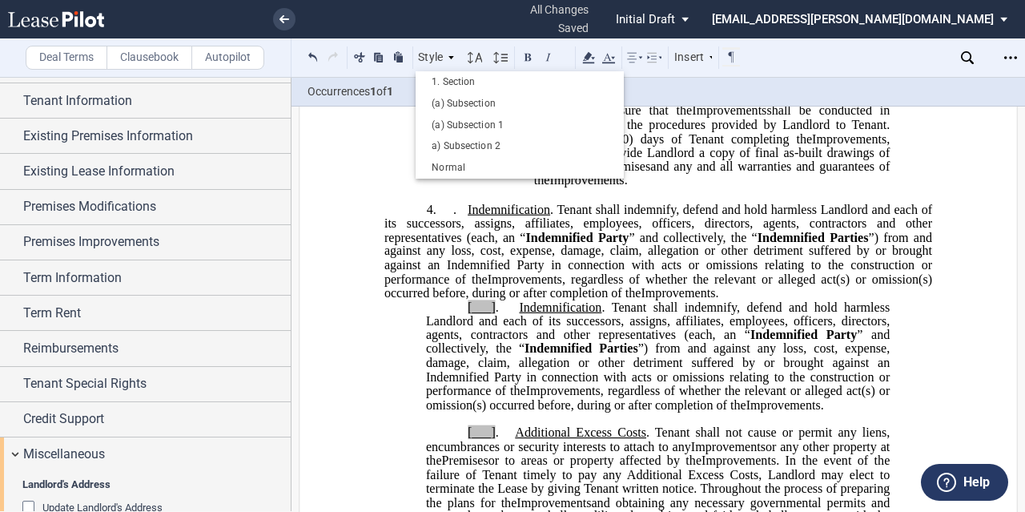
click at [439, 252] on p "4. . Indemnification . Tenant shall indemnify, defend and hold harmless Landlor…" at bounding box center [658, 251] width 548 height 99
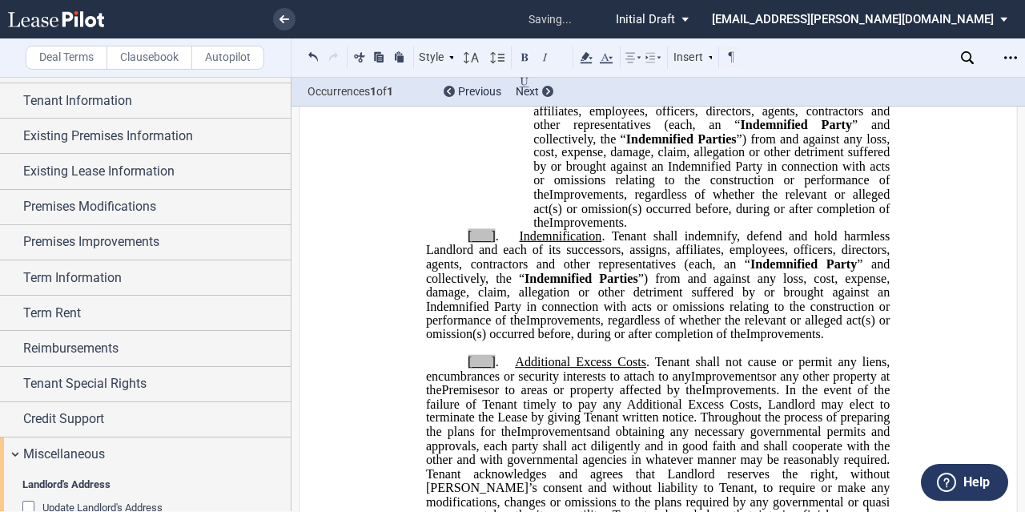
scroll to position [2177, 0]
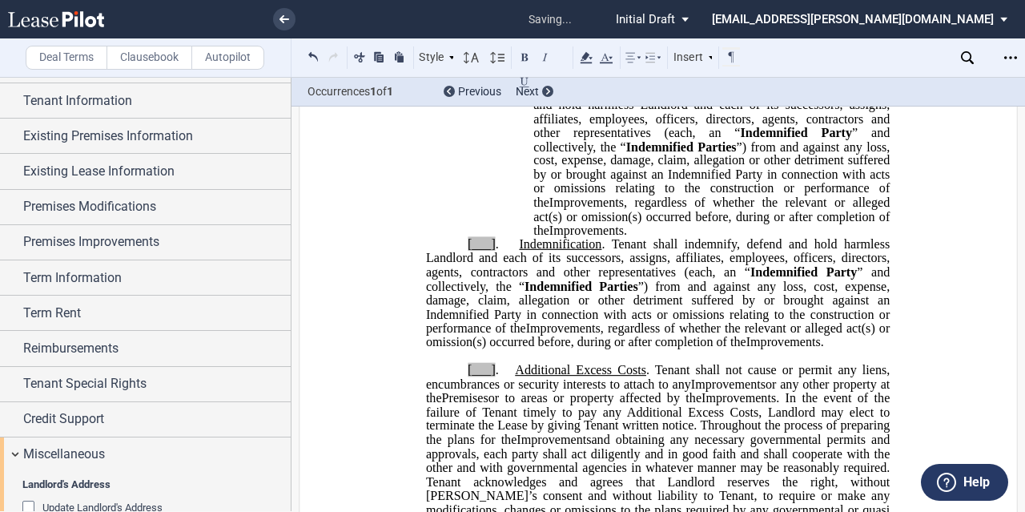
click at [626, 238] on p "(c) Tenant shall ensure that the Expansion Space Improvements Relocation Space …" at bounding box center [711, 126] width 356 height 224
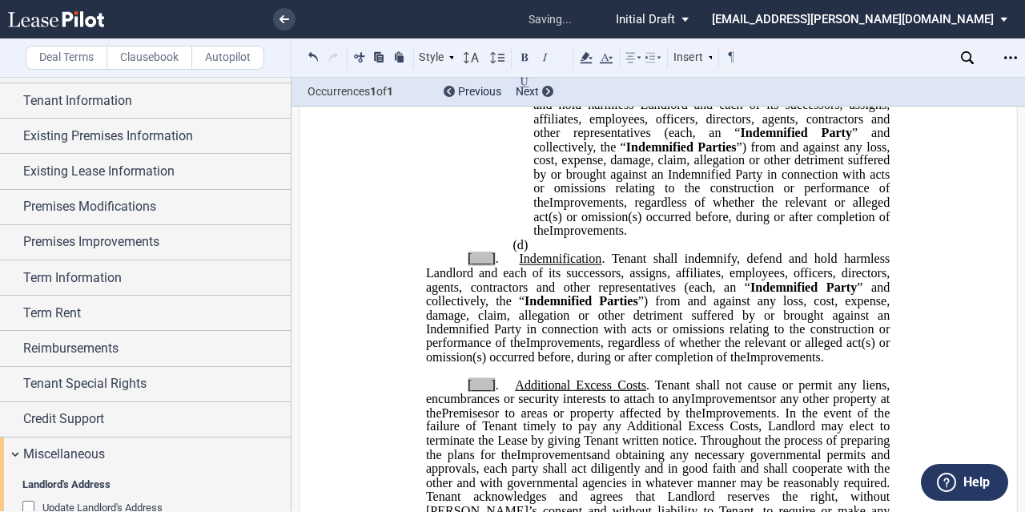
scroll to position [2153, 0]
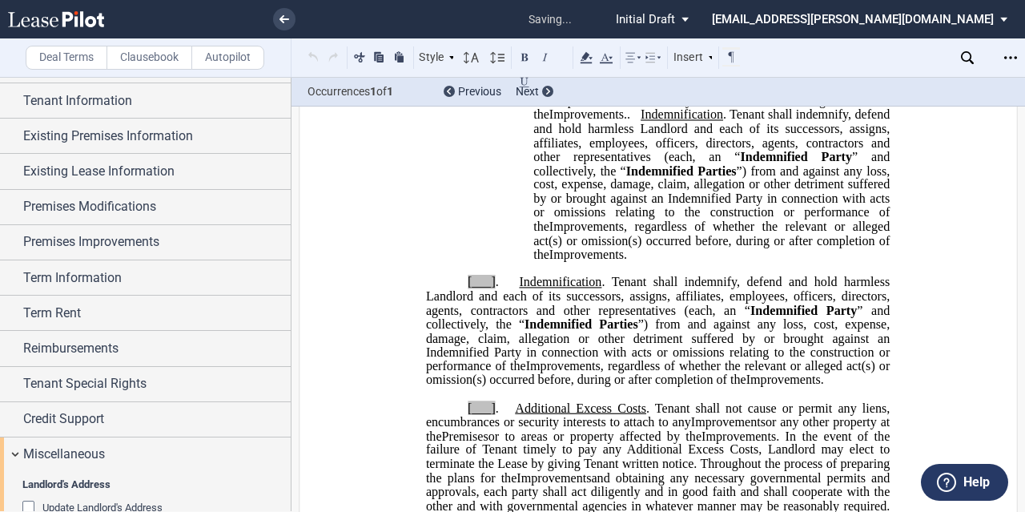
click at [496, 289] on span "." at bounding box center [497, 282] width 3 height 14
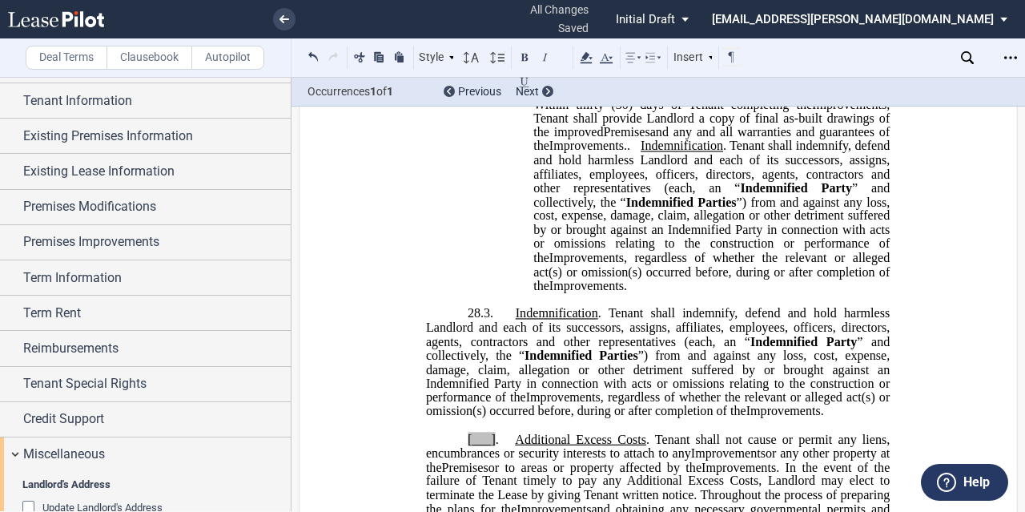
scroll to position [2138, 0]
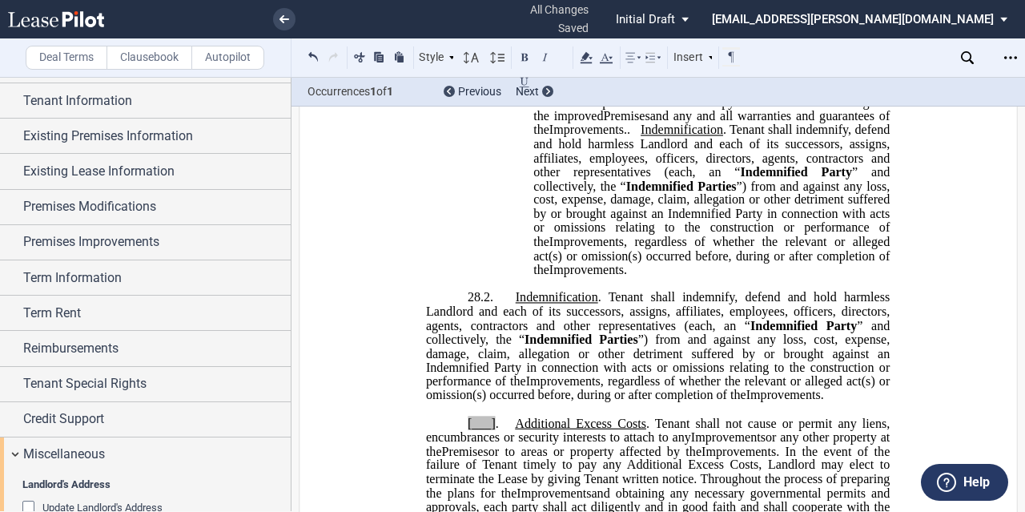
click at [490, 430] on span "[___]" at bounding box center [482, 423] width 28 height 14
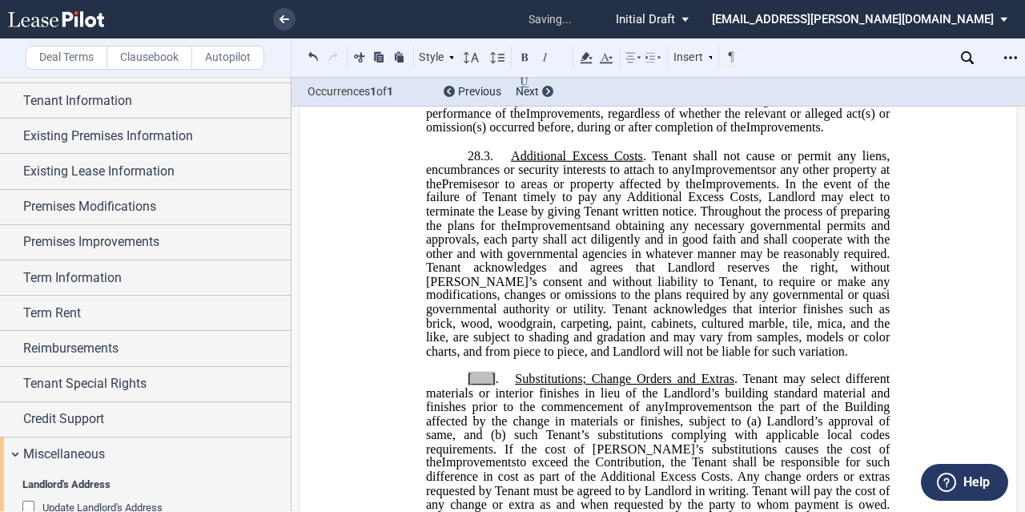
scroll to position [2464, 0]
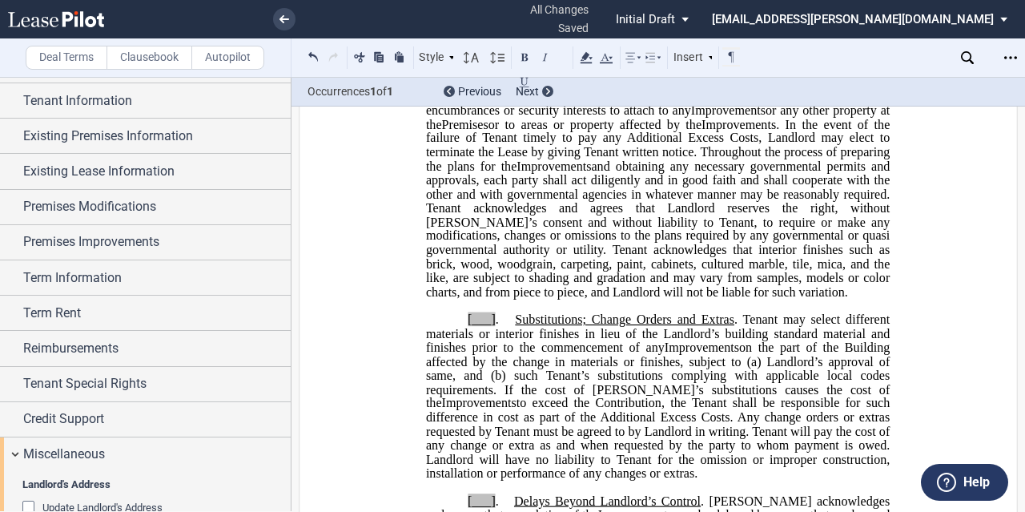
click at [496, 327] on span "." at bounding box center [497, 319] width 3 height 14
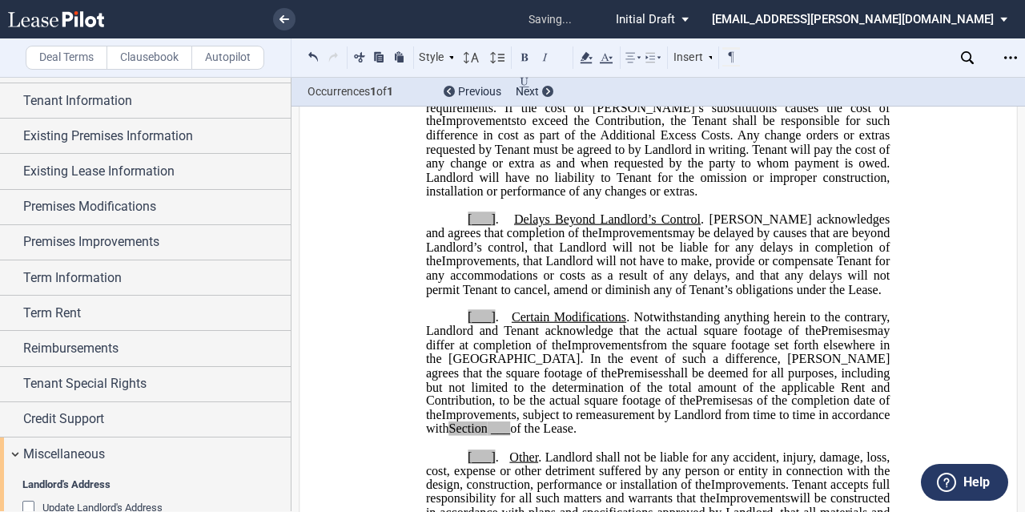
scroll to position [2775, 0]
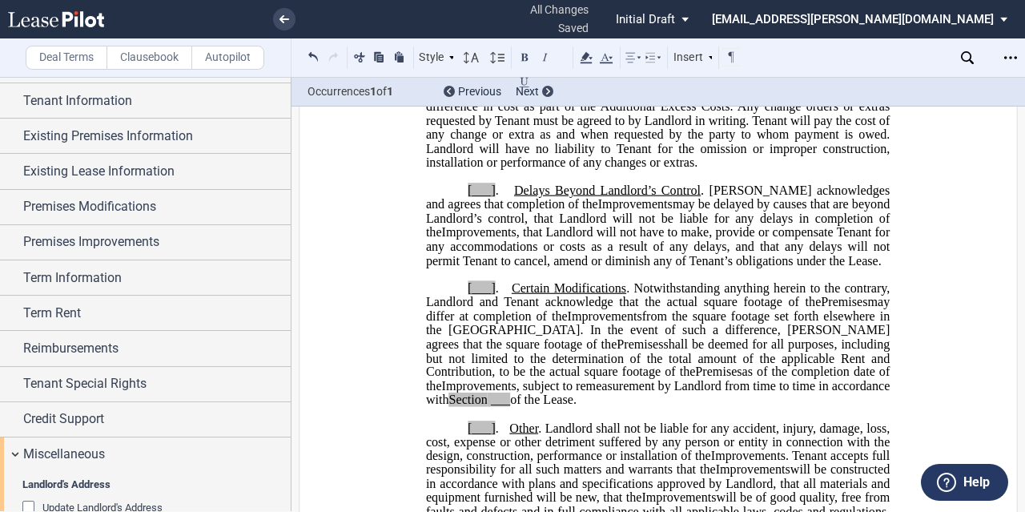
click at [496, 198] on span "." at bounding box center [497, 190] width 3 height 14
click at [496, 296] on span "." at bounding box center [497, 288] width 3 height 14
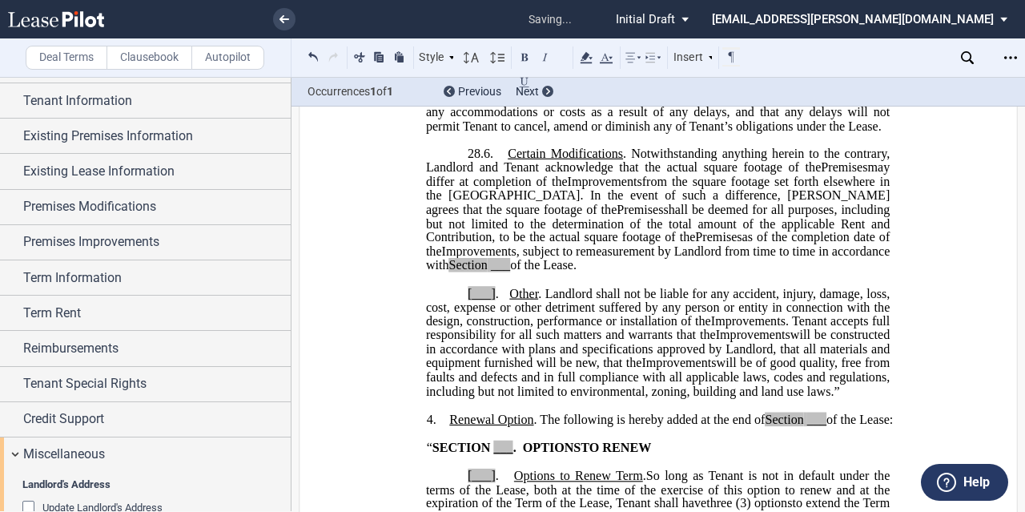
scroll to position [2929, 0]
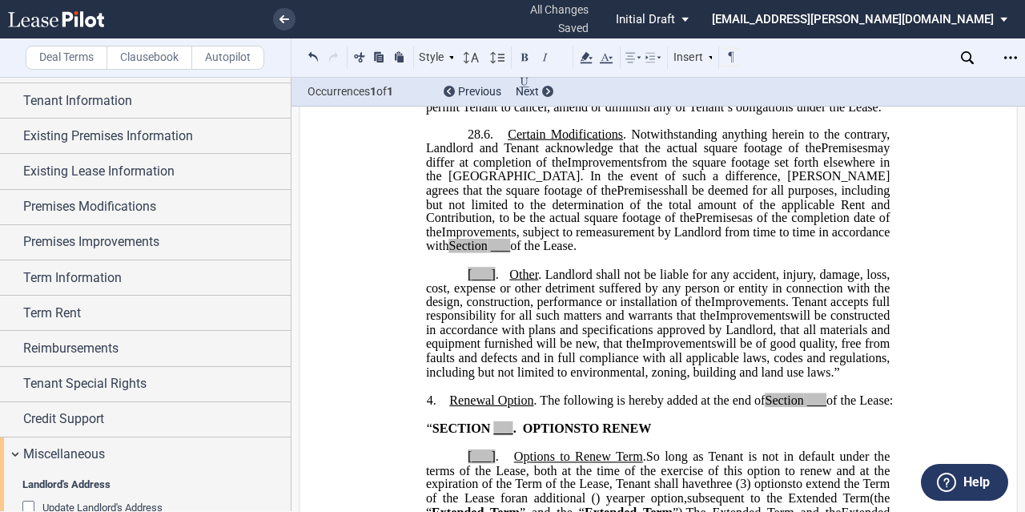
click at [510, 253] on span "___" at bounding box center [500, 246] width 19 height 14
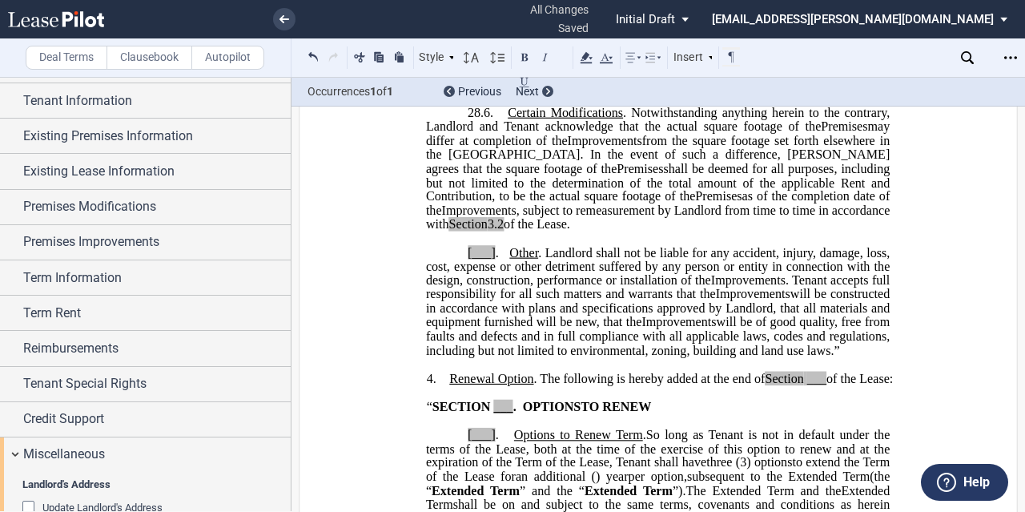
scroll to position [2950, 0]
click at [490, 260] on span "[___]" at bounding box center [482, 253] width 28 height 14
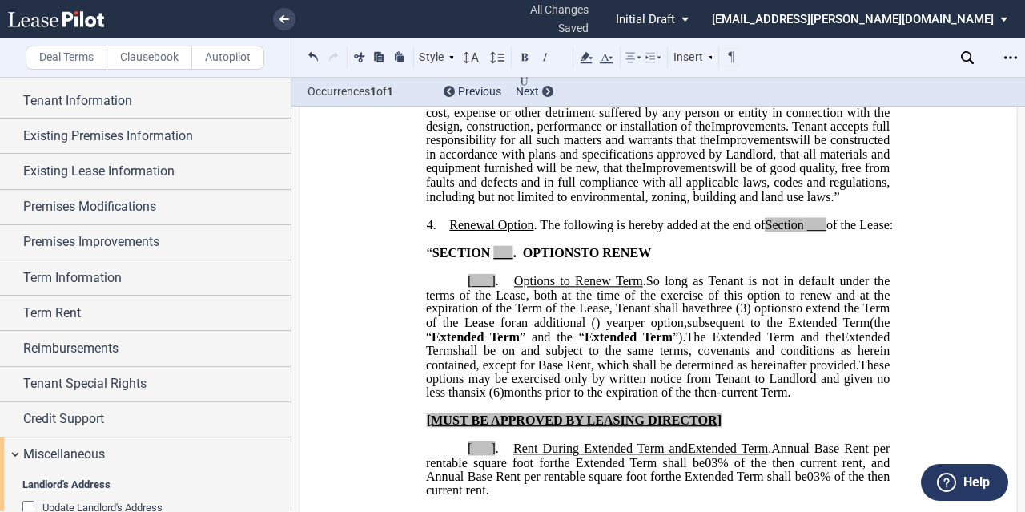
scroll to position [3107, 0]
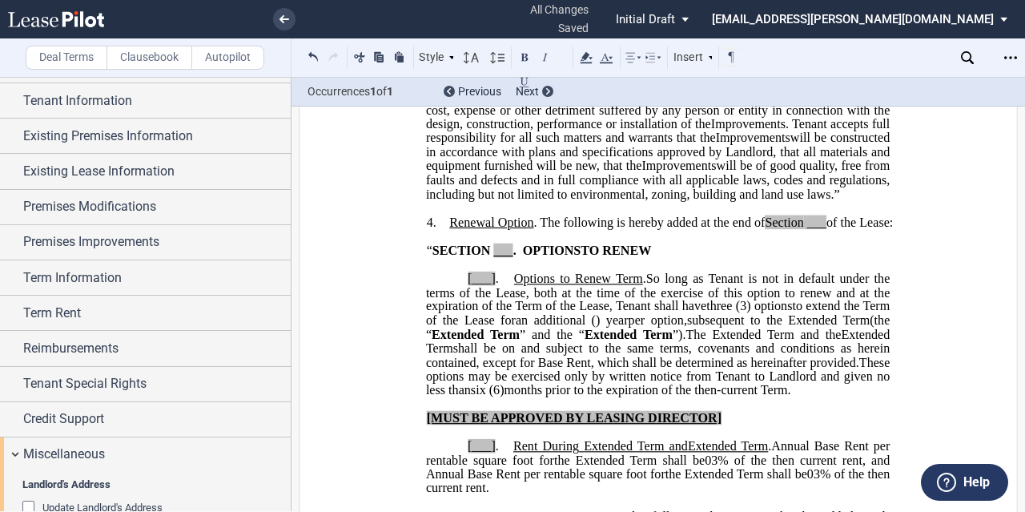
click at [822, 230] on span "___" at bounding box center [816, 222] width 19 height 14
click at [506, 258] on span "___" at bounding box center [502, 250] width 19 height 14
click at [496, 286] on span "." at bounding box center [497, 279] width 3 height 14
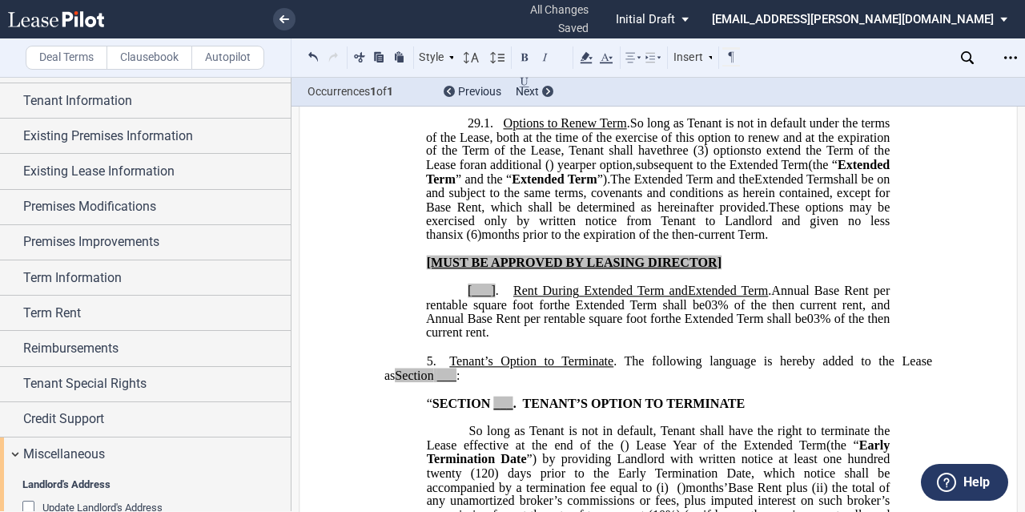
scroll to position [3261, 0]
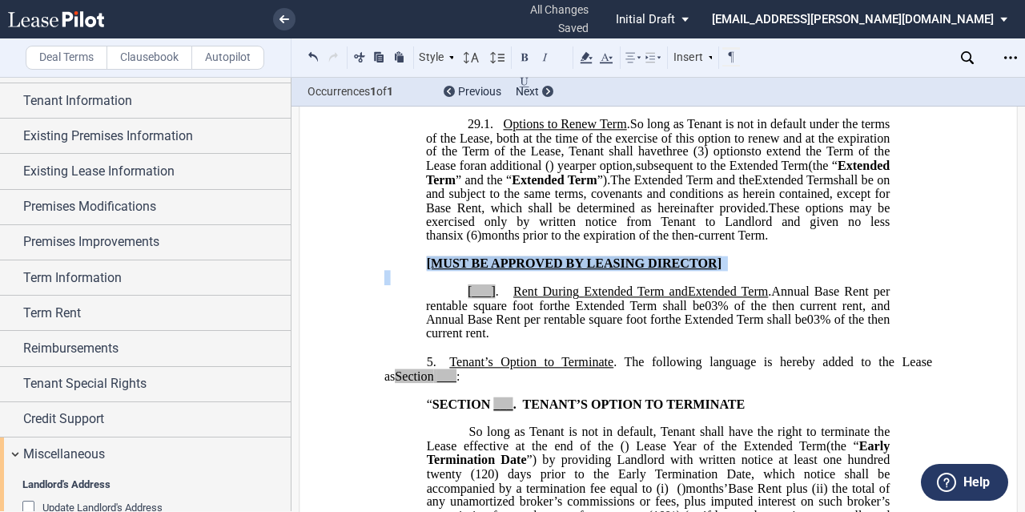
drag, startPoint x: 421, startPoint y: 328, endPoint x: 454, endPoint y: 361, distance: 46.4
click at [454, 341] on div "[MUST BE APPROVED BY LEASING DIRECTOR] [___] . Rent During Second ﻿ ﻿ Extended …" at bounding box center [658, 292] width 548 height 98
click at [521, 284] on p at bounding box center [658, 278] width 548 height 14
drag, startPoint x: 738, startPoint y: 331, endPoint x: 411, endPoint y: 329, distance: 327.6
click at [411, 329] on div "[MUST BE APPROVED BY LEASING DIRECTOR] [___] . Rent During Second ﻿ ﻿ Extended …" at bounding box center [658, 292] width 548 height 98
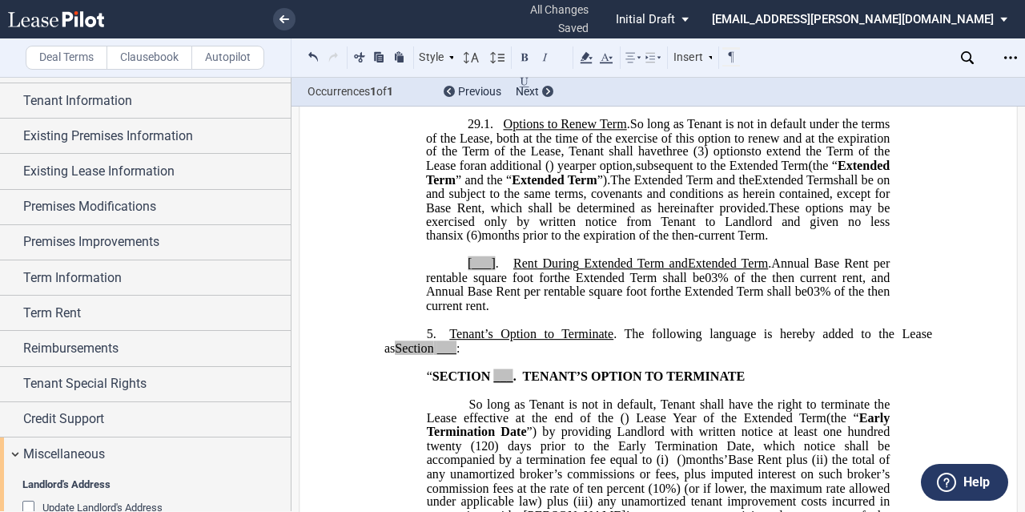
click at [490, 271] on span "[___]" at bounding box center [482, 263] width 28 height 14
click at [885, 284] on span "Annual Base Rent per rentable square foot for" at bounding box center [659, 270] width 467 height 28
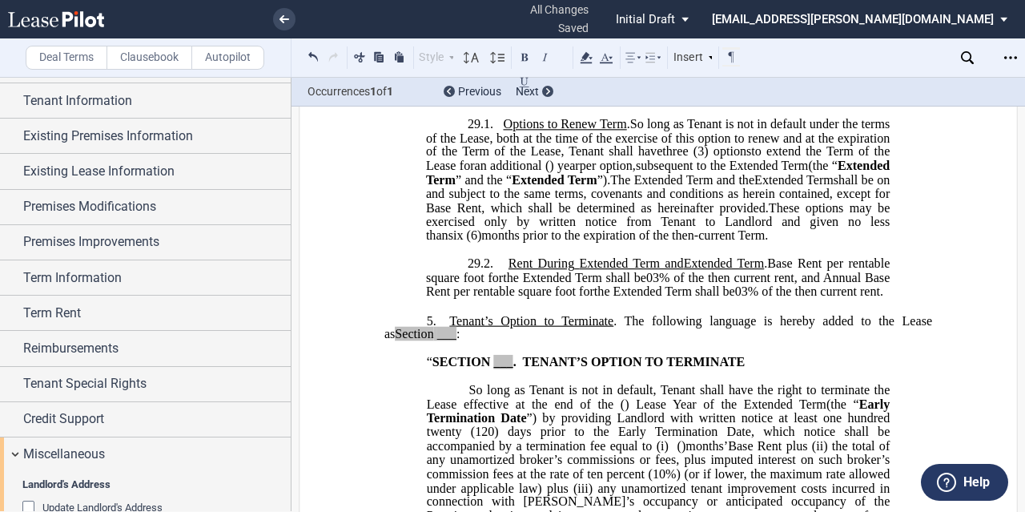
click at [519, 284] on span "the" at bounding box center [511, 277] width 16 height 14
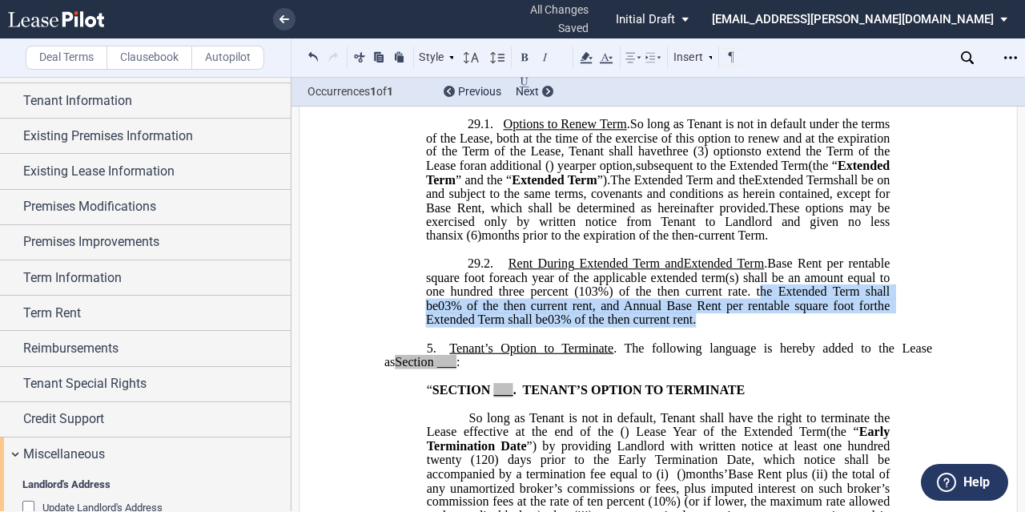
drag, startPoint x: 833, startPoint y: 385, endPoint x: 831, endPoint y: 358, distance: 27.3
click at [831, 327] on p "29.2. Rent During Second ﻿ ﻿ Extended Term Second Extended Term and Third Exten…" at bounding box center [658, 292] width 464 height 70
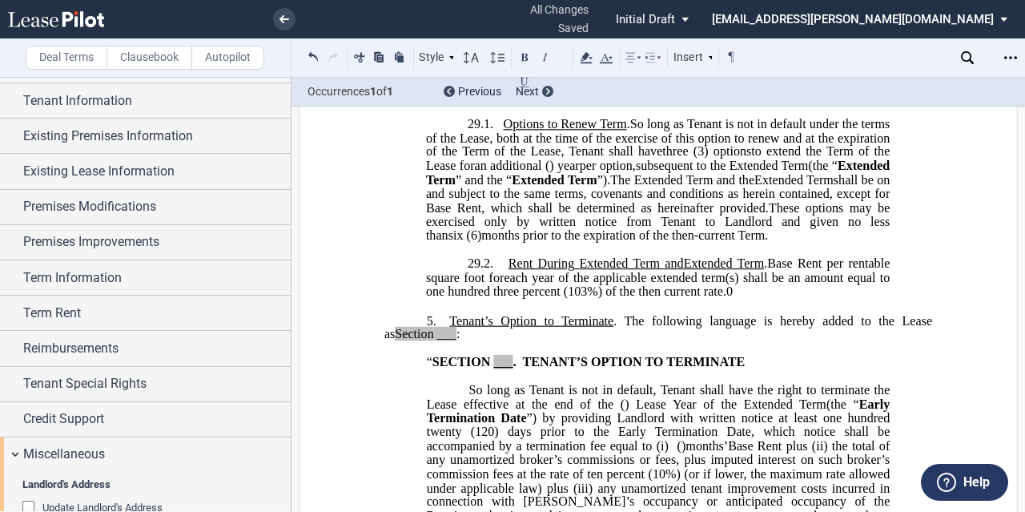
click at [829, 299] on p "29.2. Rent During Second ﻿ ﻿ Extended Term Second Extended Term and Third Exten…" at bounding box center [658, 278] width 464 height 42
click at [464, 243] on span "six" at bounding box center [456, 235] width 15 height 14
click at [585, 257] on p at bounding box center [658, 250] width 548 height 14
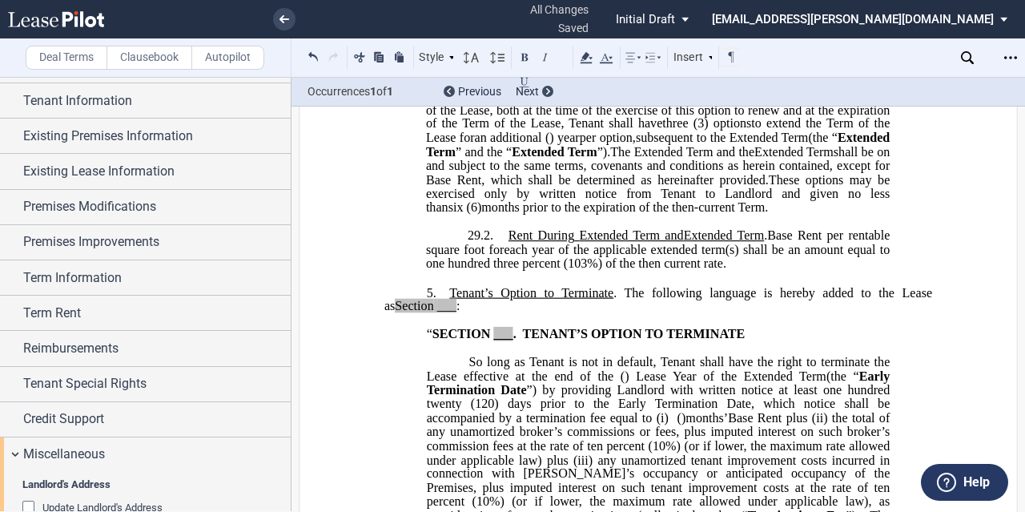
click at [439, 313] on span "___" at bounding box center [446, 306] width 19 height 14
click at [506, 341] on span "___" at bounding box center [502, 334] width 19 height 14
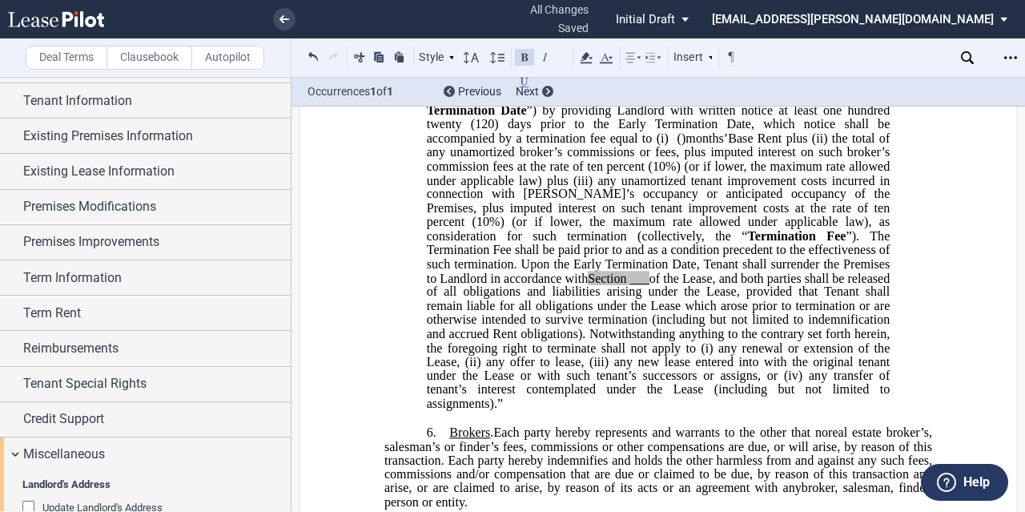
scroll to position [3570, 0]
click at [650, 284] on span "___" at bounding box center [639, 277] width 19 height 14
click at [617, 354] on span "of the Lease, and both parties shall be released of all obligations and liabili…" at bounding box center [660, 312] width 467 height 84
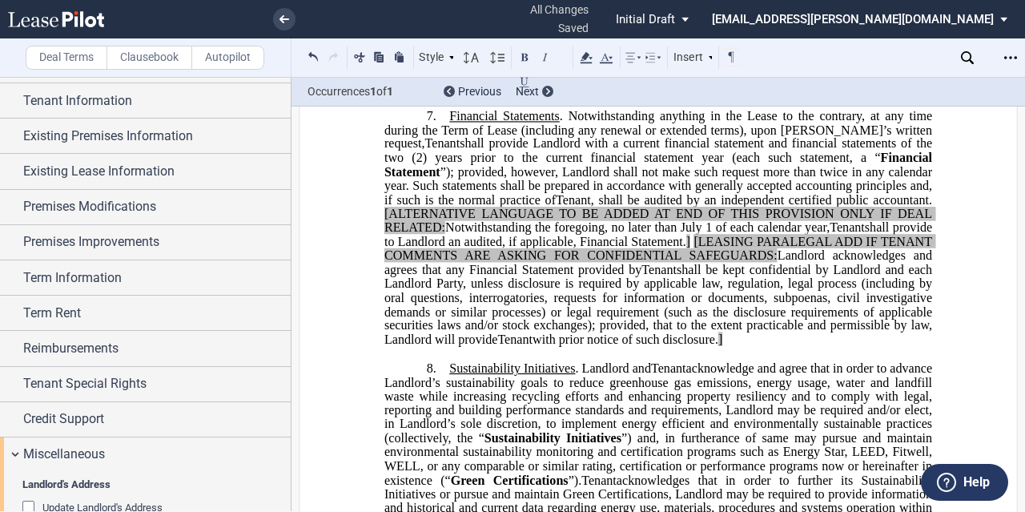
scroll to position [3985, 0]
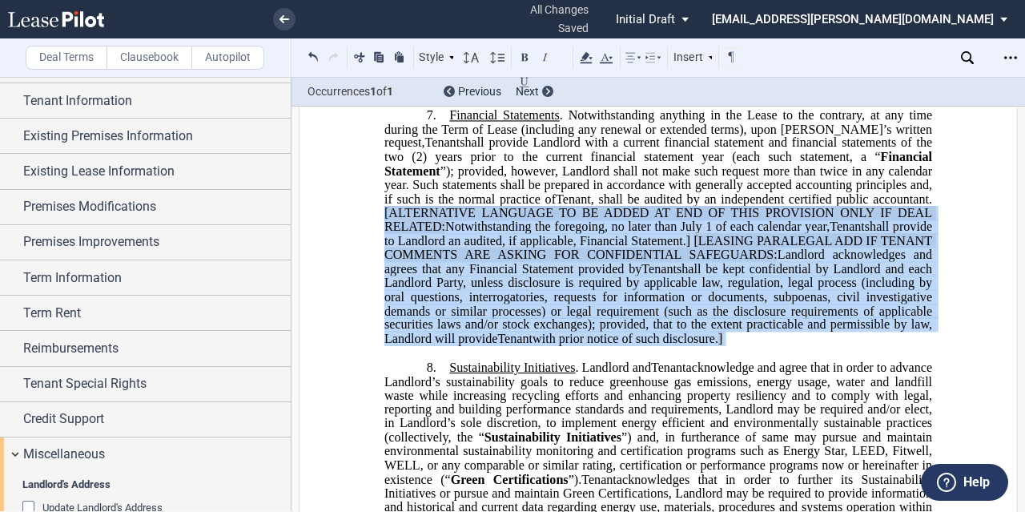
drag, startPoint x: 379, startPoint y: 278, endPoint x: 918, endPoint y: 414, distance: 555.9
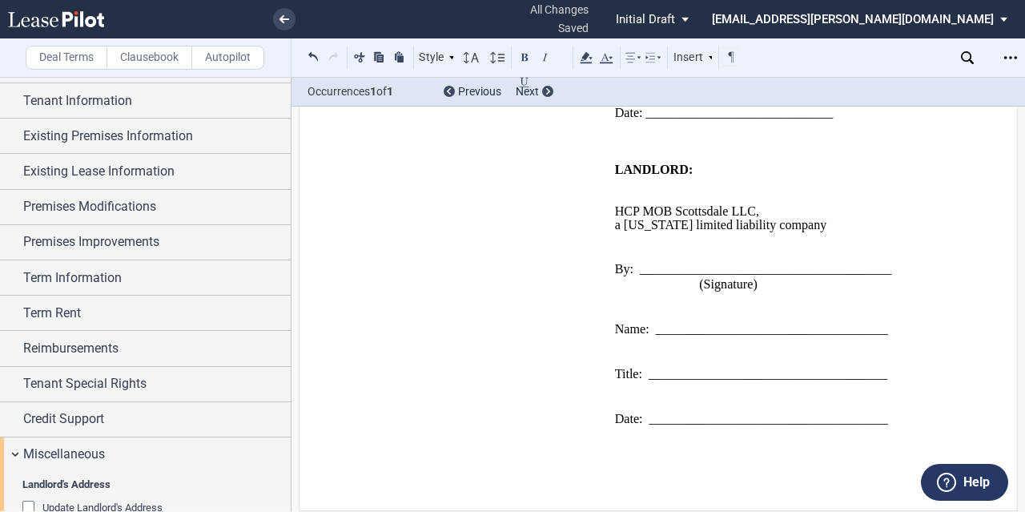
scroll to position [5010, 0]
click at [1012, 55] on icon "Open Lease options menu" at bounding box center [1010, 57] width 13 height 13
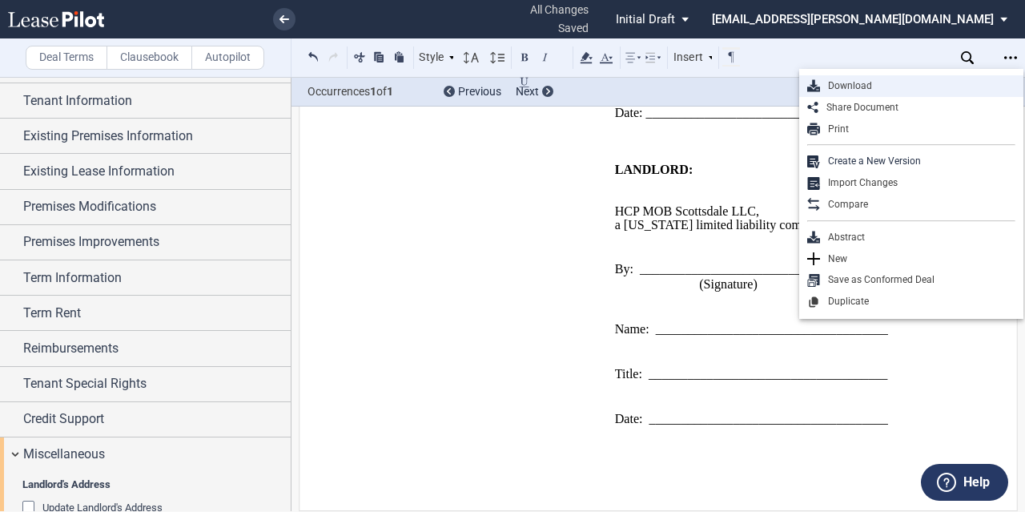
click at [899, 90] on div "Download" at bounding box center [917, 86] width 195 height 14
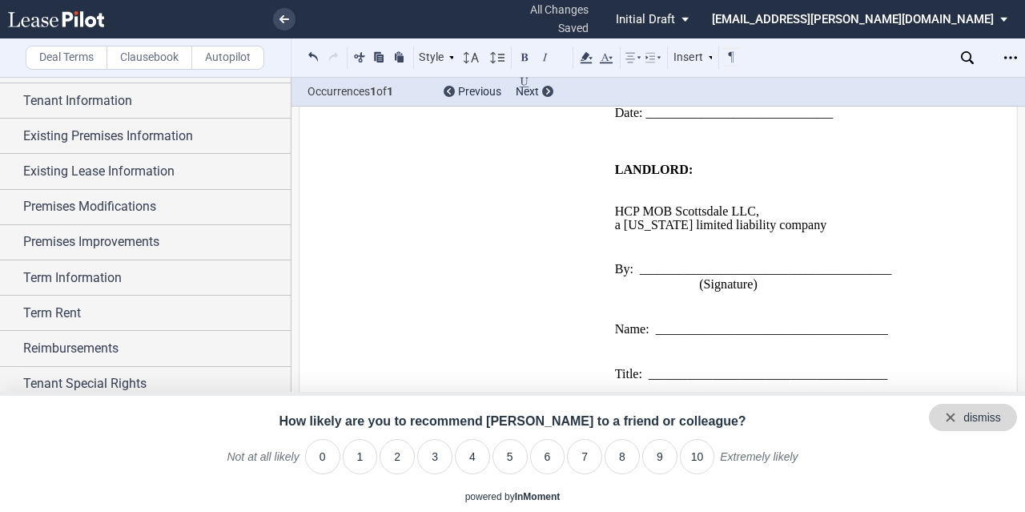
click at [996, 415] on div "dismiss" at bounding box center [982, 418] width 38 height 16
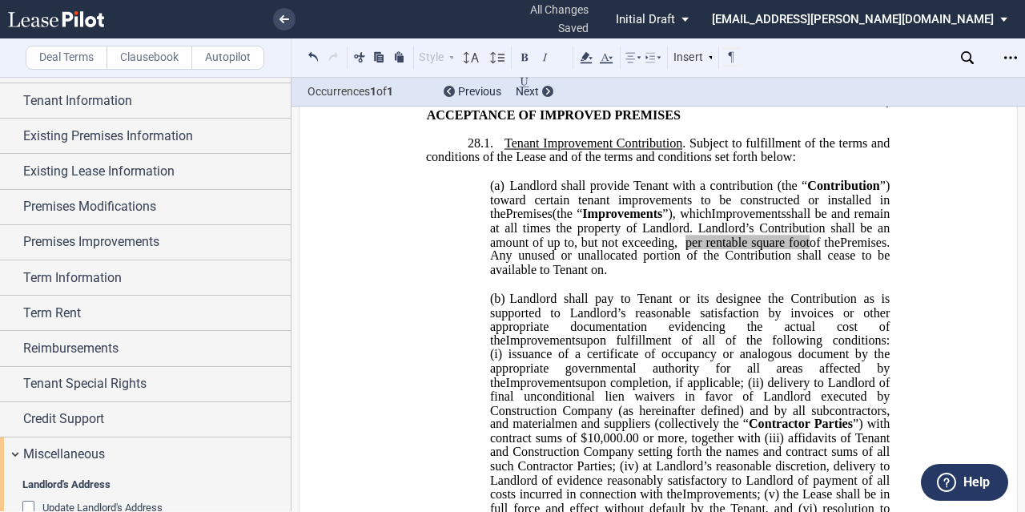
scroll to position [0, 0]
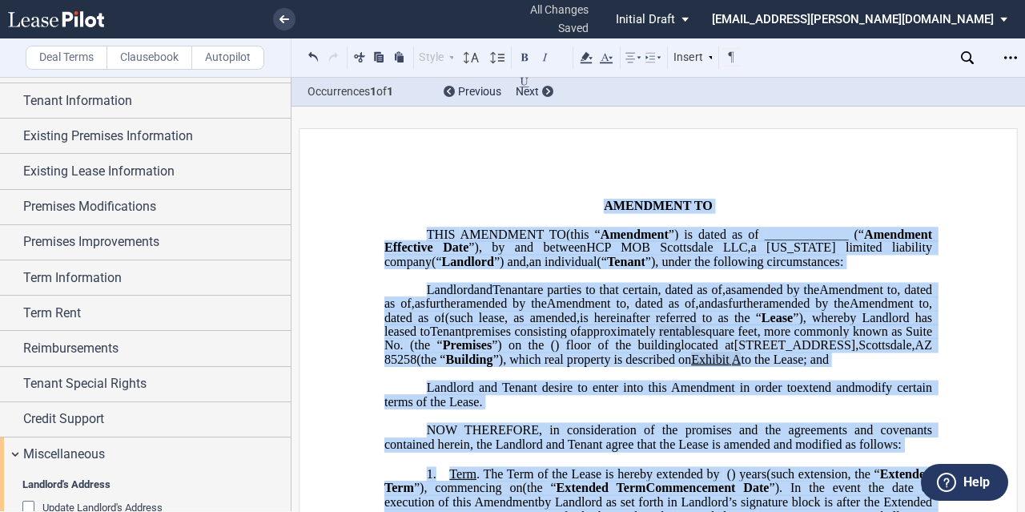
drag, startPoint x: 915, startPoint y: 427, endPoint x: 769, endPoint y: -97, distance: 543.7
click at [769, 0] on html ".bocls-1{fill:#26354a;fill-rule:evenodd} Loading... × all changes saved Pending…" at bounding box center [512, 256] width 1025 height 512
click at [594, 58] on div "Style Normal 8pt 9pt 10pt 10.5pt 11pt 12pt 14pt 16pt Normal 1 1.15 1.5 2 3 No C…" at bounding box center [522, 57] width 437 height 21
drag, startPoint x: 583, startPoint y: 58, endPoint x: 594, endPoint y: 58, distance: 11.2
click at [594, 58] on div "Style Normal 8pt 9pt 10pt 10.5pt 11pt 12pt 14pt 16pt Normal 1 1.15 1.5 2 3 No C…" at bounding box center [522, 57] width 437 height 21
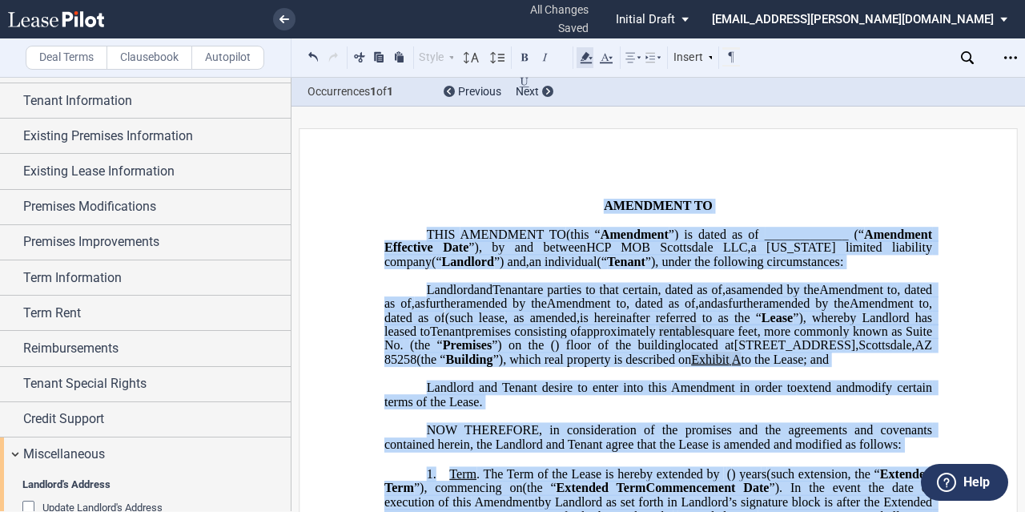
click at [591, 58] on use at bounding box center [587, 57] width 12 height 11
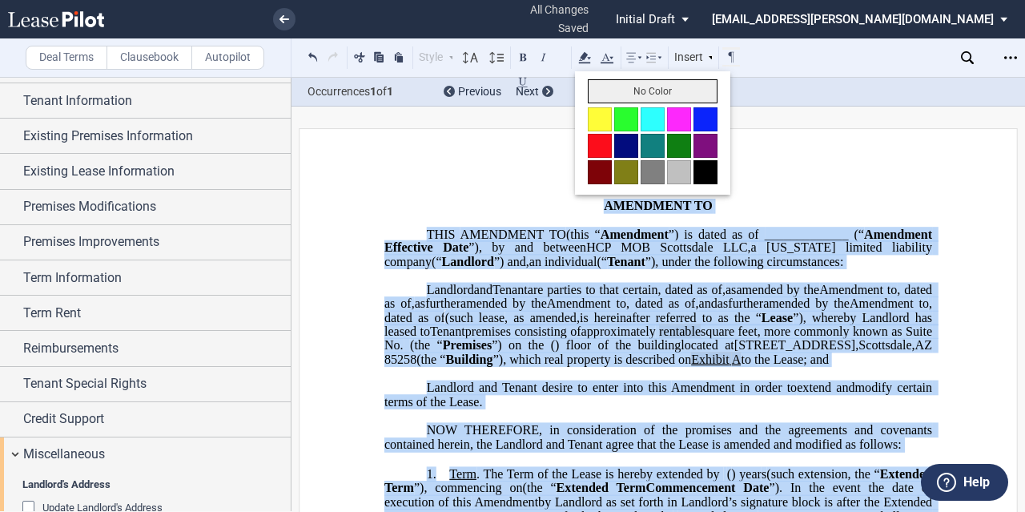
click at [616, 87] on button "No Color" at bounding box center [653, 91] width 130 height 24
click at [461, 311] on span "further" at bounding box center [442, 303] width 35 height 14
click at [823, 283] on p "﻿" at bounding box center [658, 276] width 548 height 14
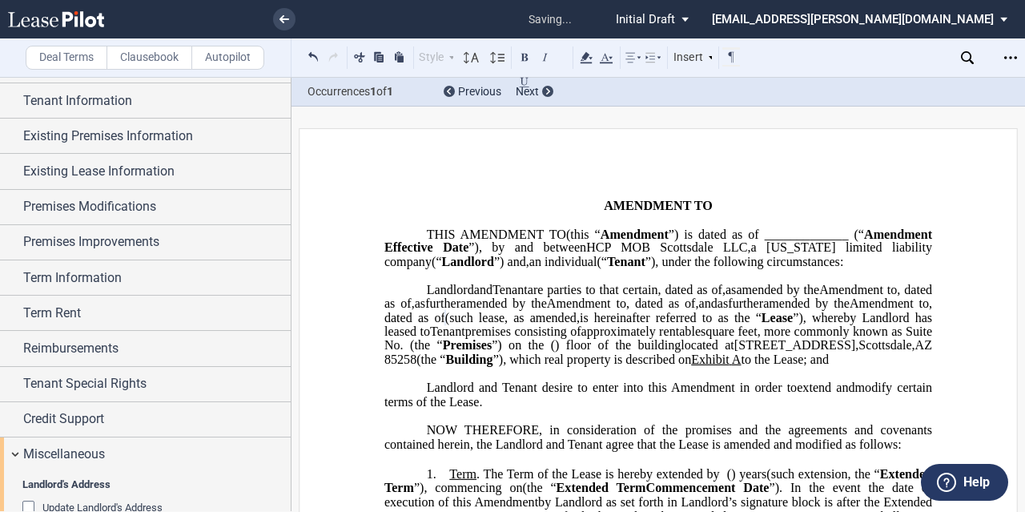
scroll to position [2898, 0]
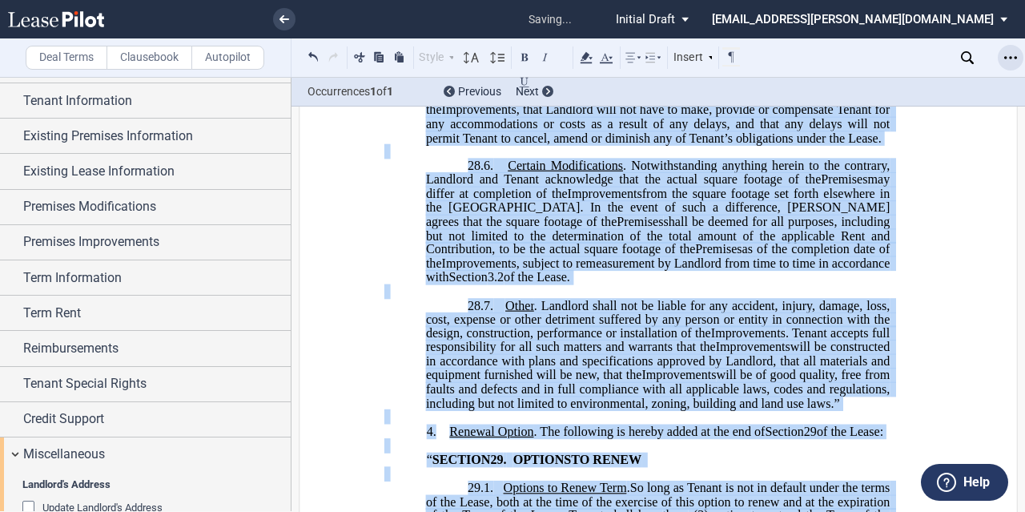
click at [1006, 54] on icon "Open Lease options menu" at bounding box center [1010, 57] width 13 height 13
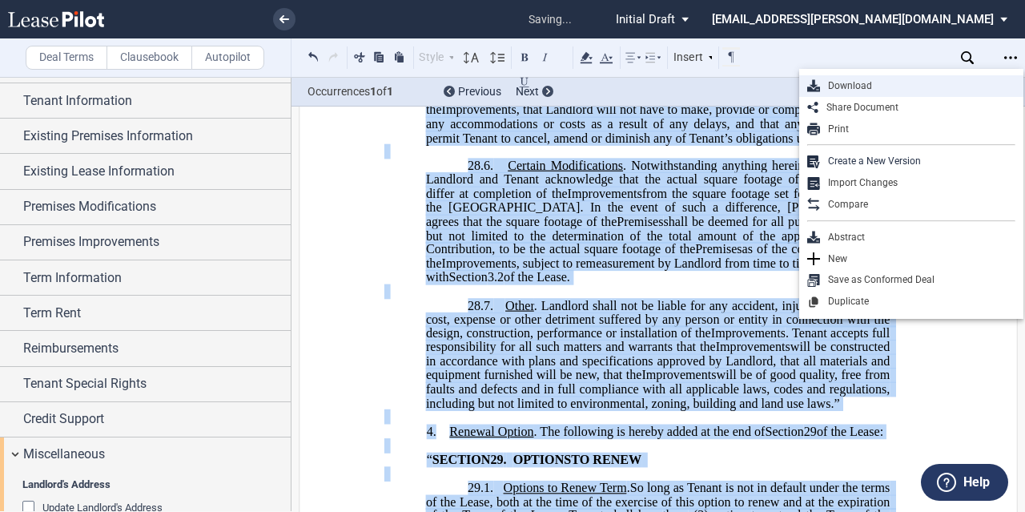
click at [886, 89] on div "Download" at bounding box center [917, 86] width 195 height 14
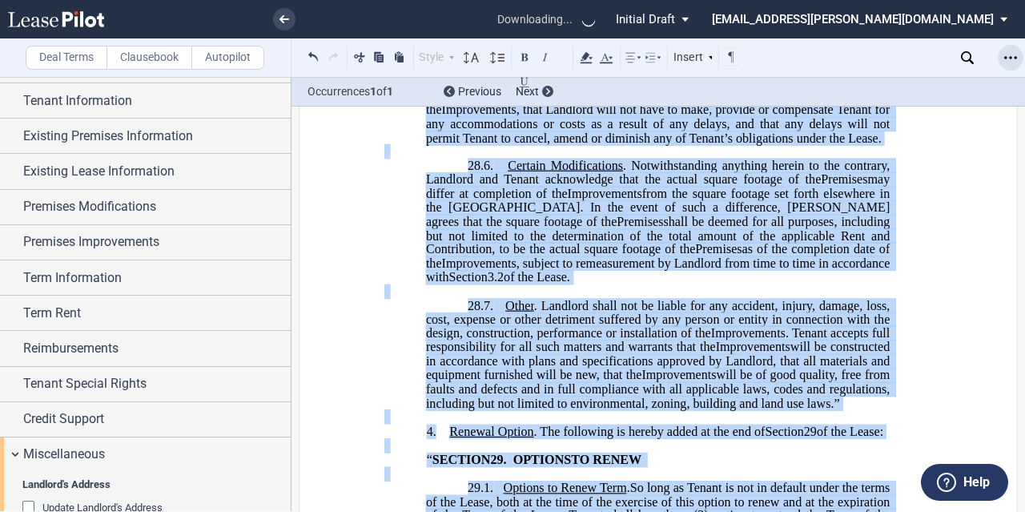
click at [1017, 56] on div "Open Lease options menu" at bounding box center [1011, 58] width 26 height 26
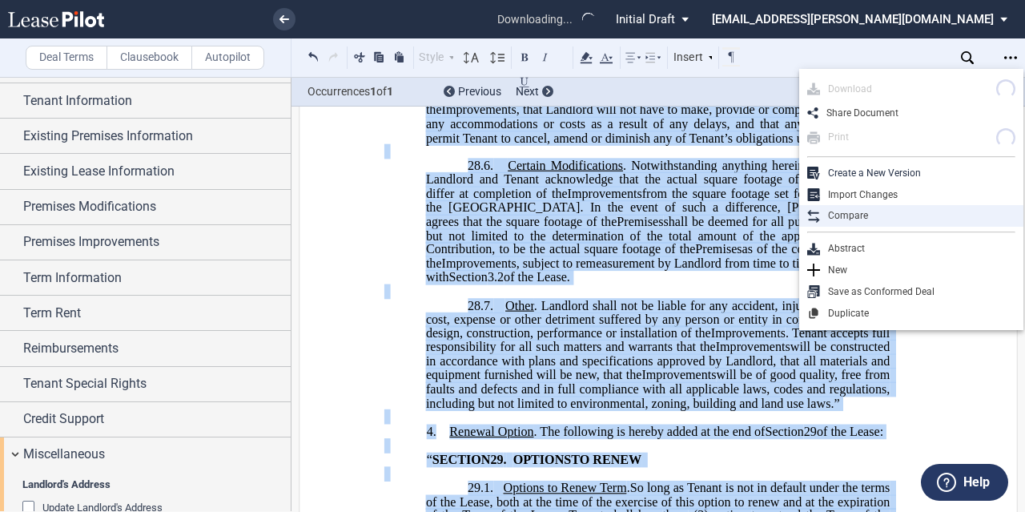
click at [887, 217] on div "Compare" at bounding box center [917, 216] width 195 height 14
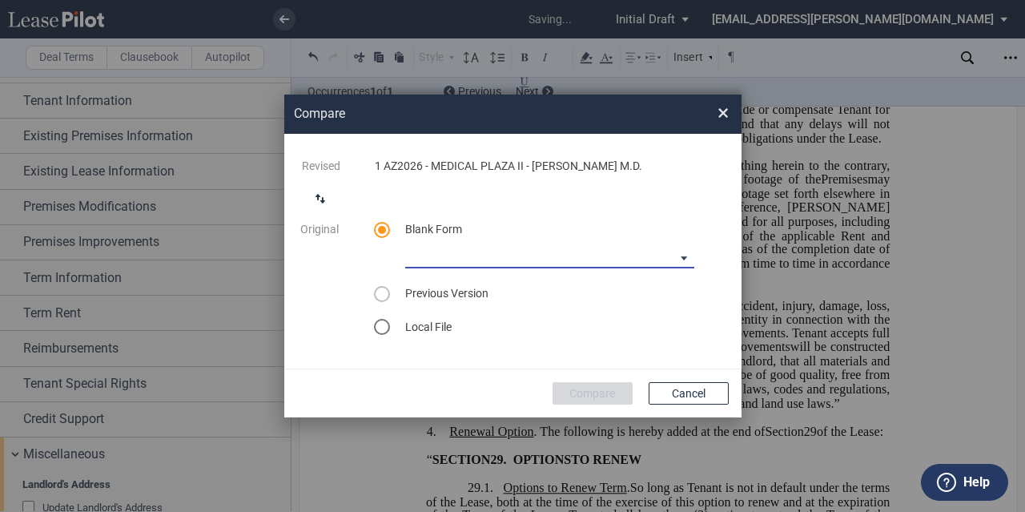
click at [466, 262] on md-select "Medical Office Amendment Blank Form Medical Office Assignment Blank Form" at bounding box center [549, 256] width 289 height 24
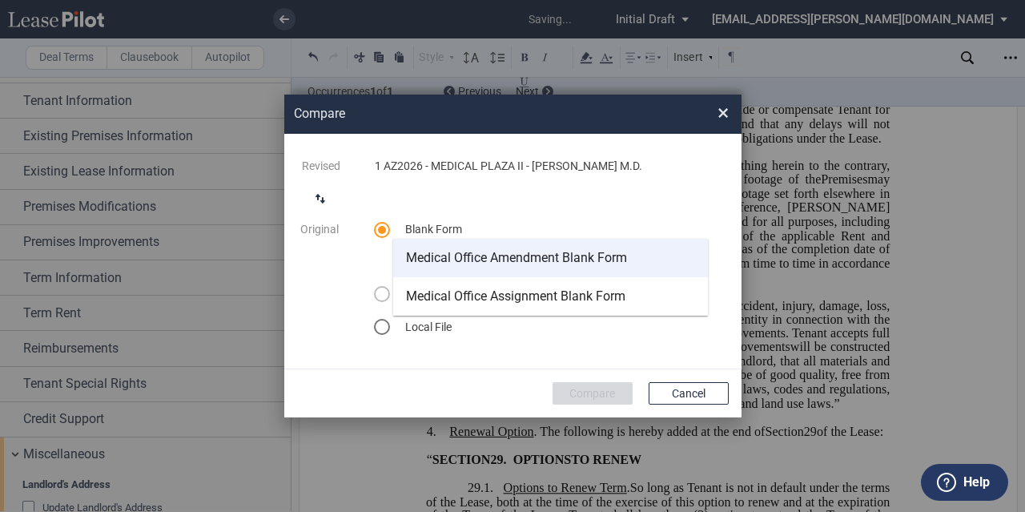
click at [497, 259] on div "Medical Office Amendment Blank Form" at bounding box center [516, 258] width 221 height 18
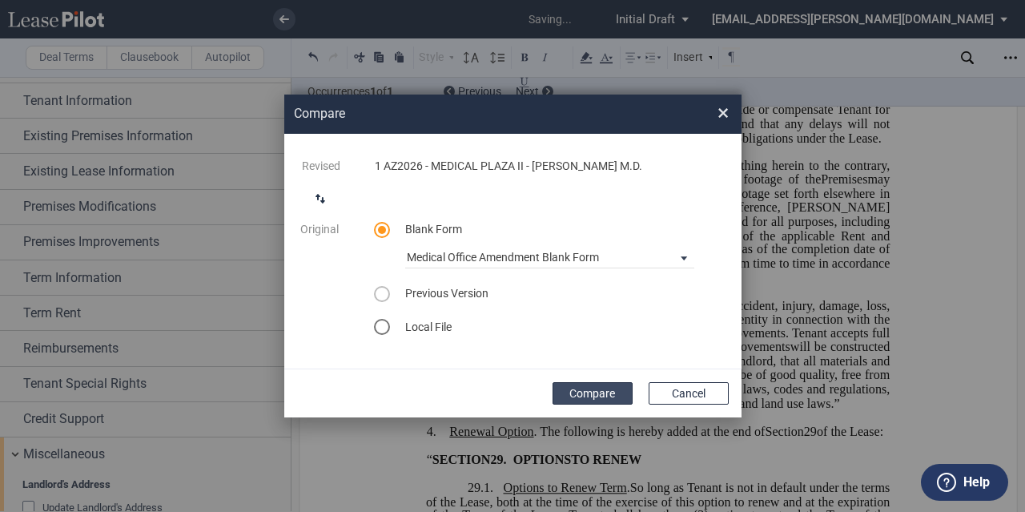
click at [581, 392] on button "Compare" at bounding box center [593, 393] width 80 height 22
